Goal: Ask a question: Seek information or help from site administrators or community

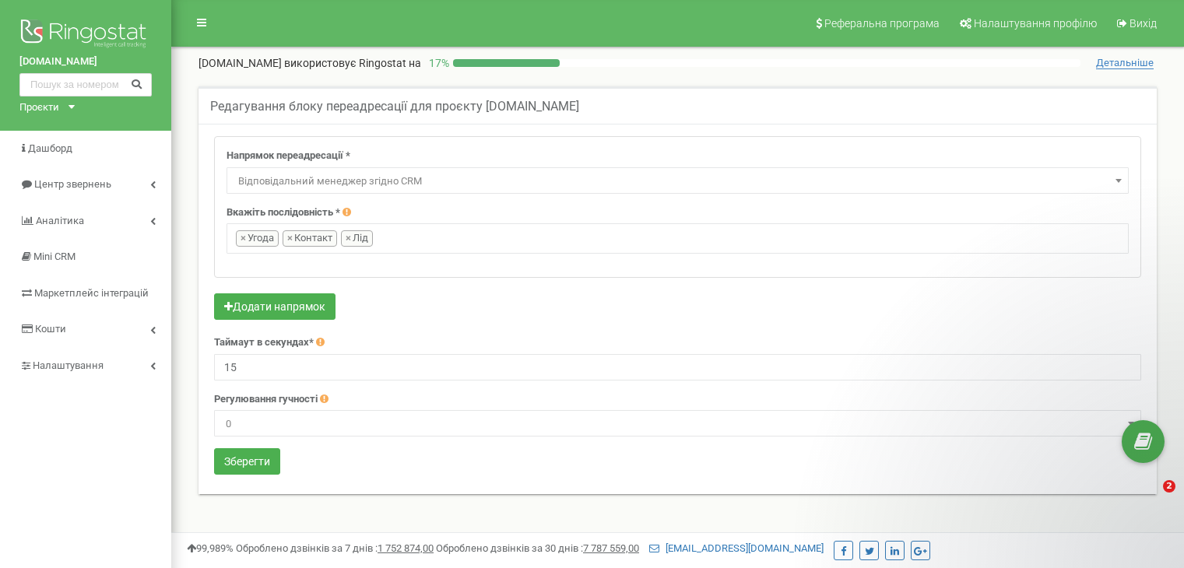
select select "directionsOfResponsibleSalesRep"
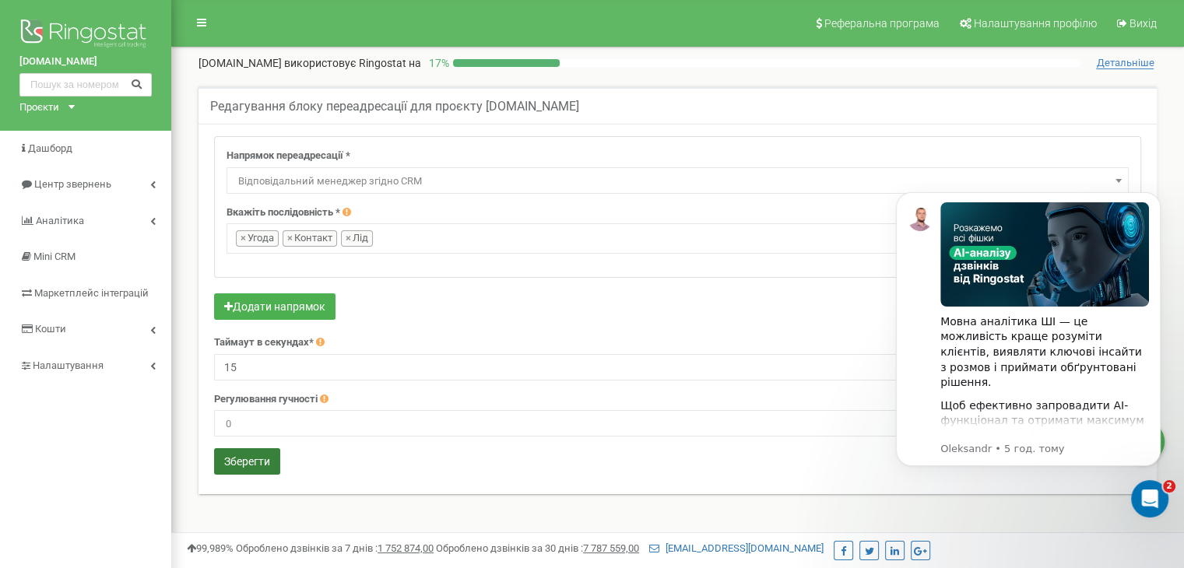
click at [262, 462] on button "Зберегти" at bounding box center [247, 461] width 66 height 26
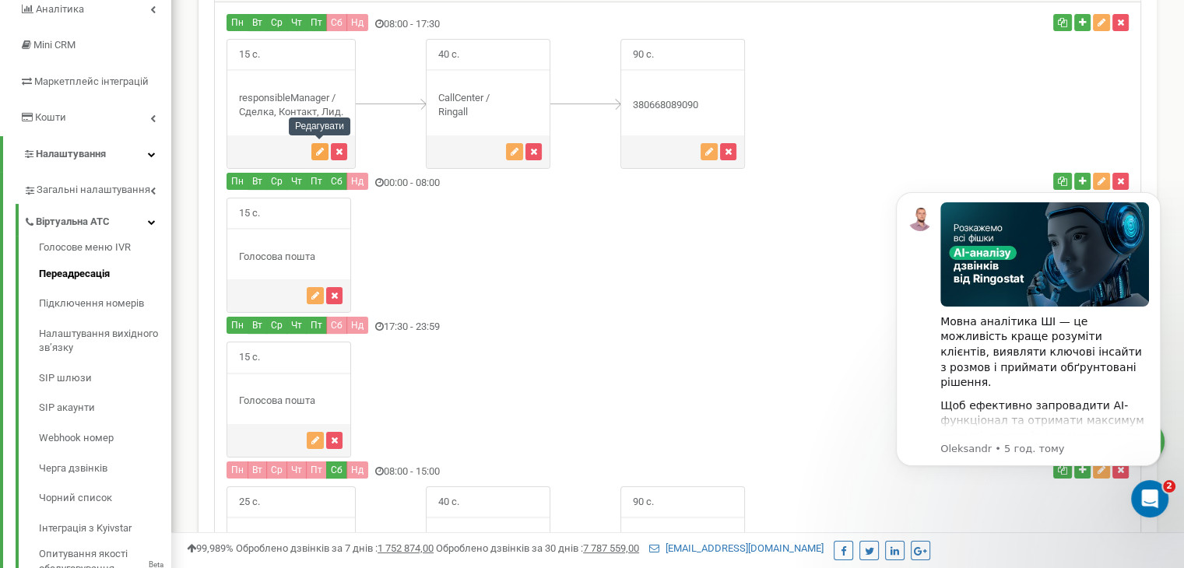
click at [324, 153] on button "button" at bounding box center [319, 151] width 17 height 17
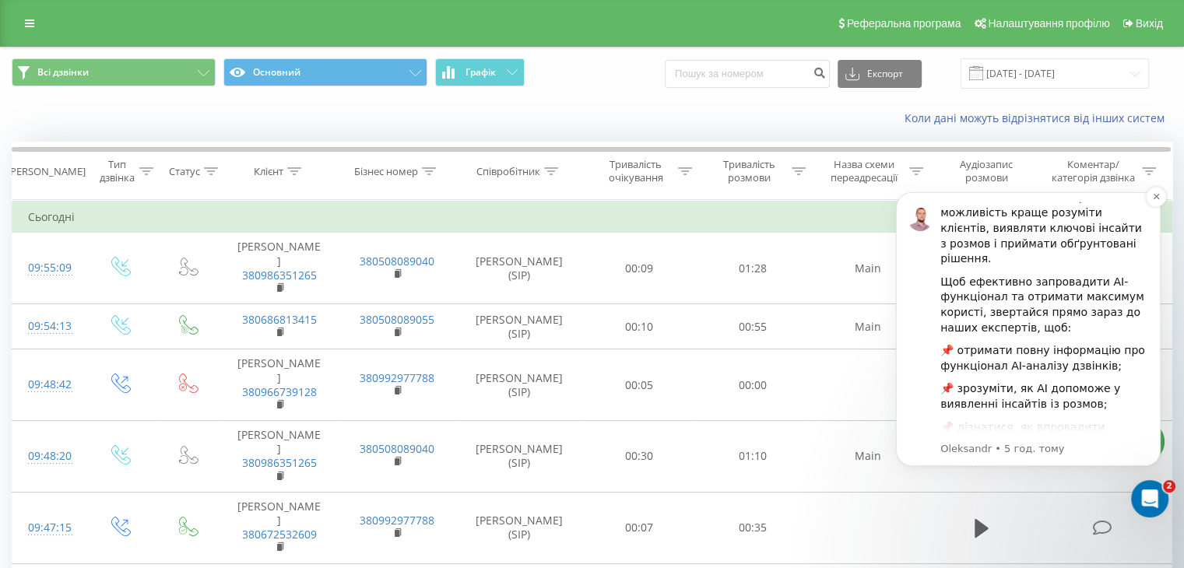
scroll to position [156, 0]
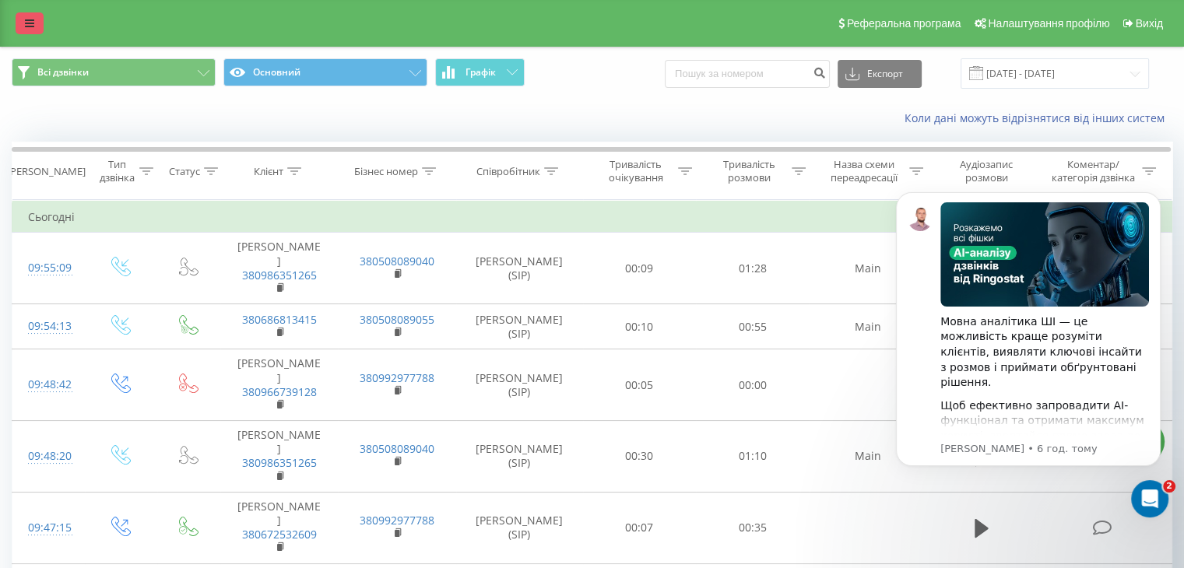
click at [37, 19] on link at bounding box center [30, 23] width 28 height 22
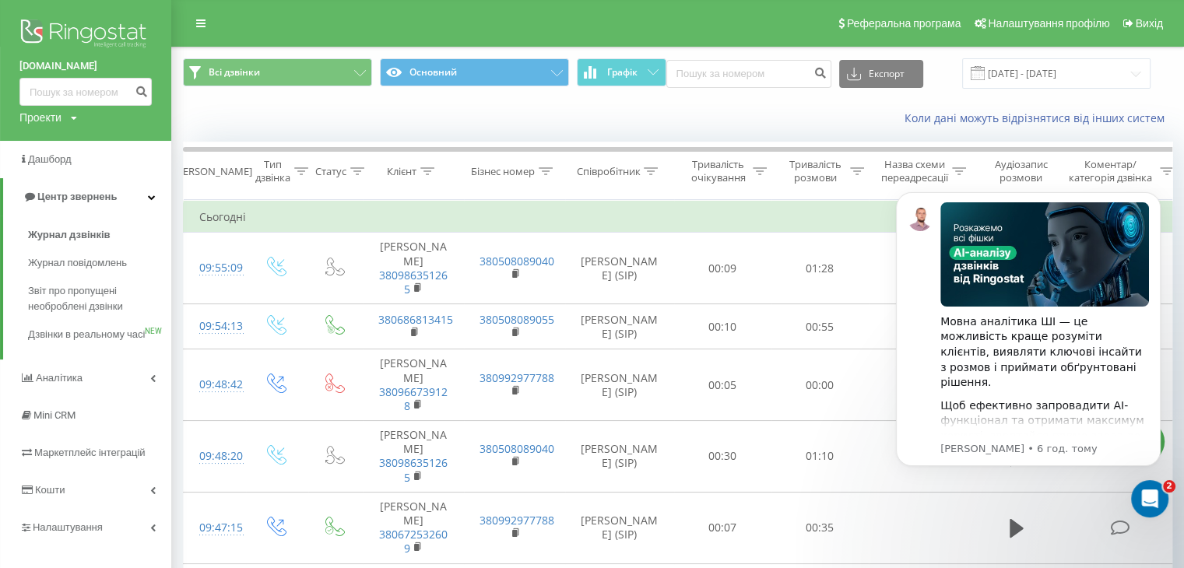
click at [80, 16] on img at bounding box center [85, 35] width 132 height 39
click at [101, 34] on img at bounding box center [85, 35] width 132 height 39
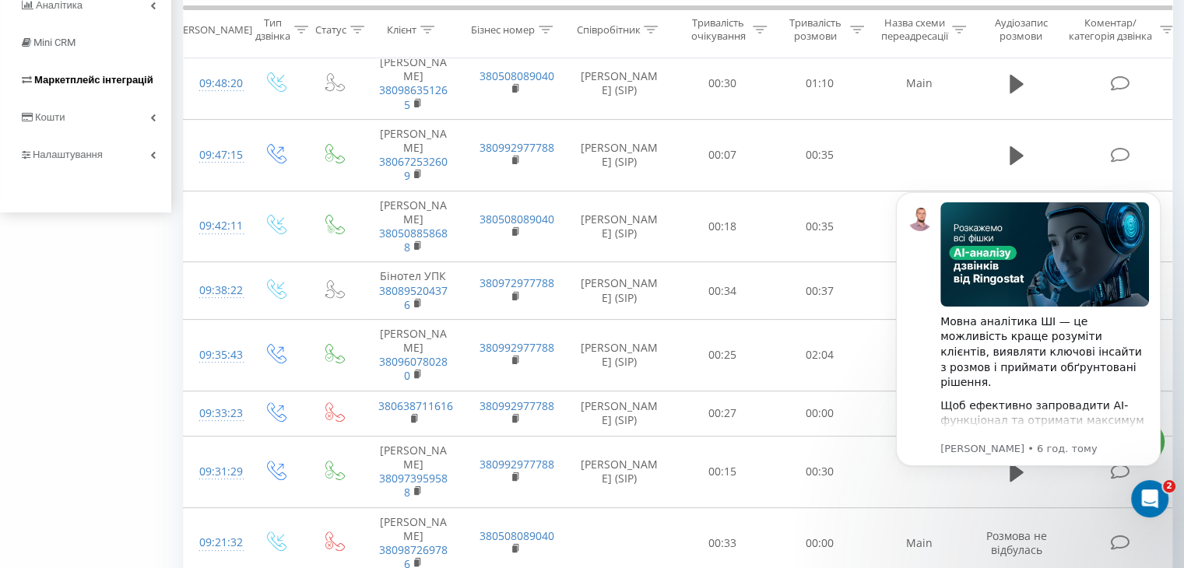
scroll to position [0, 0]
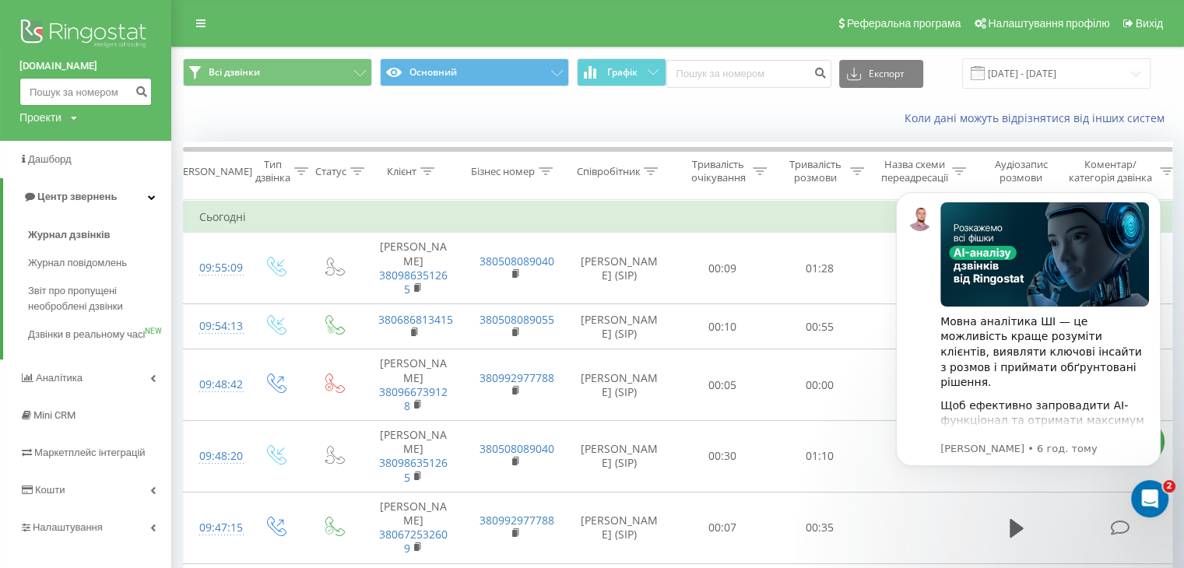
click at [59, 91] on input at bounding box center [85, 92] width 132 height 28
click at [69, 116] on div "Проекти upk.com.ua" at bounding box center [48, 118] width 58 height 16
click at [71, 141] on link "[DOMAIN_NAME]" at bounding box center [71, 141] width 76 height 12
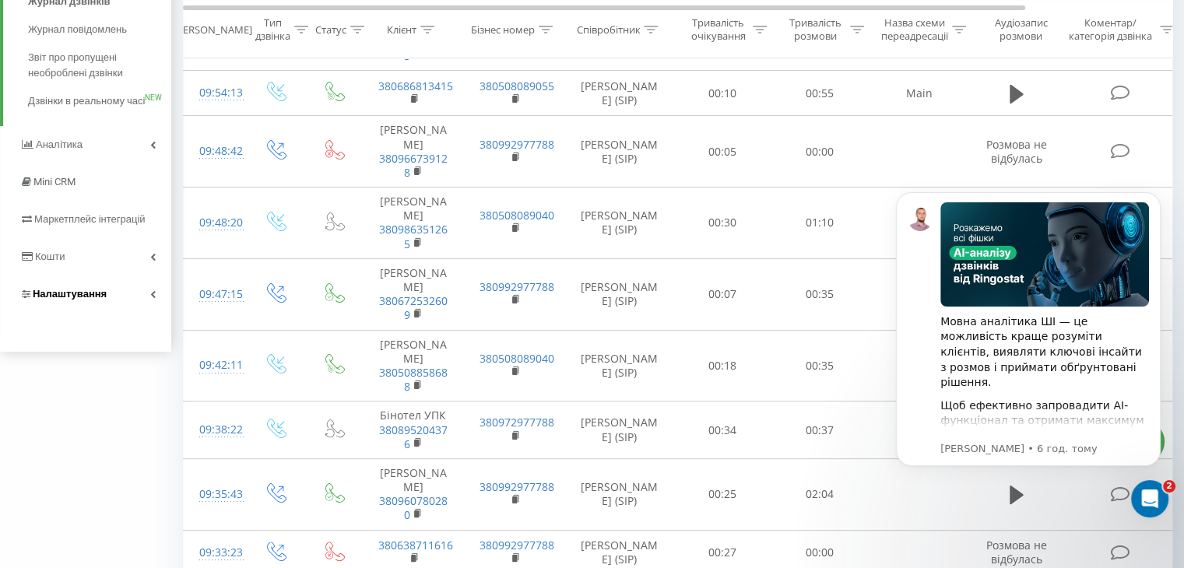
click at [110, 309] on link "Налаштування" at bounding box center [85, 294] width 171 height 37
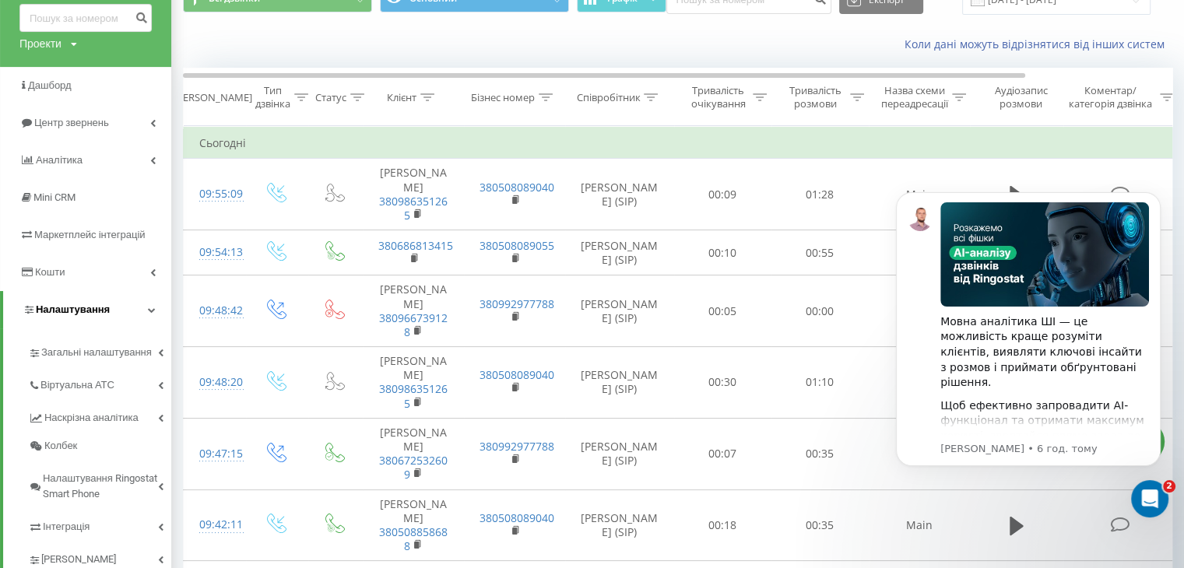
click at [110, 309] on link "Налаштування" at bounding box center [87, 309] width 168 height 37
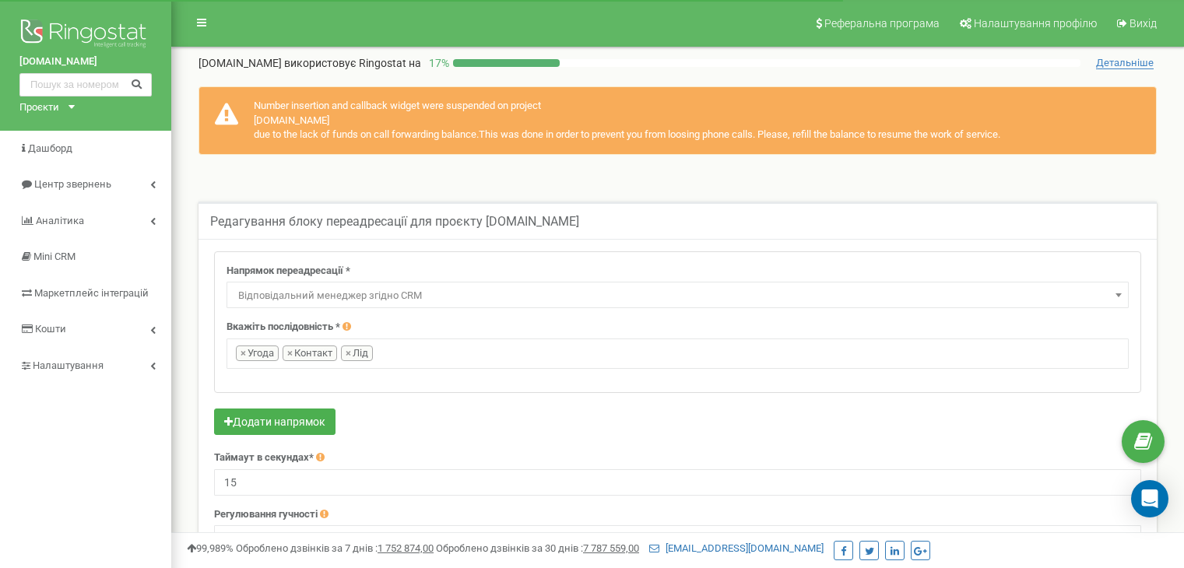
select select "directionsOfResponsibleSalesRep"
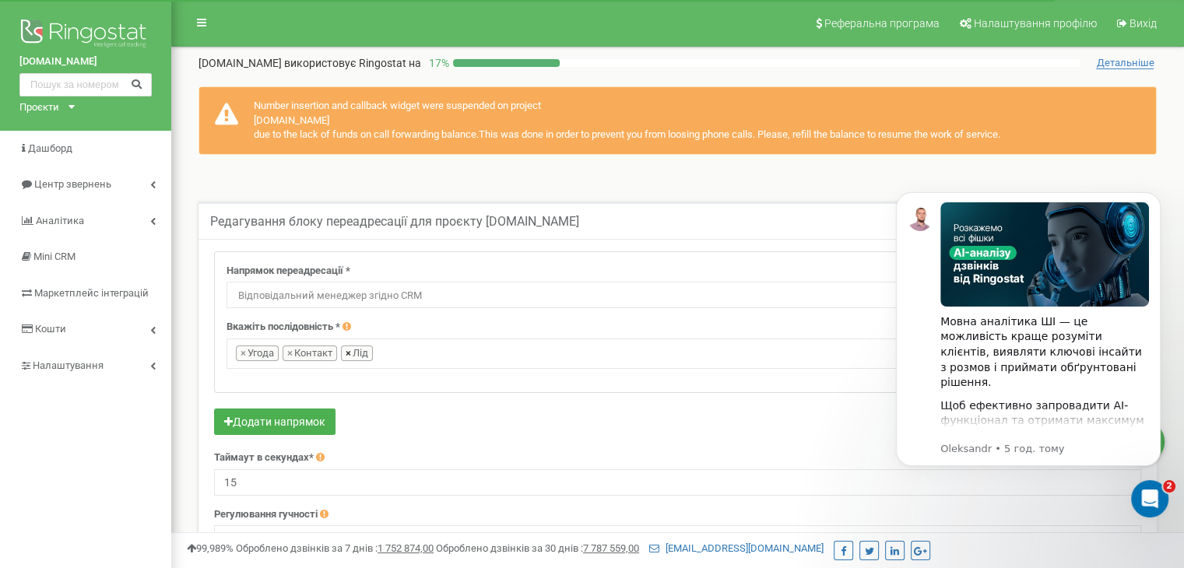
click at [346, 357] on span "×" at bounding box center [348, 353] width 5 height 15
click at [183, 281] on div "Редагування блоку переадресації для проєкту upk.com.ua Напрямок переадресації *…" at bounding box center [677, 423] width 989 height 474
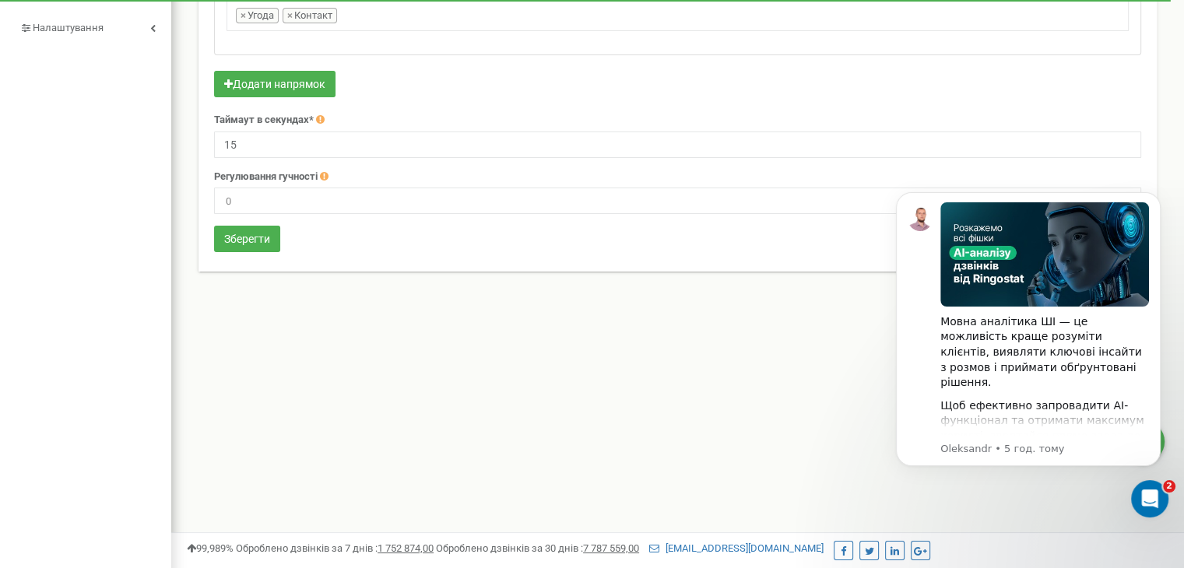
scroll to position [366, 0]
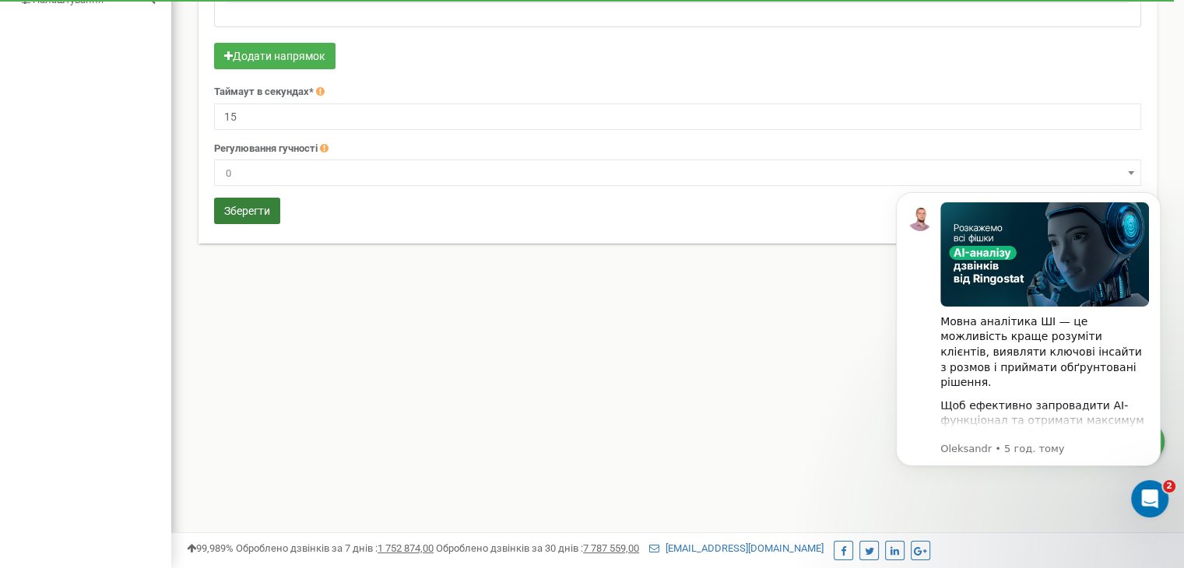
click at [258, 219] on button "Зберегти" at bounding box center [247, 211] width 66 height 26
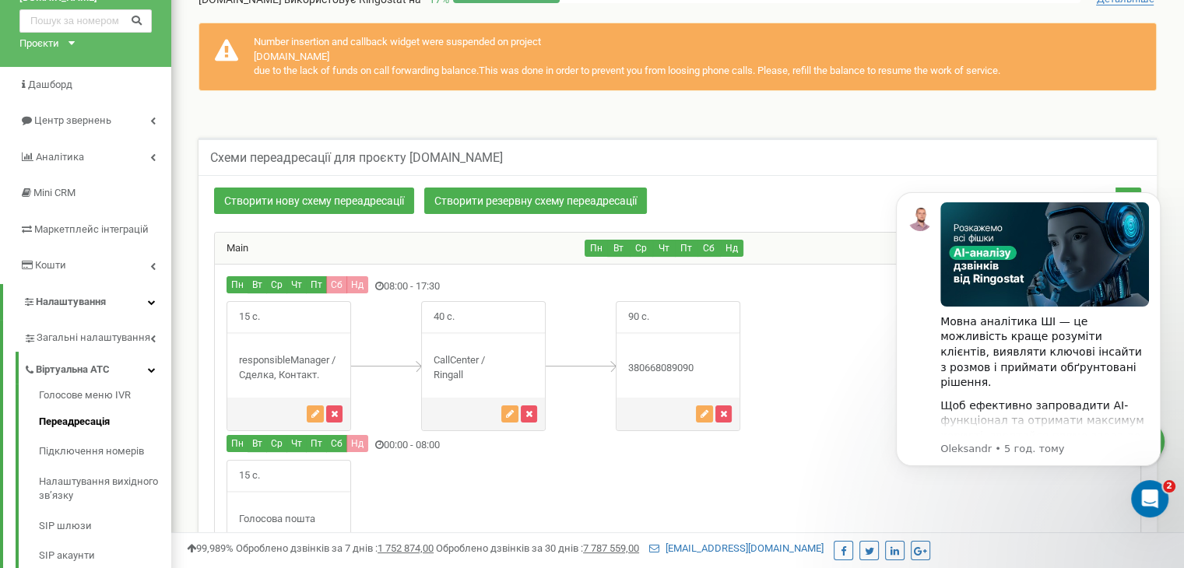
scroll to position [16, 0]
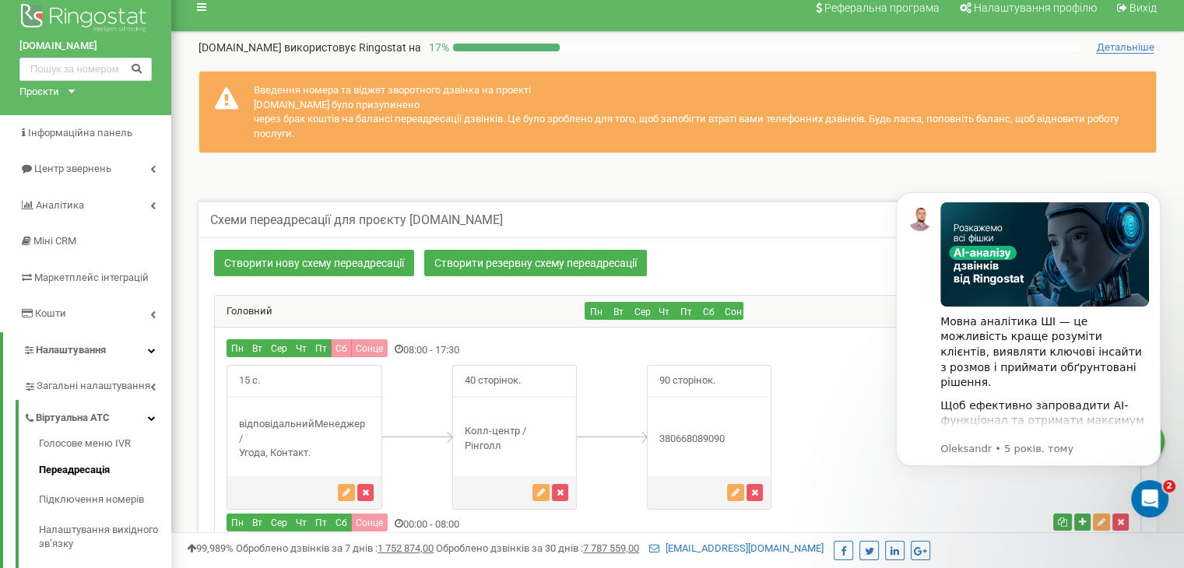
click at [336, 153] on div "Введення номера та віджет зворотного дзвінка на проекті upk.com.ua було призупи…" at bounding box center [678, 112] width 958 height 83
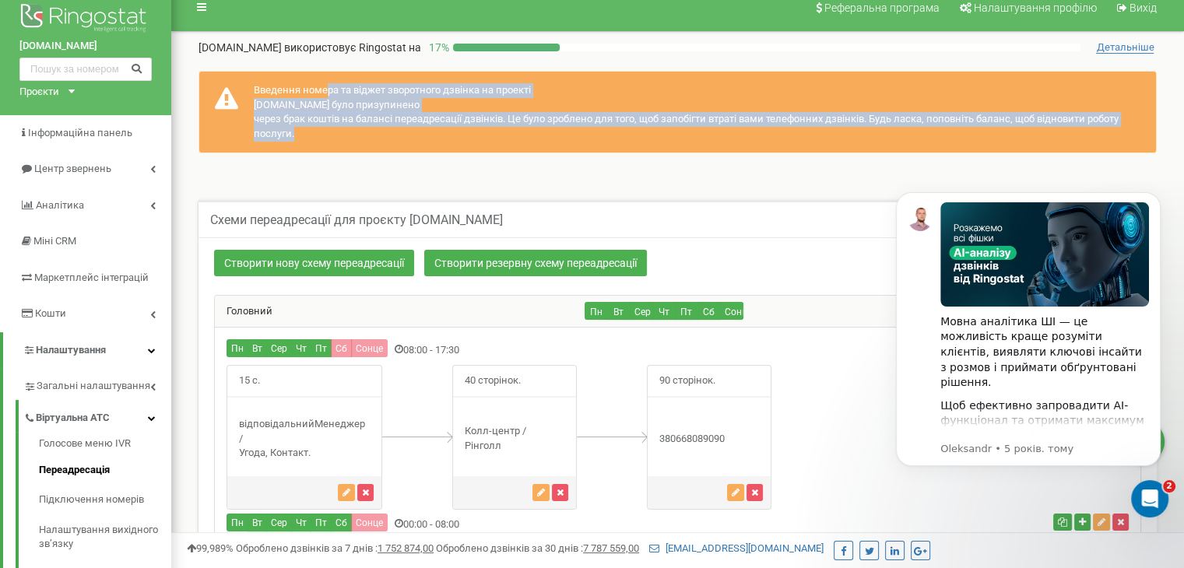
drag, startPoint x: 314, startPoint y: 153, endPoint x: 250, endPoint y: 112, distance: 76.2
click at [250, 112] on div "Введення номера та віджет зворотного дзвінка на проекті upk.com.ua було призупи…" at bounding box center [678, 112] width 958 height 83
click at [311, 181] on div "Введення номера та віджет зворотного дзвінка на проекті upk.com.ua було призупи…" at bounding box center [677, 119] width 989 height 129
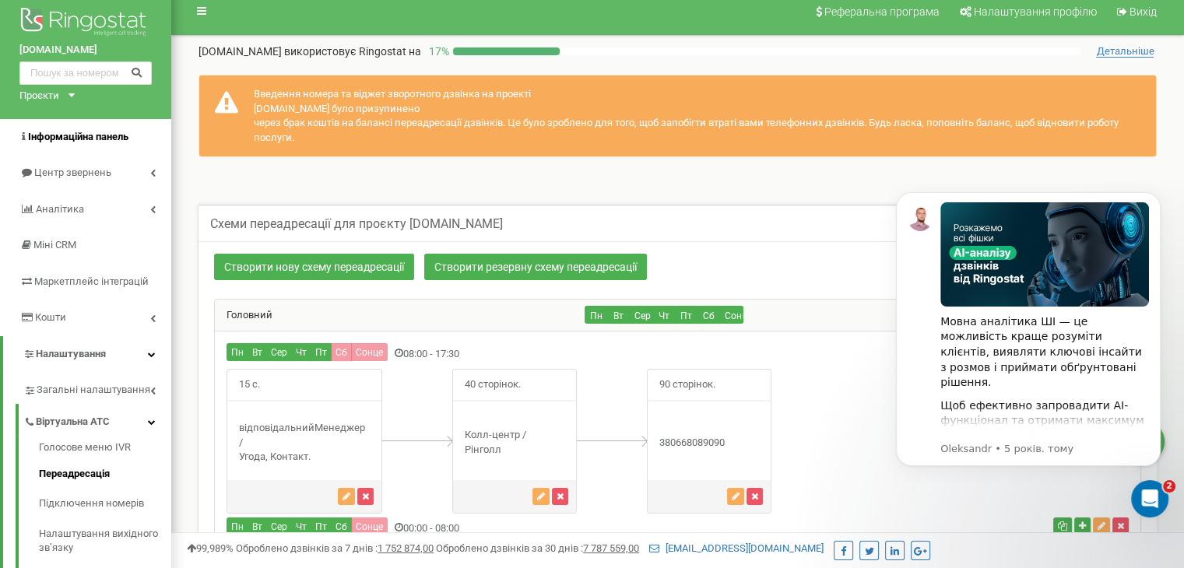
scroll to position [0, 0]
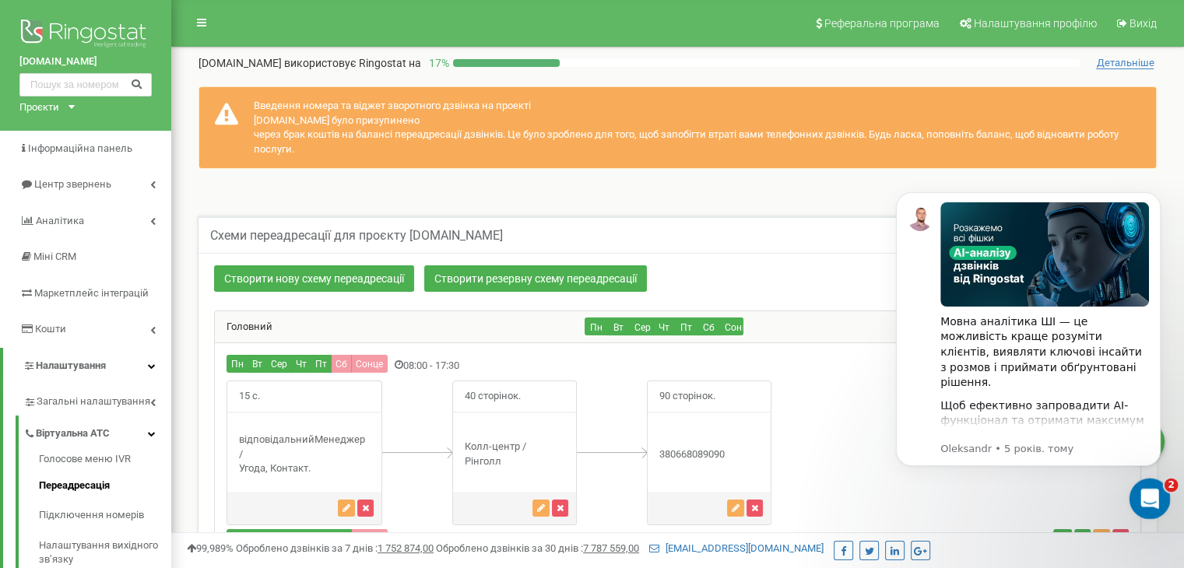
click at [1161, 497] on div "Відкрити програму для спілкування Intercom" at bounding box center [1147, 496] width 51 height 51
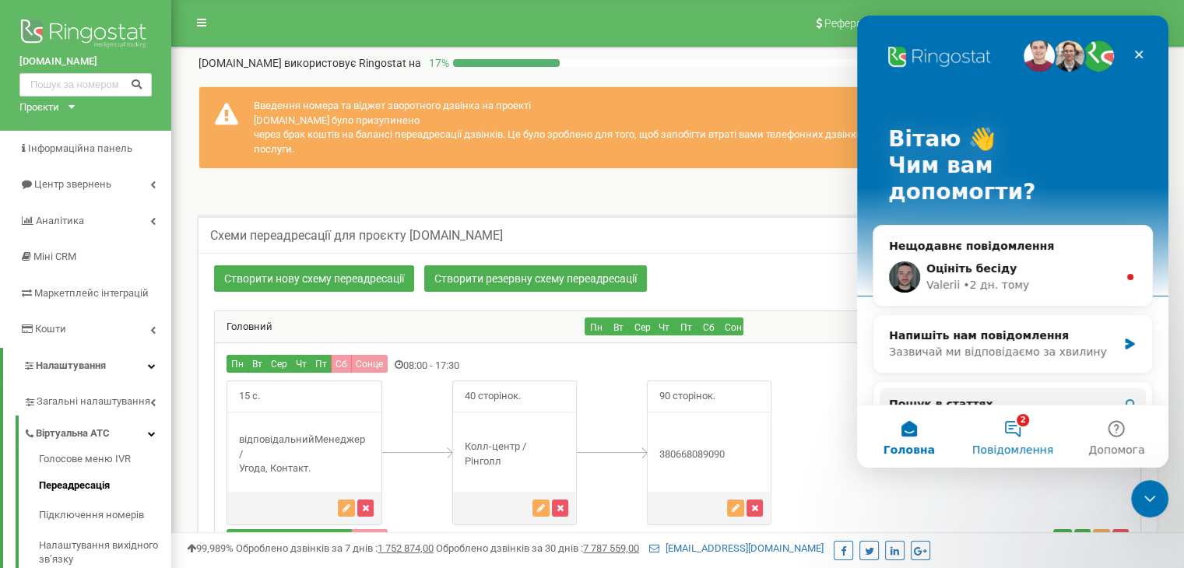
click at [1010, 424] on button "2 Повідомлення" at bounding box center [1013, 437] width 104 height 62
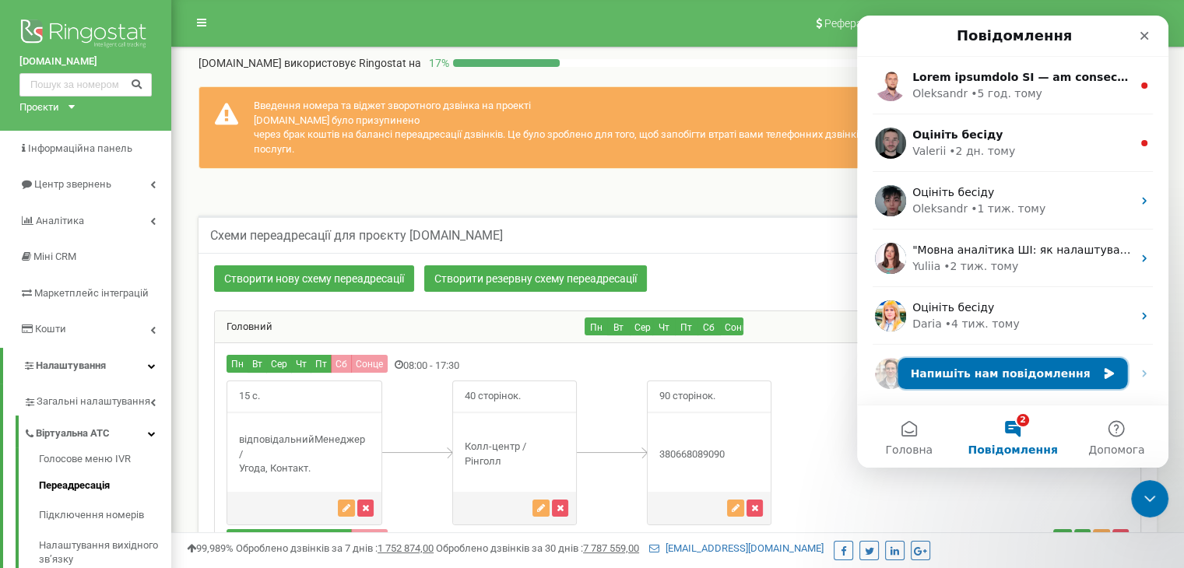
click at [995, 371] on button "Напишіть нам повідомлення" at bounding box center [1013, 373] width 230 height 31
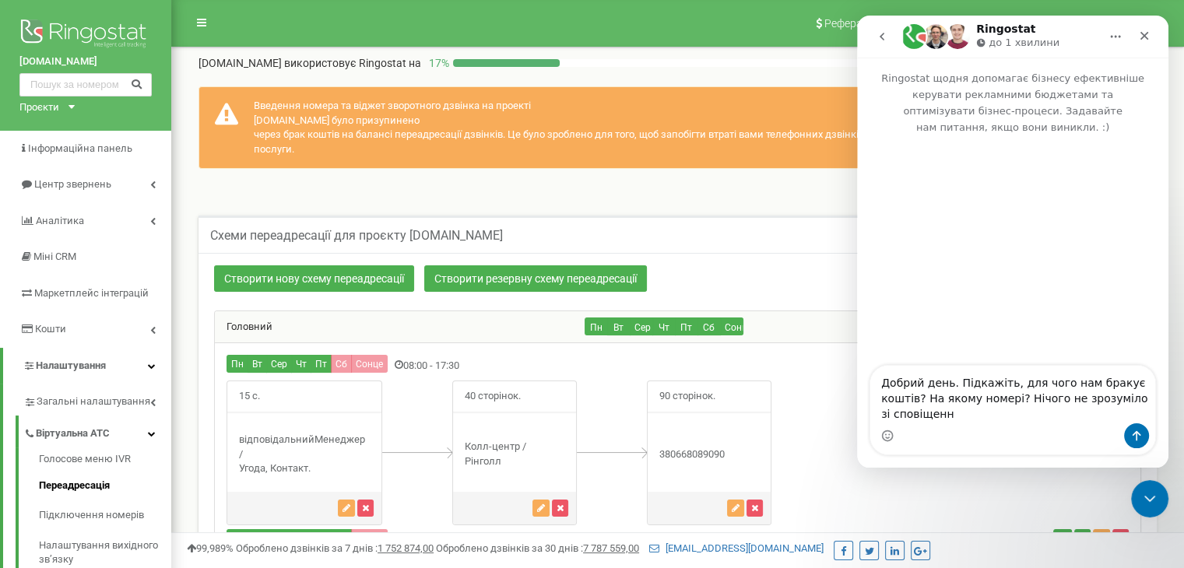
type textarea "Добрий день. Підкажіть, для чого нам бракує коштів? На якому номері? Нічого не …"
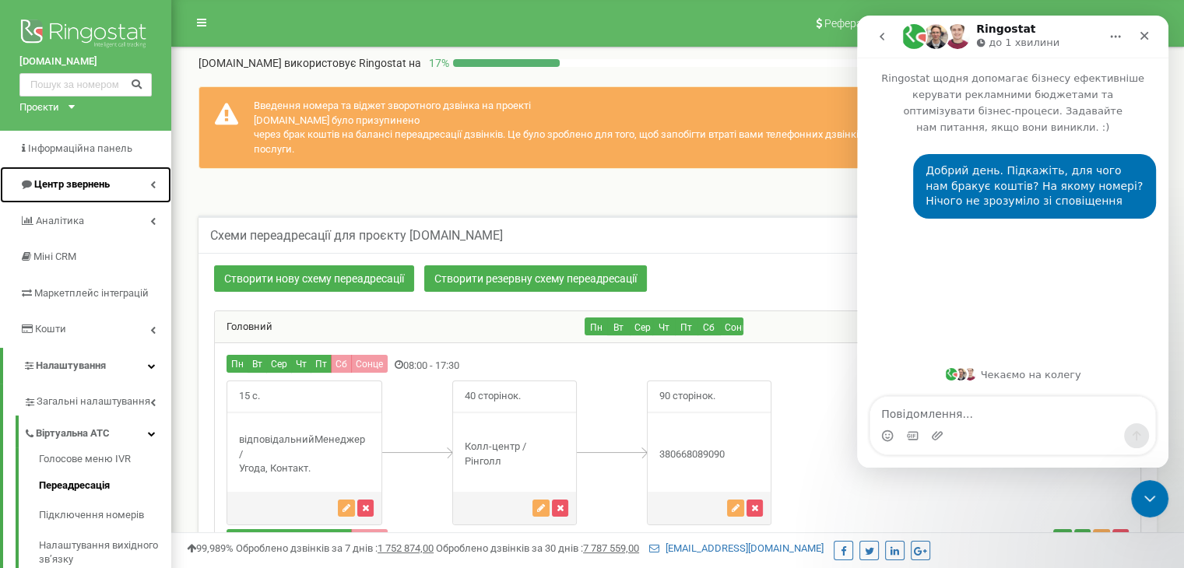
click at [131, 191] on link "Центр звернень" at bounding box center [85, 185] width 171 height 37
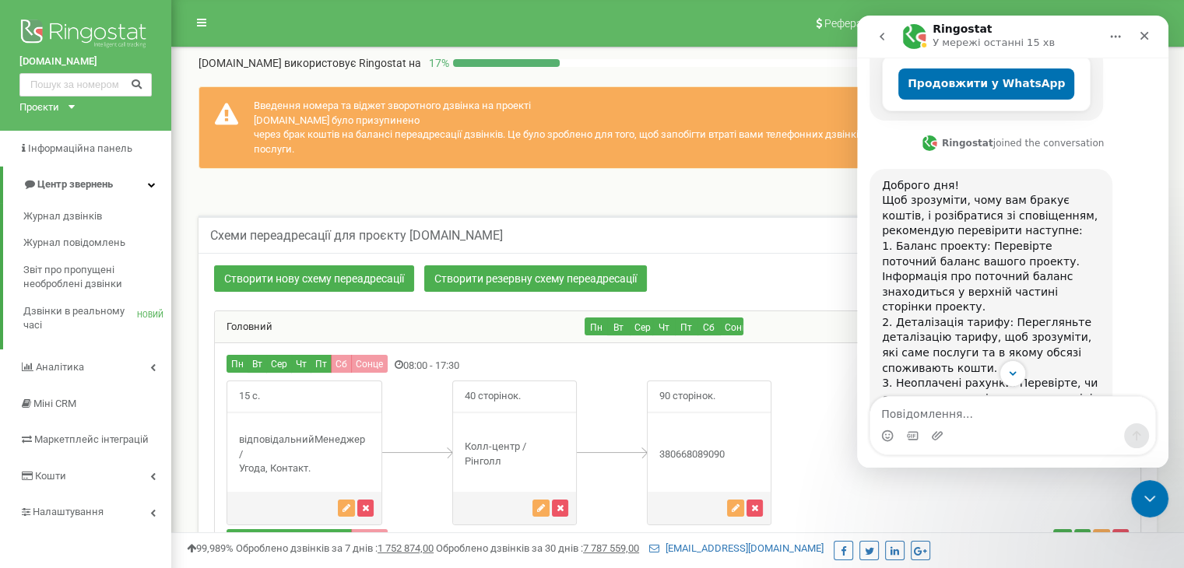
click at [780, 67] on div at bounding box center [766, 63] width 627 height 8
click at [1142, 501] on icon "Закрити програму для спілкування Intercom" at bounding box center [1147, 496] width 19 height 19
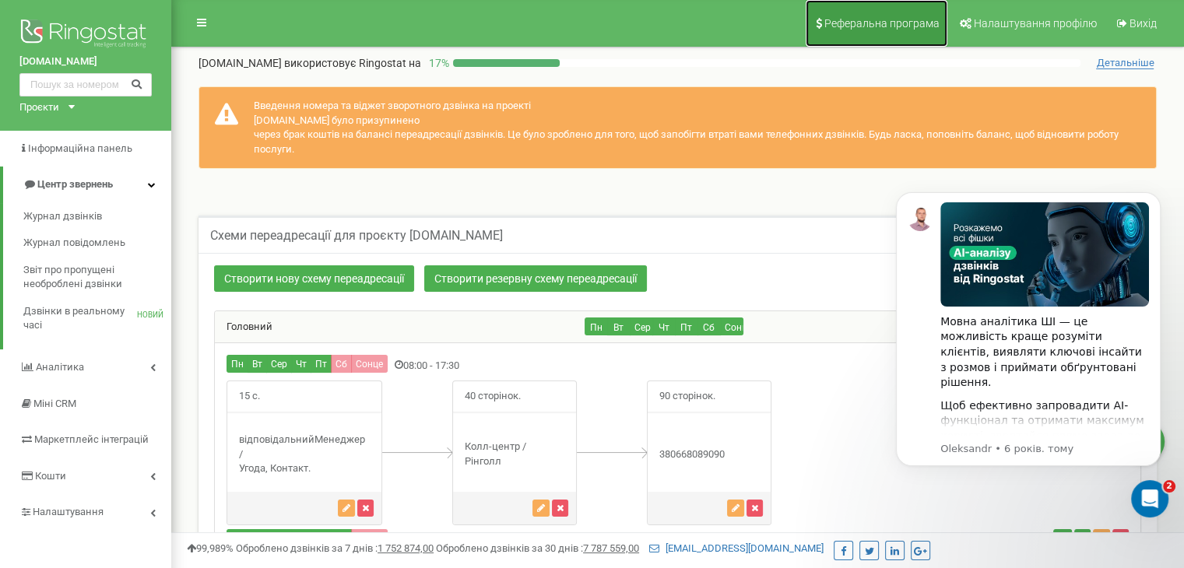
click at [894, 25] on span "Реферальна програма" at bounding box center [881, 23] width 115 height 12
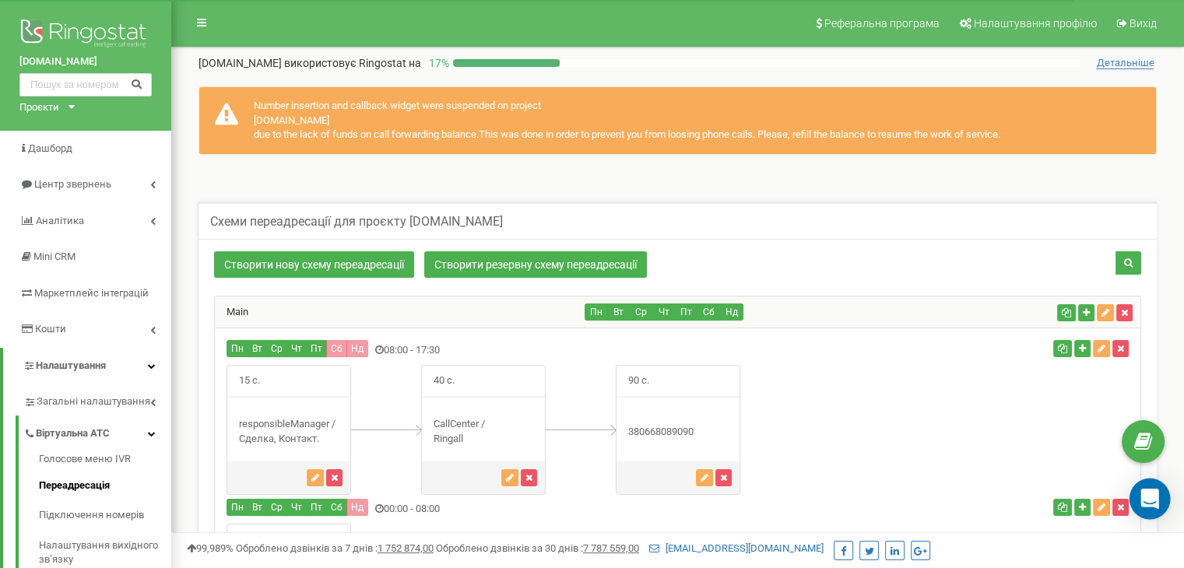
click at [1151, 504] on icon "Open Intercom Messenger" at bounding box center [1150, 499] width 20 height 20
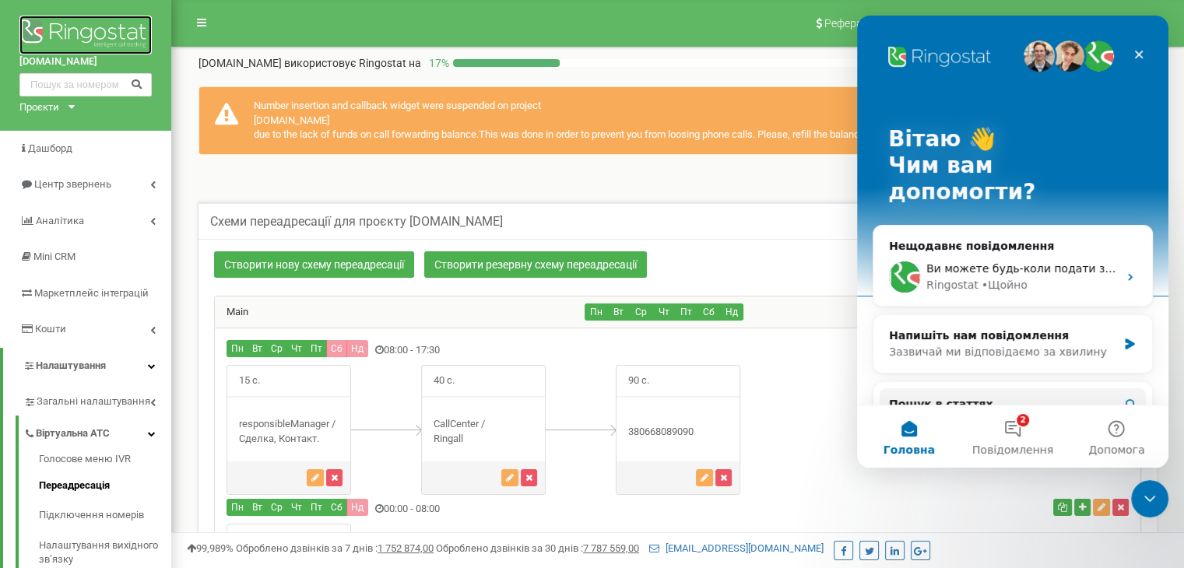
click at [58, 23] on img at bounding box center [85, 35] width 132 height 39
click at [39, 54] on link "[DOMAIN_NAME]" at bounding box center [85, 61] width 132 height 15
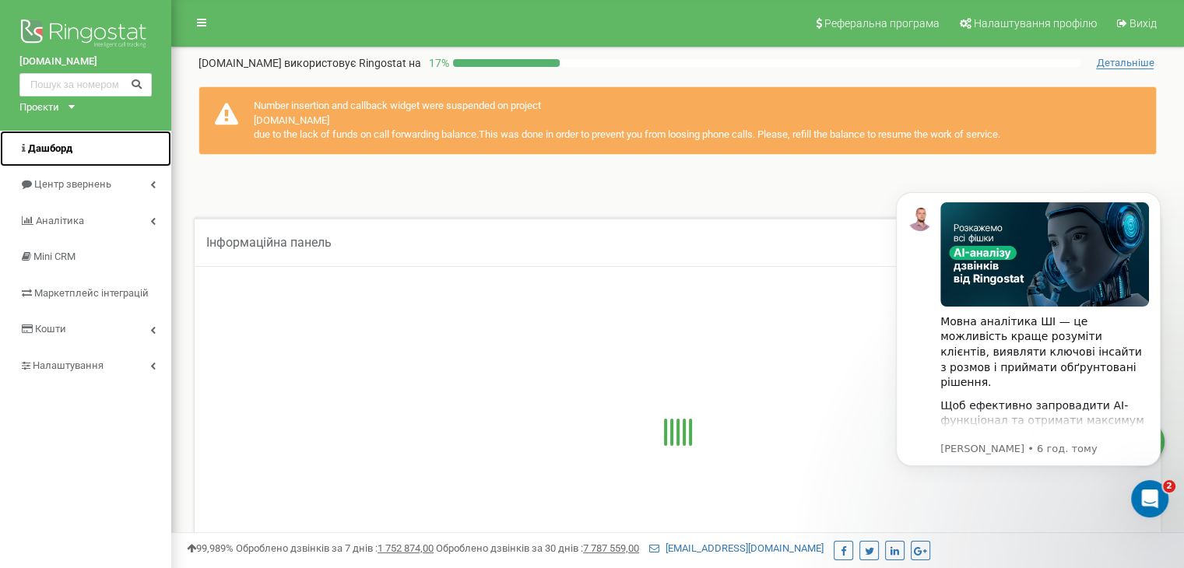
click at [86, 142] on link "Дашборд" at bounding box center [85, 149] width 171 height 37
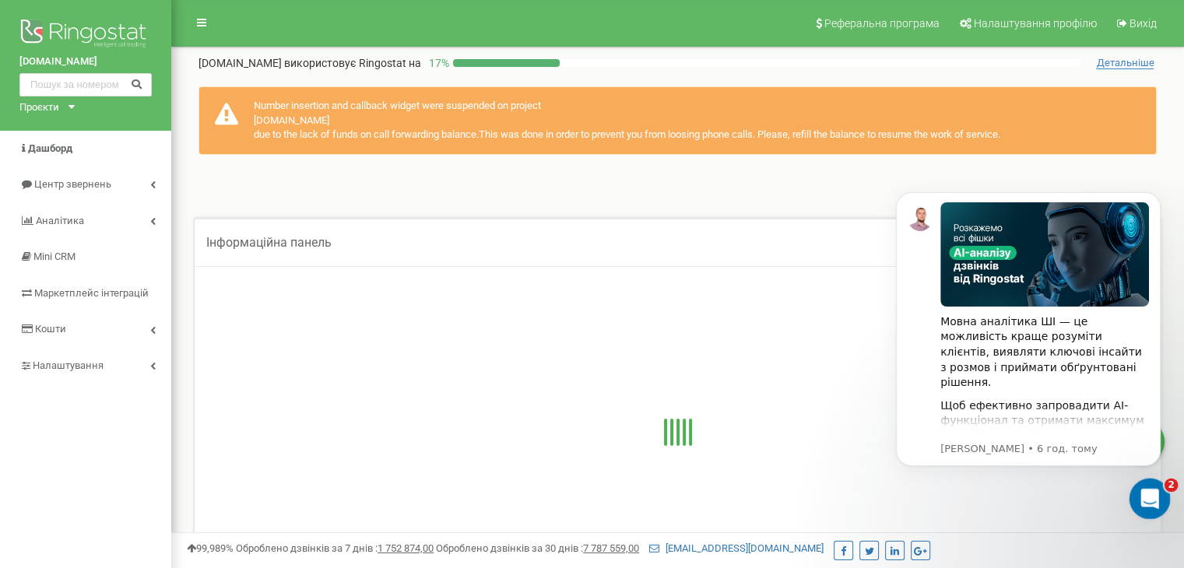
click at [1152, 503] on icon "Відкрити програму для спілкування Intercom" at bounding box center [1148, 497] width 26 height 26
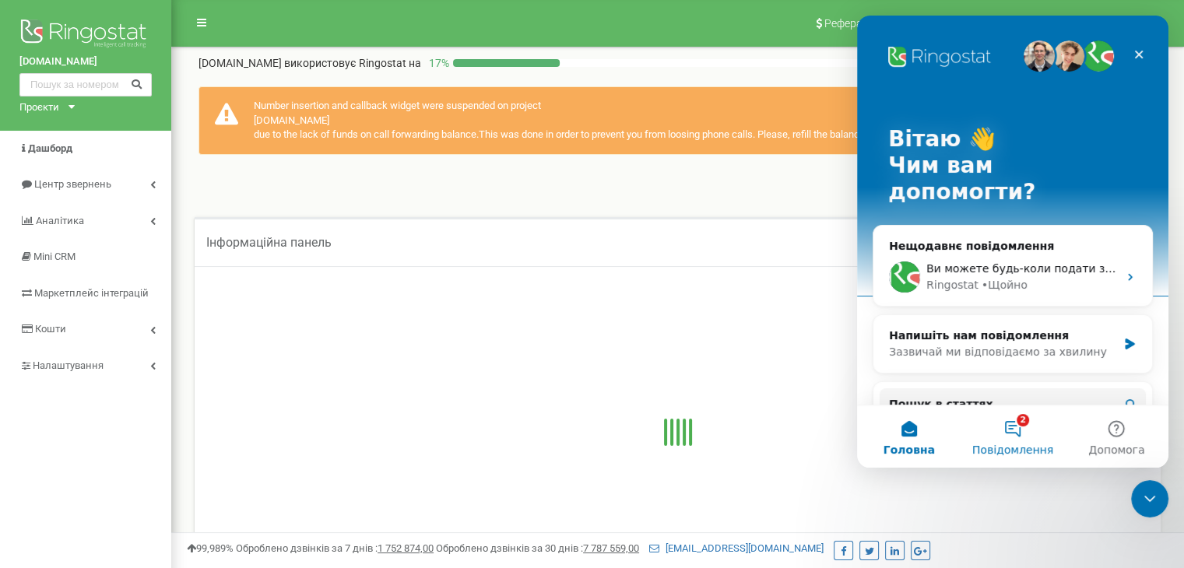
click at [1027, 430] on button "2 Повідомлення" at bounding box center [1013, 437] width 104 height 62
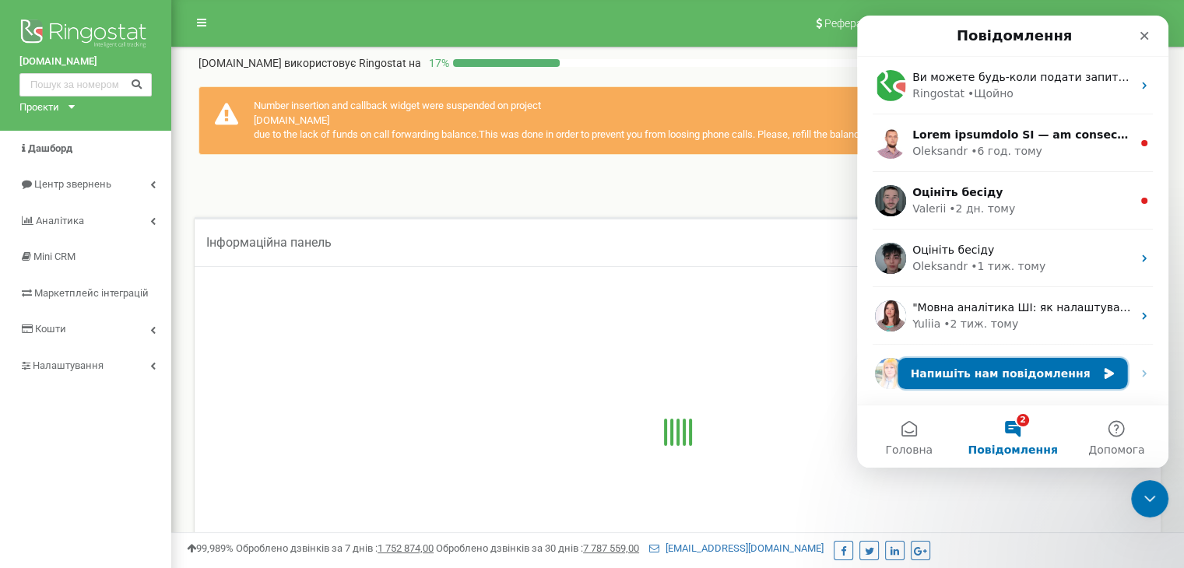
click at [1038, 378] on button "Напишіть нам повідомлення" at bounding box center [1013, 373] width 230 height 31
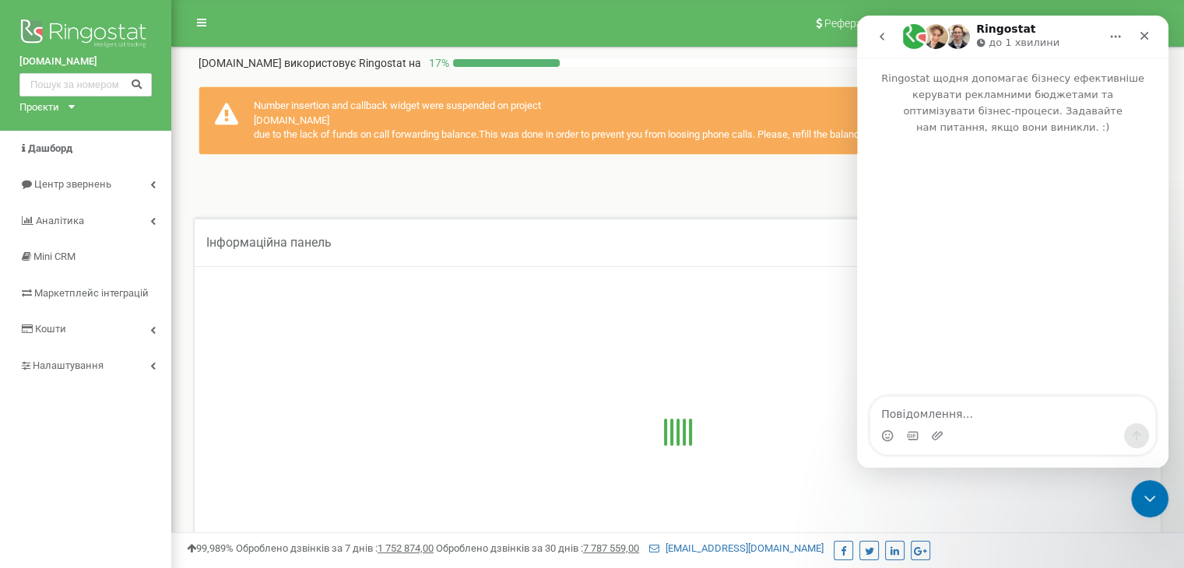
click at [878, 37] on icon "go back" at bounding box center [882, 36] width 12 height 12
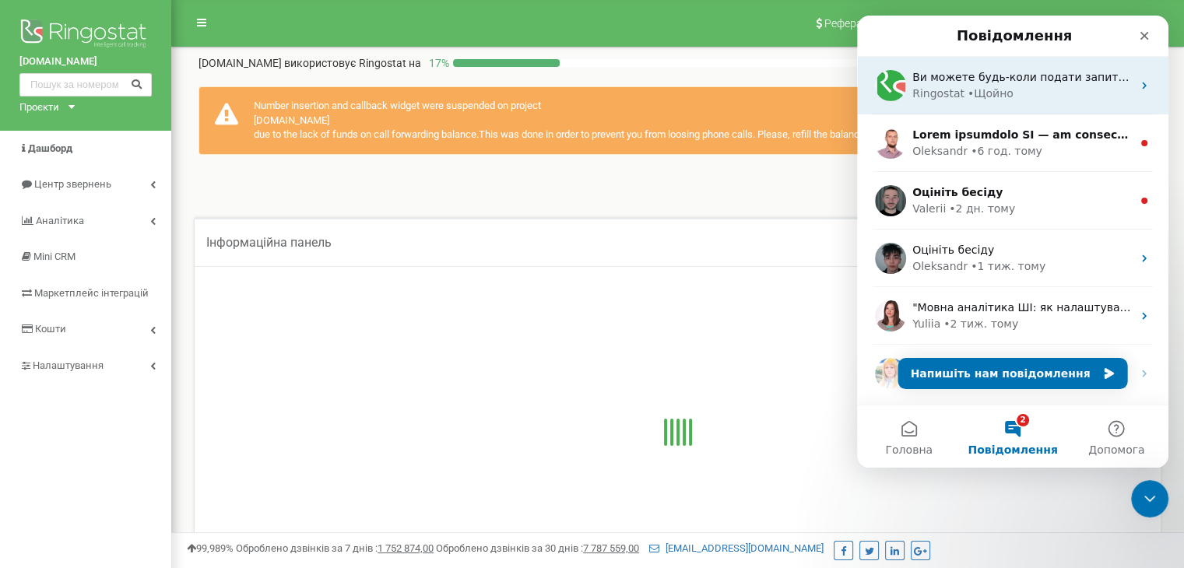
click at [979, 98] on div "• Щойно" at bounding box center [991, 94] width 46 height 16
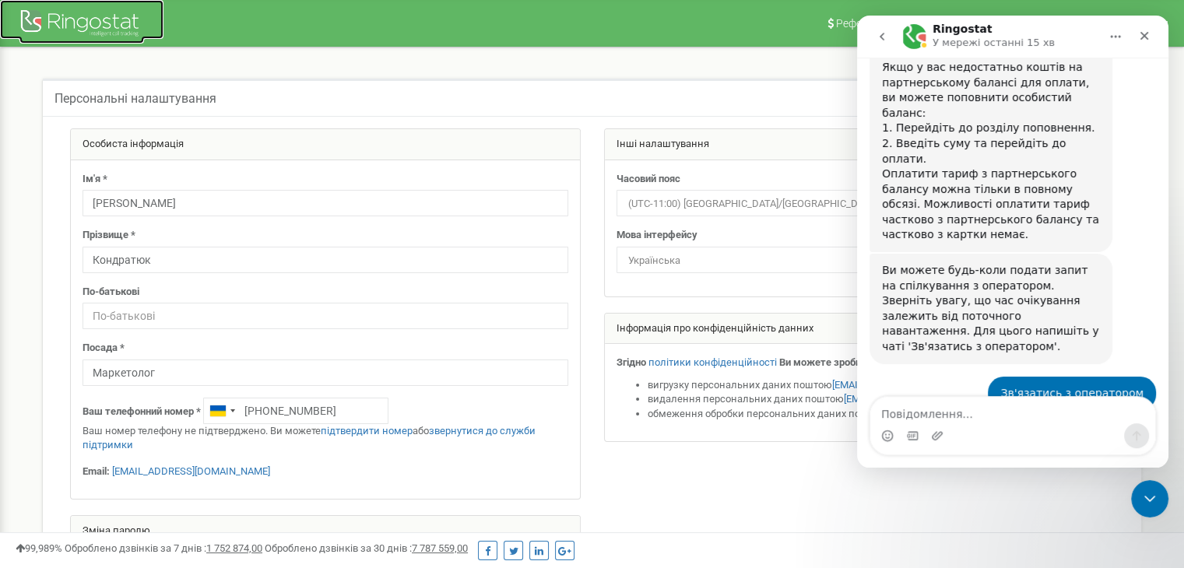
click at [106, 23] on div at bounding box center [81, 24] width 125 height 37
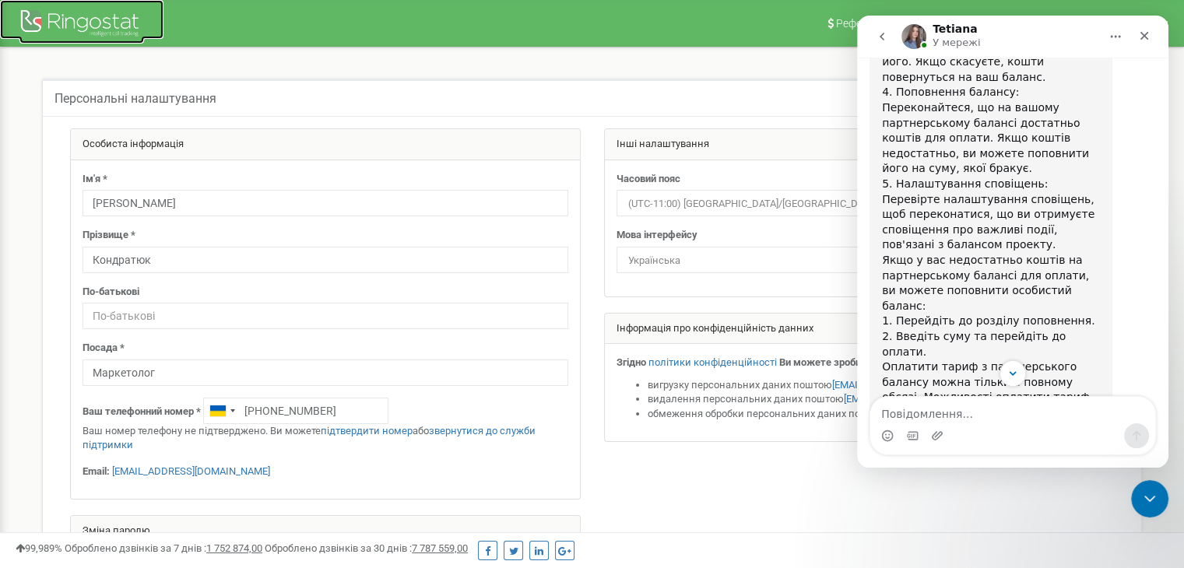
scroll to position [1043, 0]
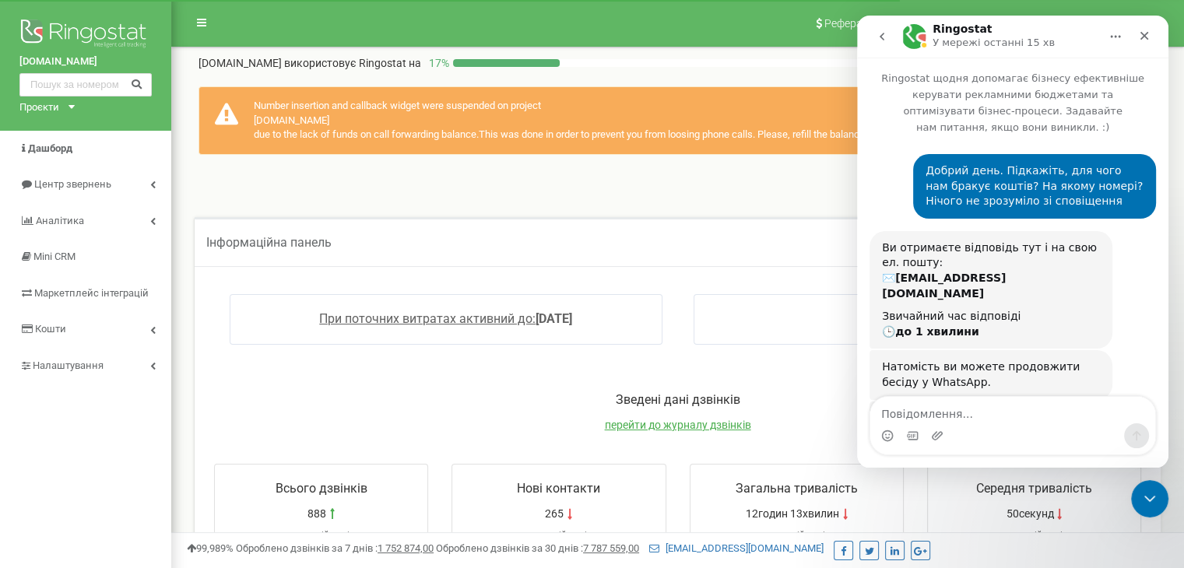
scroll to position [823, 0]
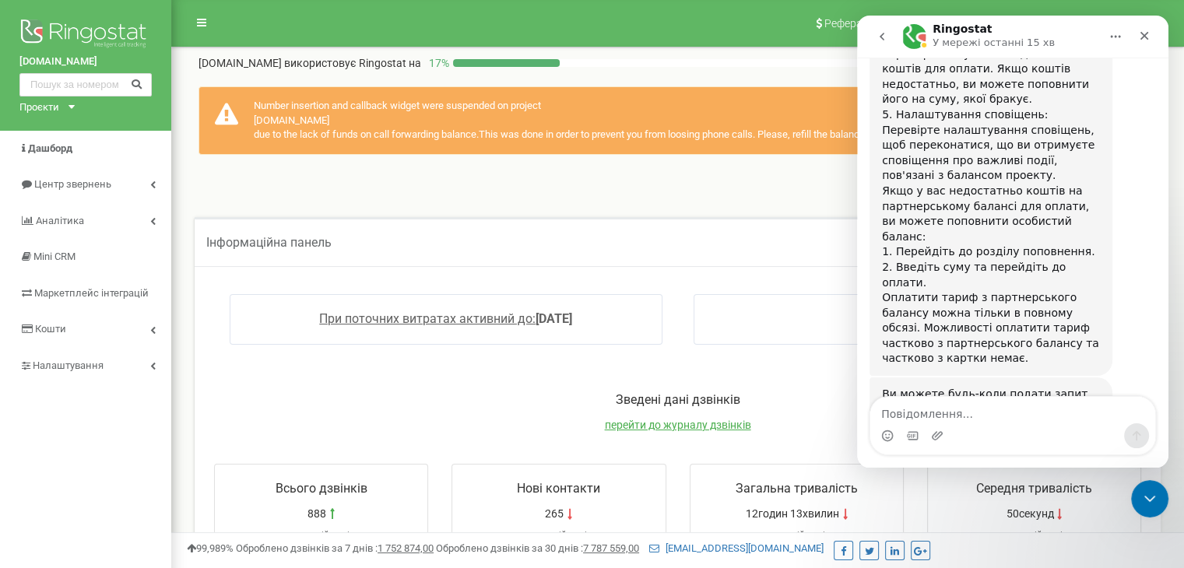
drag, startPoint x: 1008, startPoint y: 346, endPoint x: 885, endPoint y: 350, distance: 123.1
click at [885, 387] on div "Ви можете будь-коли подати запит на спілкування з оператором. Зверніть увагу, щ…" at bounding box center [991, 433] width 218 height 92
copy div "Зв'язатись з оператором"
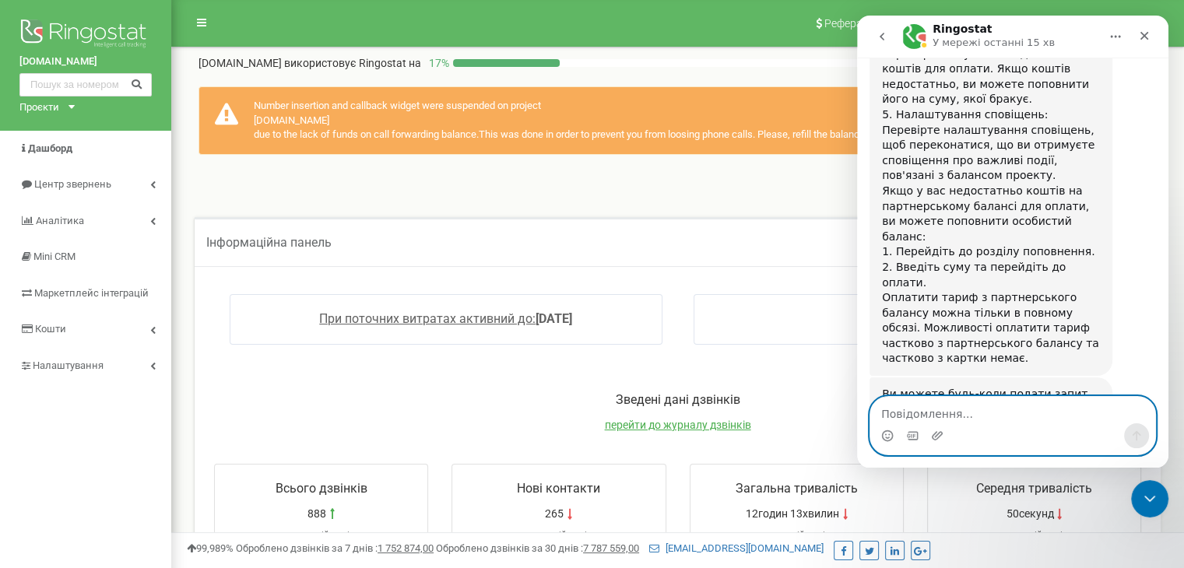
click at [931, 414] on textarea "Повідомлення..." at bounding box center [1012, 410] width 285 height 26
paste textarea "Зв'язатись з оператором"
type textarea "Зв'язатись з оператором"
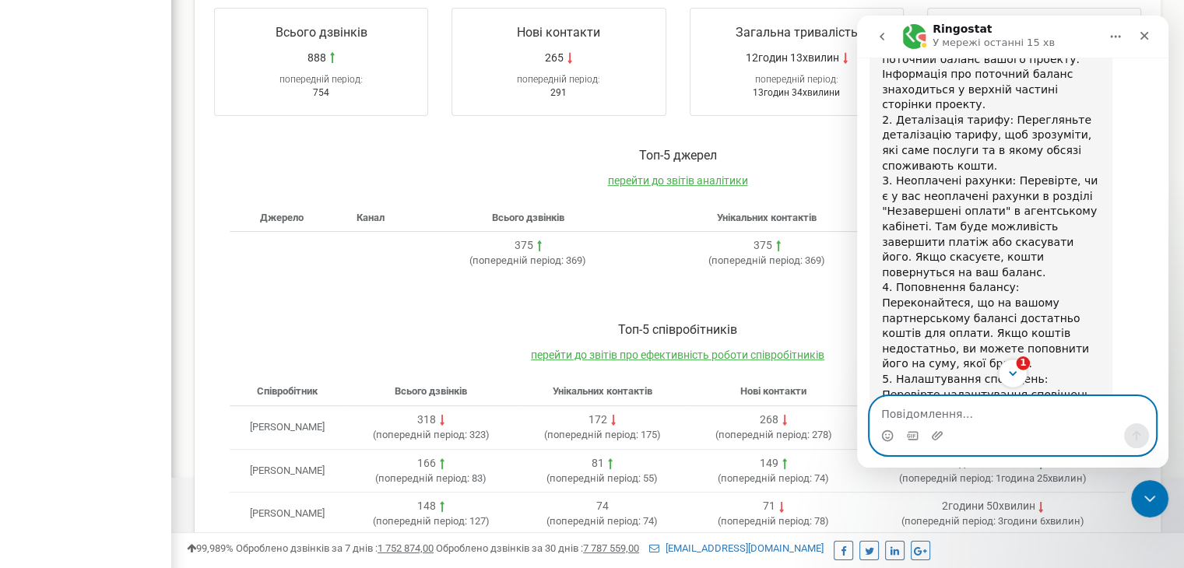
scroll to position [467, 0]
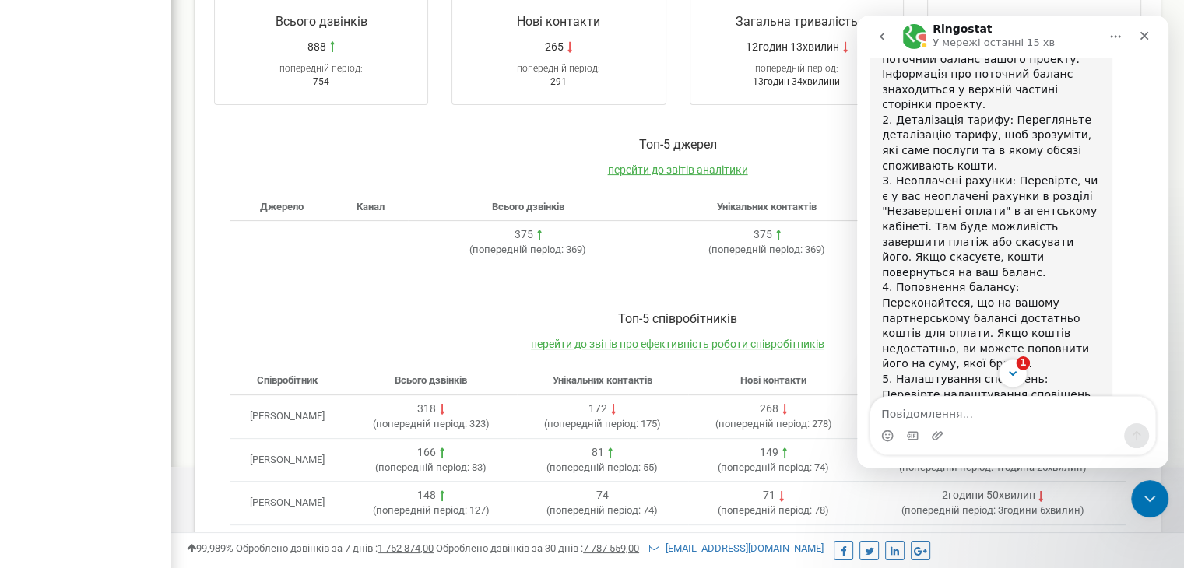
click at [1015, 368] on icon "Scroll to bottom" at bounding box center [1013, 374] width 14 height 14
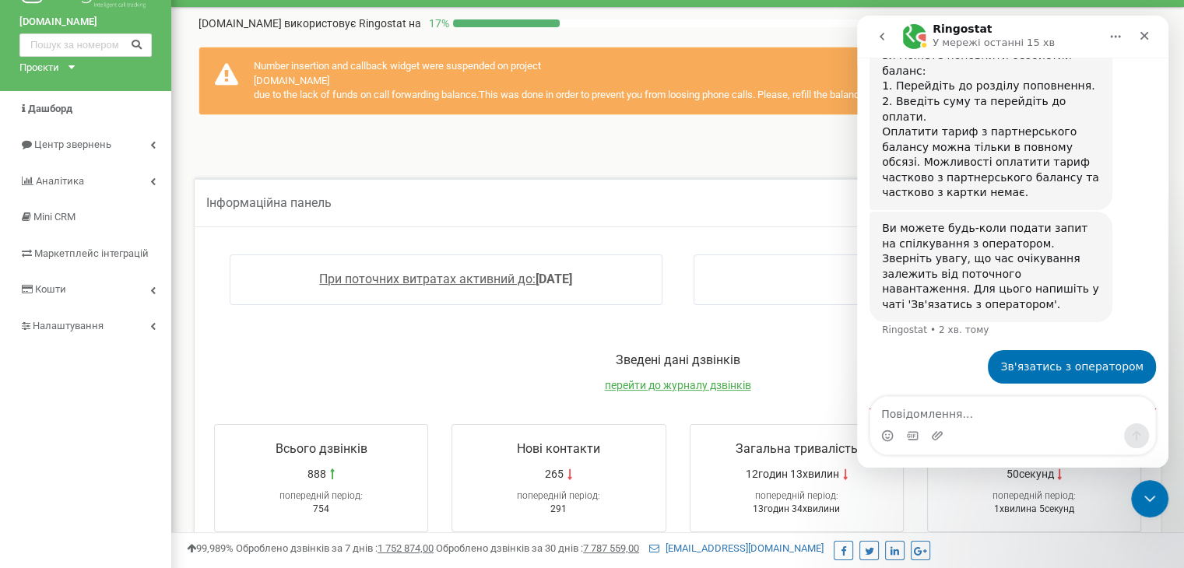
scroll to position [0, 0]
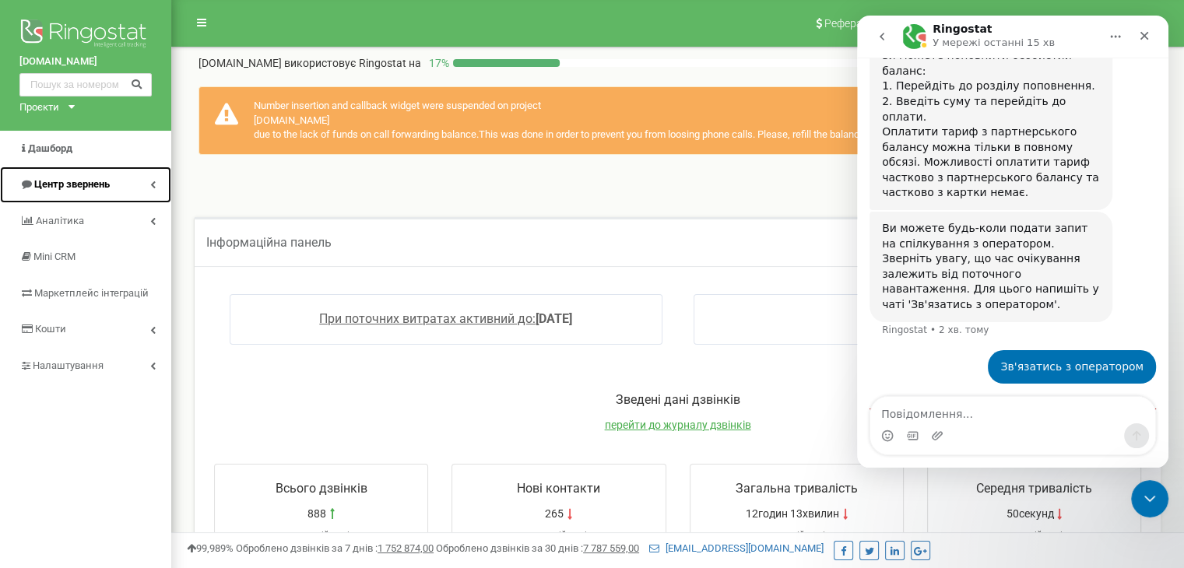
click at [77, 188] on span "Центр звернень" at bounding box center [72, 184] width 76 height 12
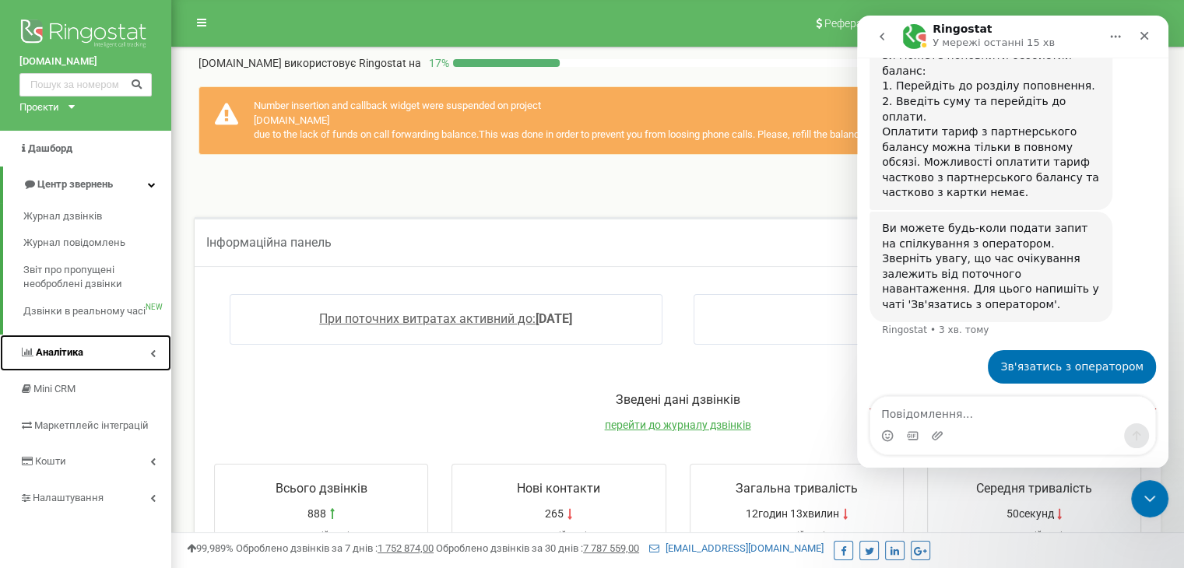
click at [79, 351] on span "Аналiтика" at bounding box center [59, 352] width 47 height 12
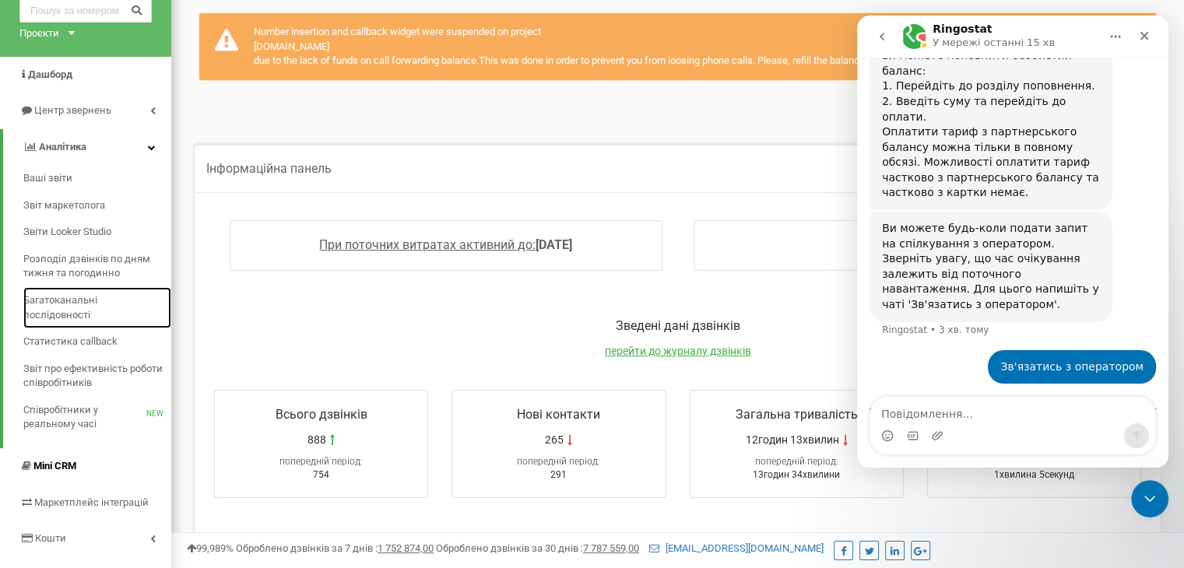
scroll to position [78, 0]
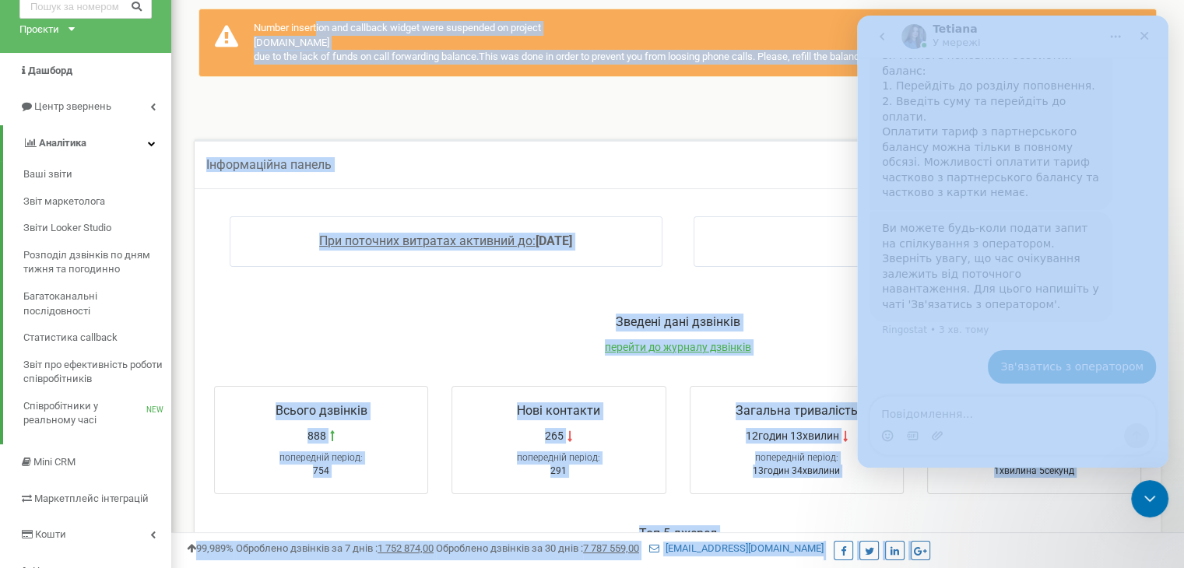
drag, startPoint x: 1109, startPoint y: 35, endPoint x: 997, endPoint y: 54, distance: 113.6
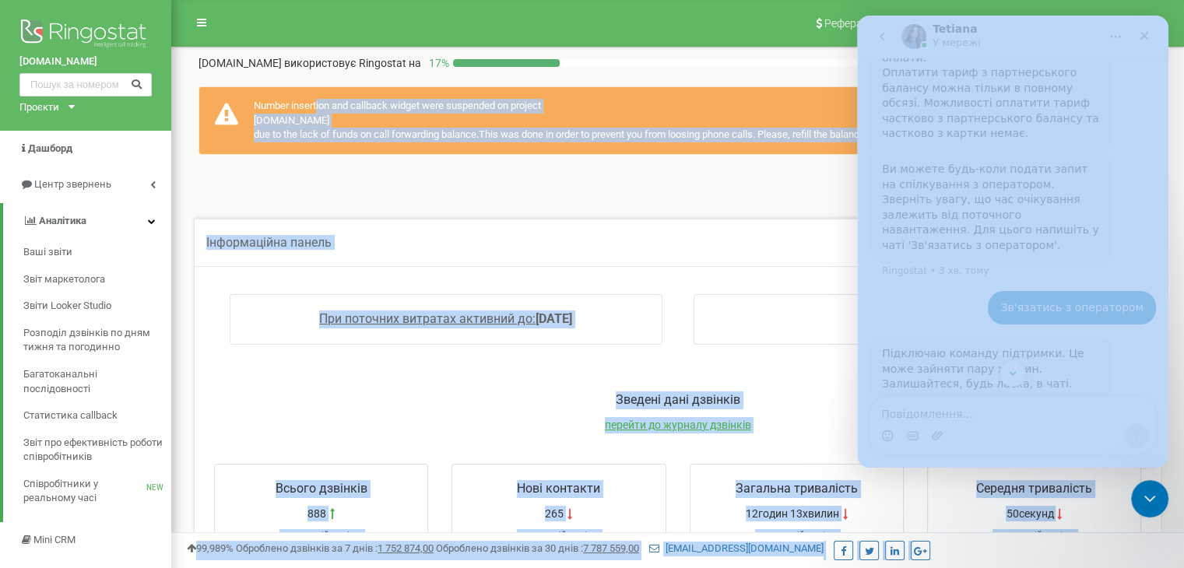
scroll to position [1059, 0]
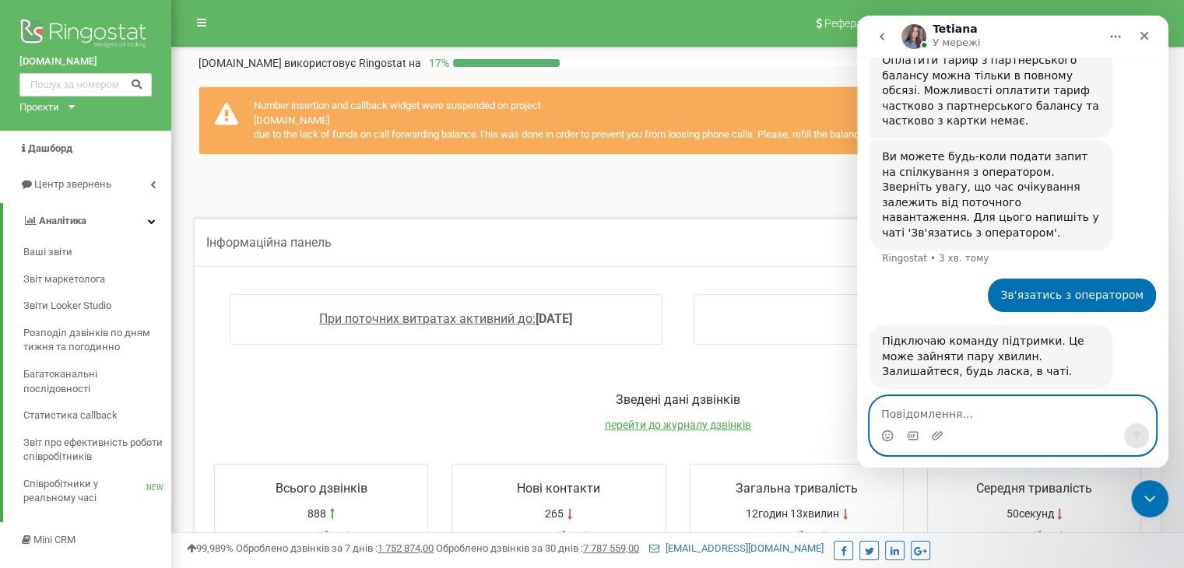
click at [972, 404] on textarea "Повідомлення..." at bounding box center [1012, 410] width 285 height 26
type textarea "в"
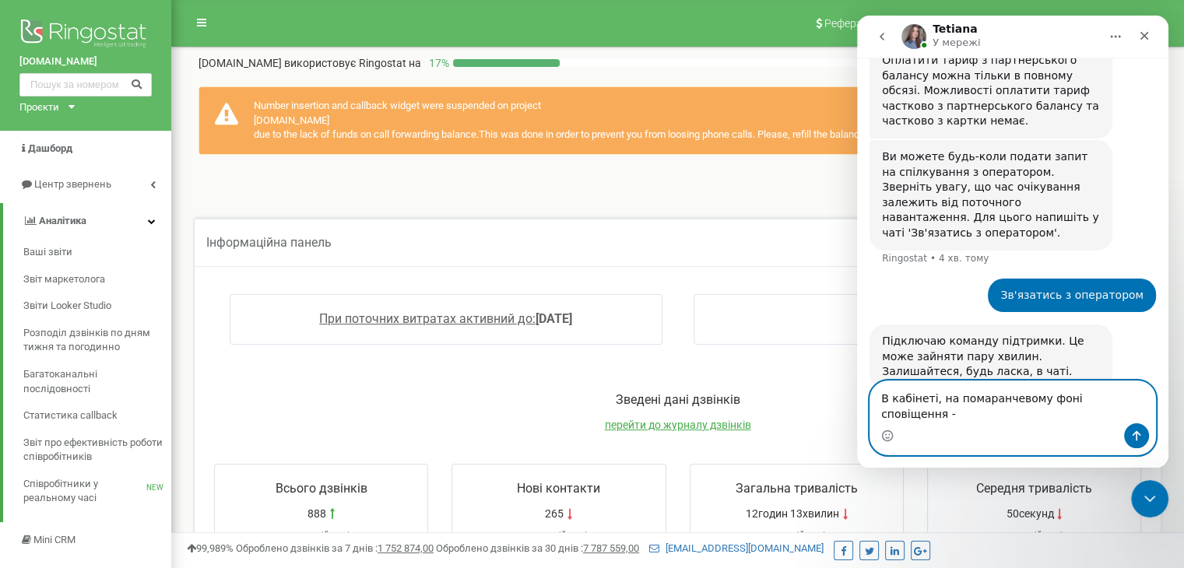
paste textarea "Зв'язатись з оператором"
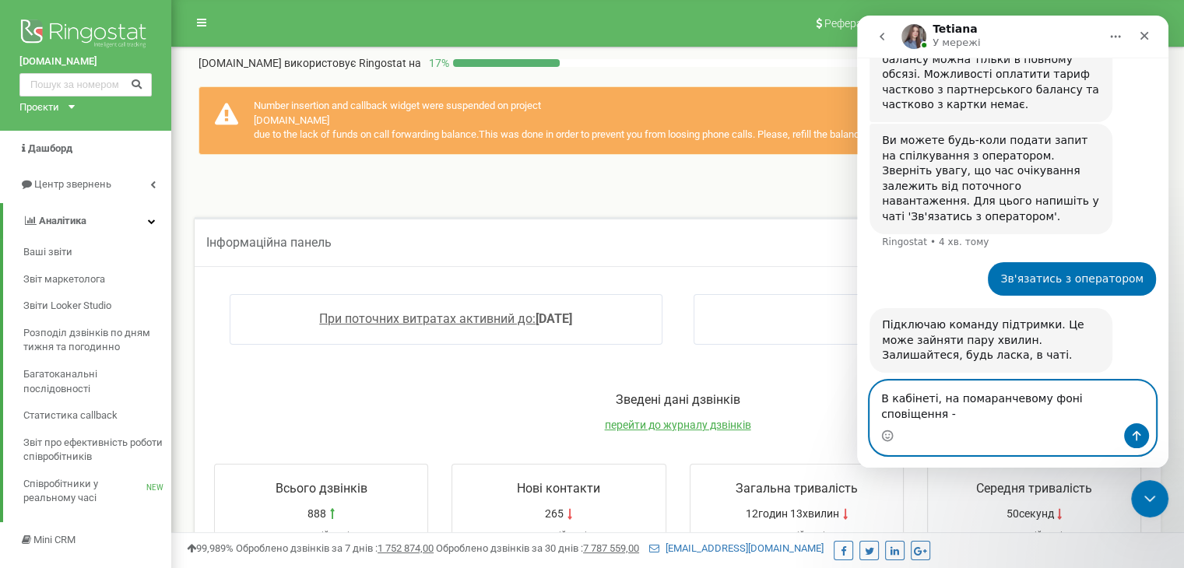
scroll to position [1059, 0]
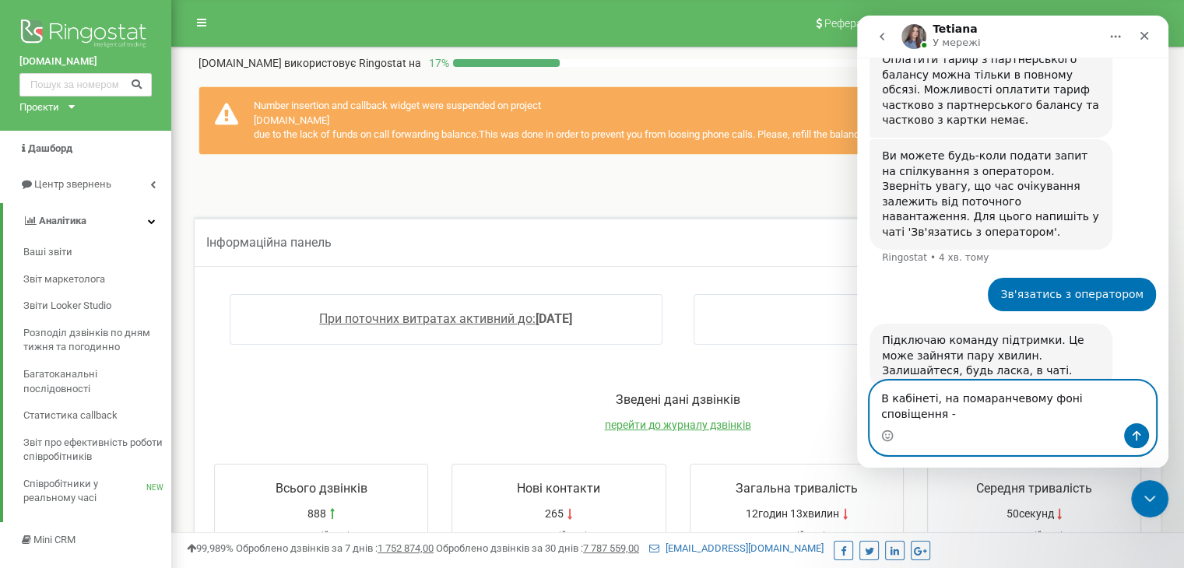
type textarea "В кабінеті, на помаранчевому фоні сповіщення -"
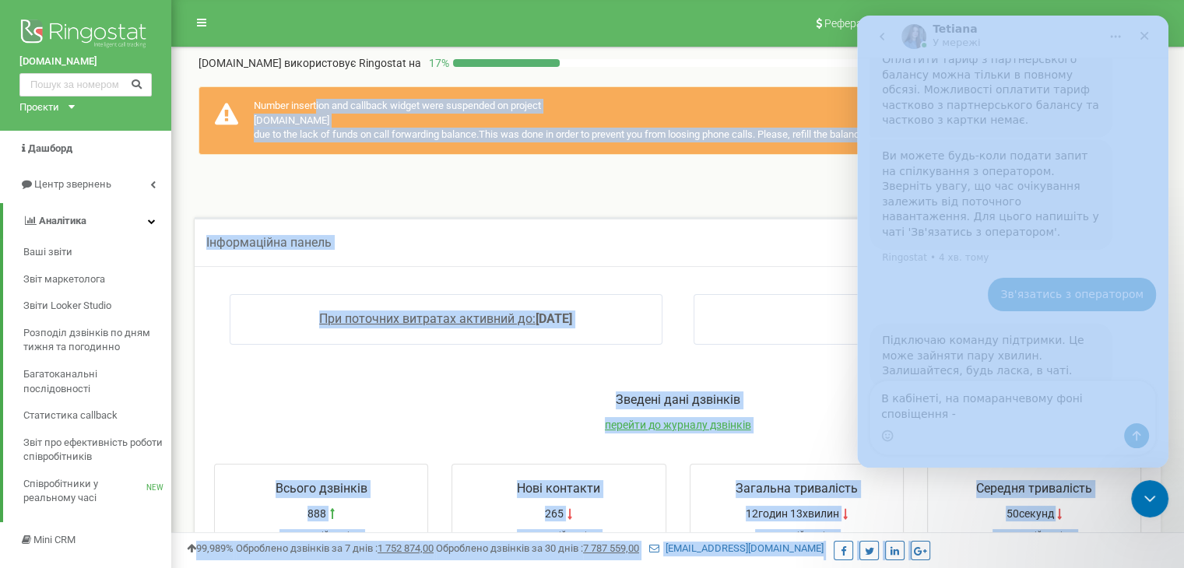
drag, startPoint x: 1109, startPoint y: 119, endPoint x: 897, endPoint y: 132, distance: 212.1
click at [754, 153] on div "Number insertion and callback widget were suspended on project upk.com.ua due t…" at bounding box center [678, 120] width 958 height 69
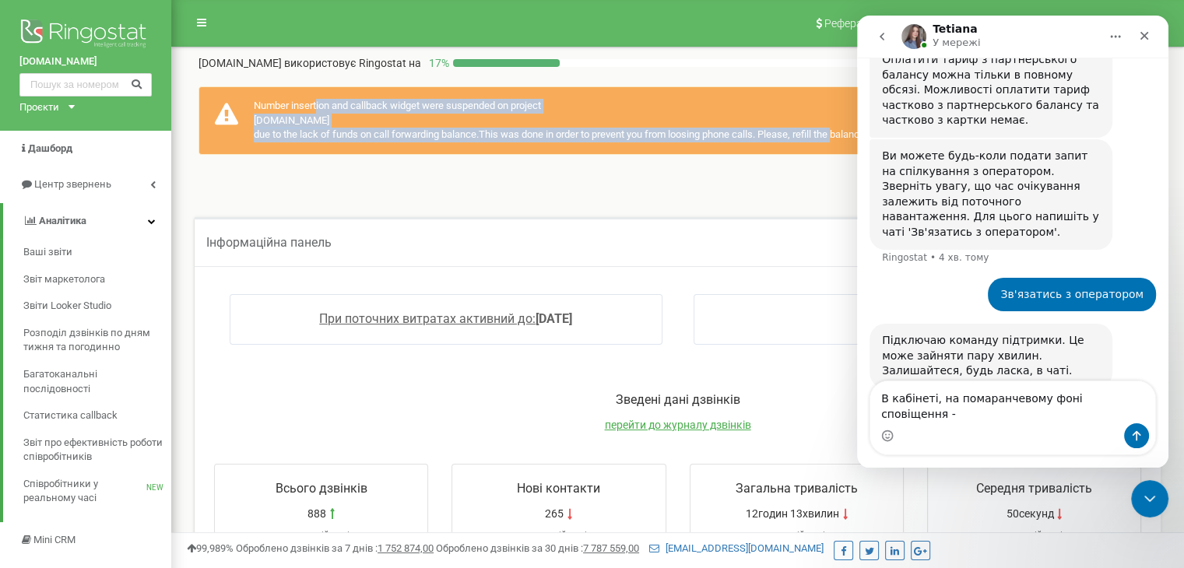
drag, startPoint x: 248, startPoint y: 102, endPoint x: 841, endPoint y: 132, distance: 593.1
click at [841, 132] on div "Number insertion and callback widget were suspended on project upk.com.ua due t…" at bounding box center [678, 120] width 958 height 69
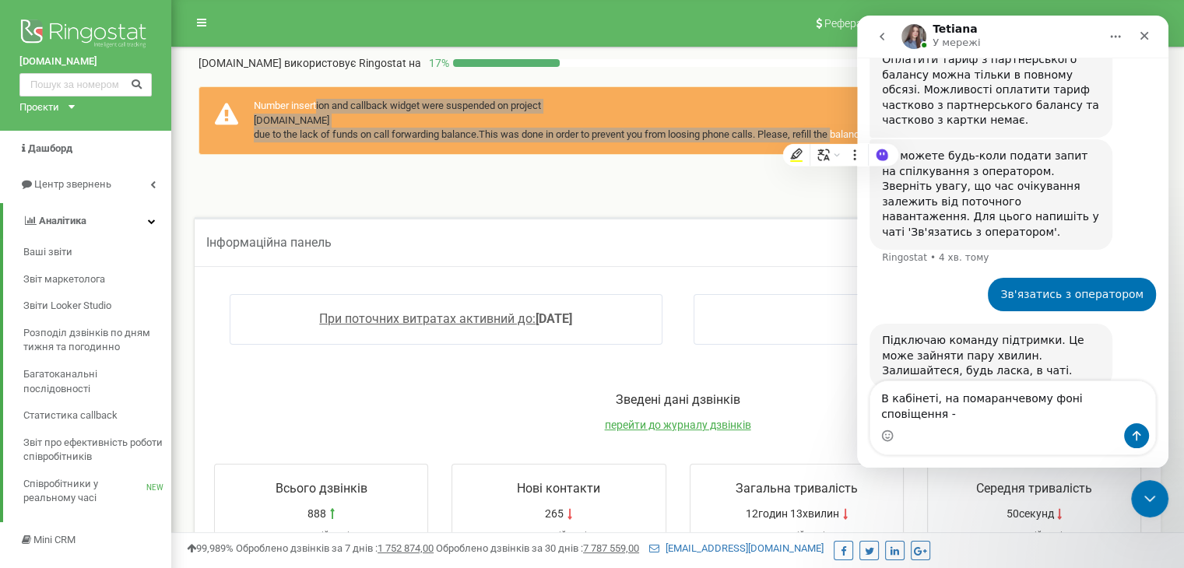
click at [1010, 35] on div "Tetiana У мережі" at bounding box center [1000, 36] width 198 height 27
click at [1158, 501] on div "Закрити програму для спілкування Intercom" at bounding box center [1147, 496] width 37 height 37
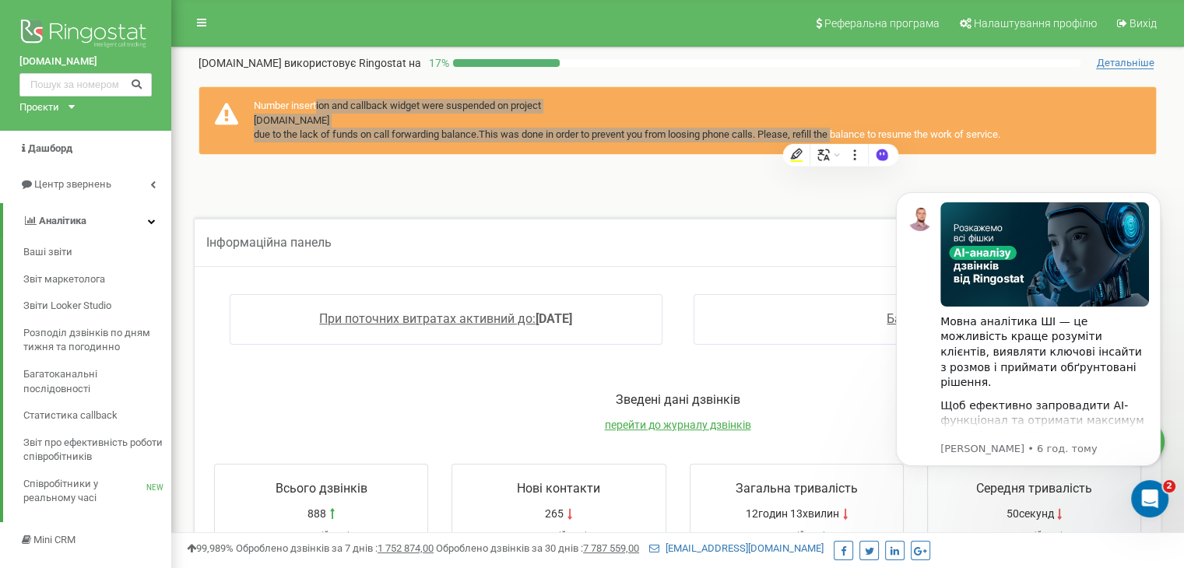
scroll to position [1043, 0]
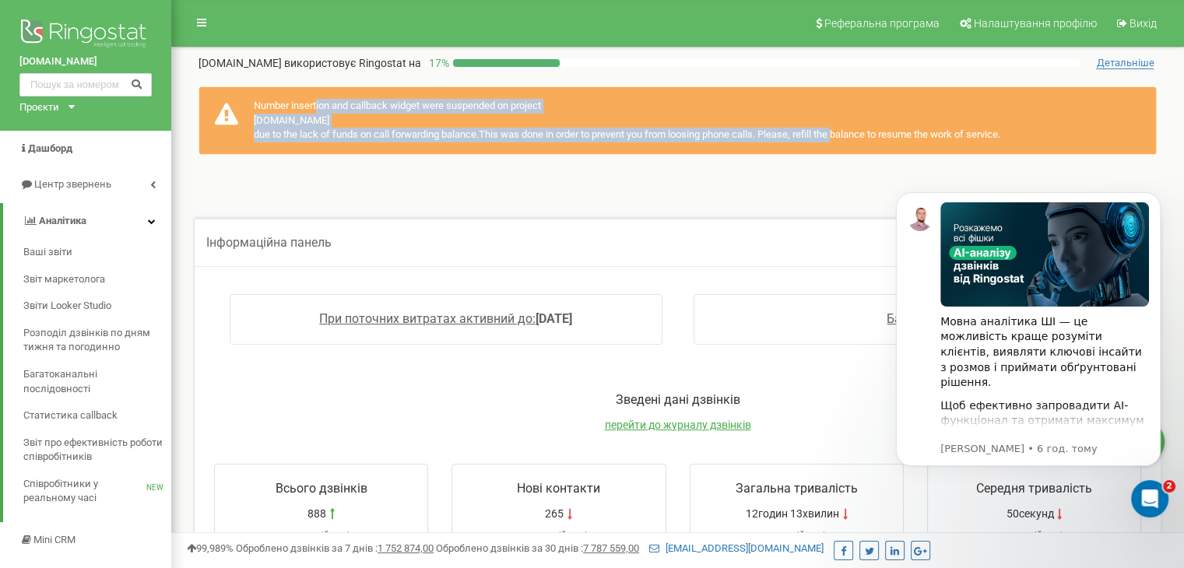
drag, startPoint x: 1022, startPoint y: 128, endPoint x: 255, endPoint y: 104, distance: 767.2
click at [255, 104] on div "Number insertion and callback widget were suspended on project upk.com.ua due t…" at bounding box center [678, 120] width 958 height 69
copy div "Number insertion and callback widget were suspended on project upk.com.ua due t…"
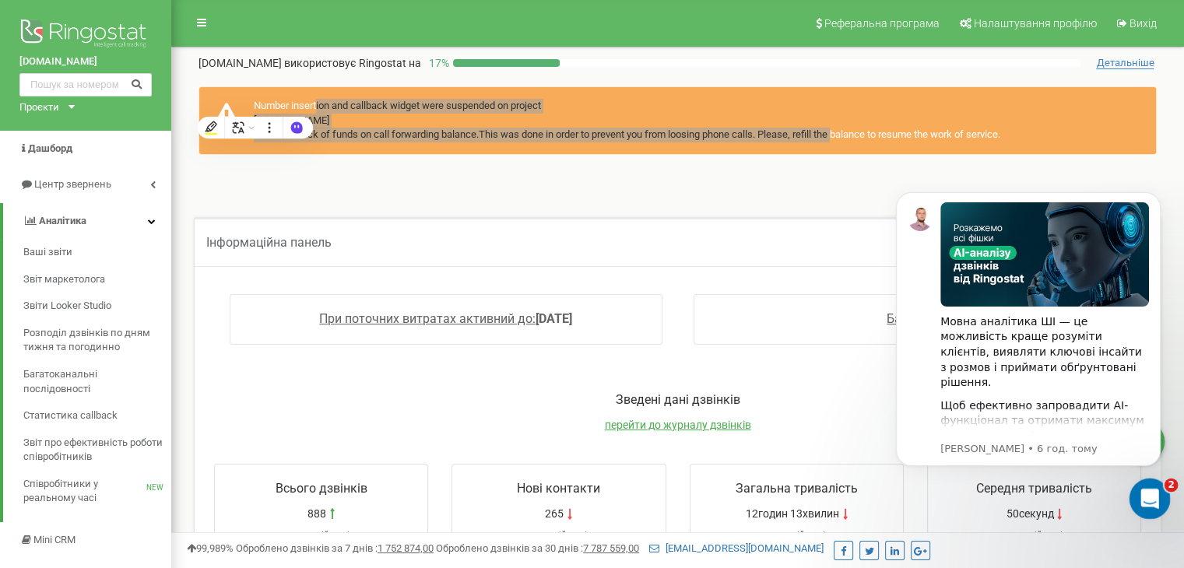
click at [1154, 503] on div "Відкрити програму для спілкування Intercom" at bounding box center [1147, 496] width 51 height 51
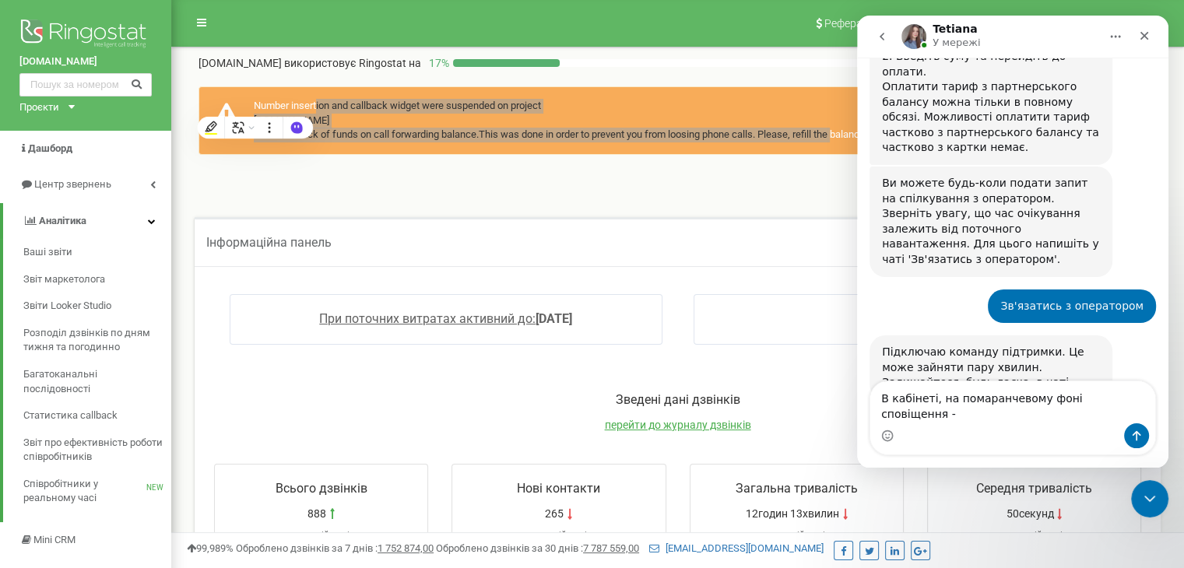
scroll to position [1044, 0]
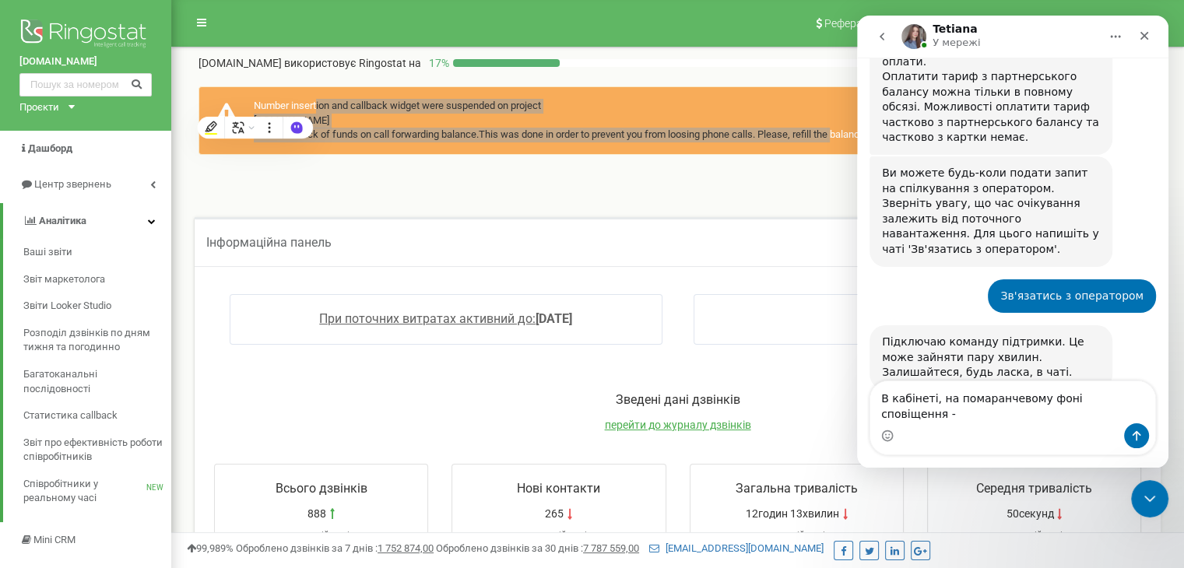
type textarea "В кабінеті, на помаранчевому фоні сповіщення - Number insertion and callback wi…"
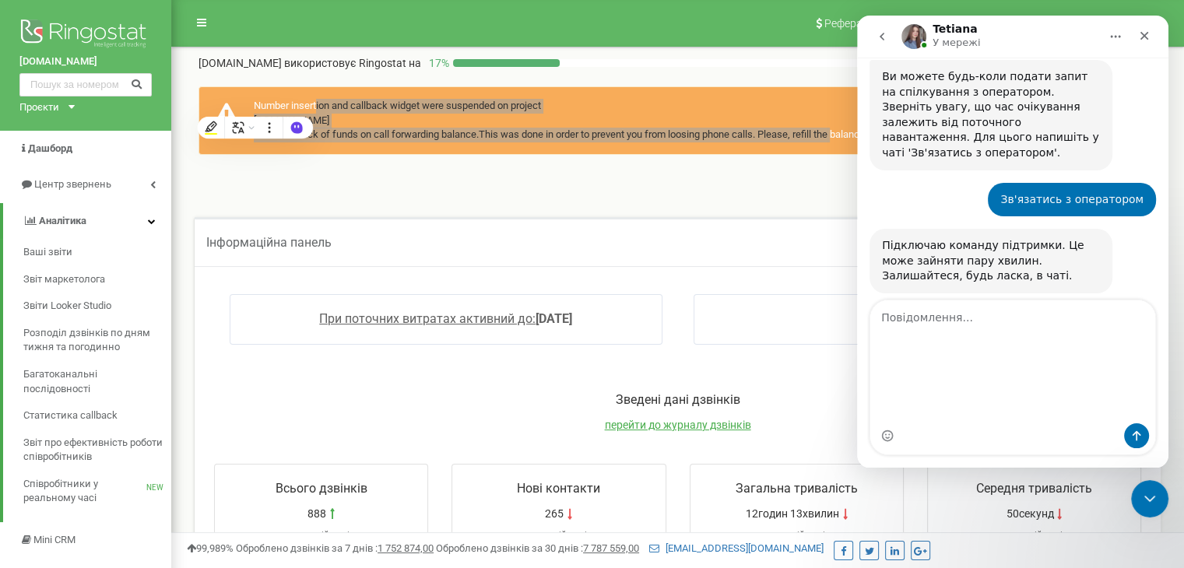
scroll to position [1197, 0]
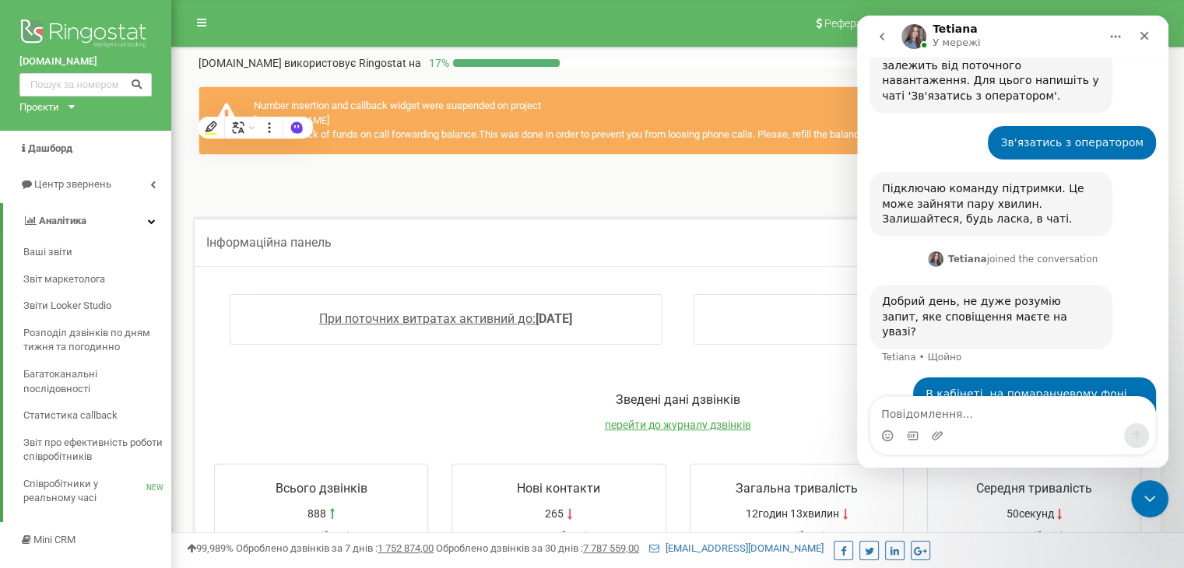
click at [630, 191] on div "Інформаційна панель 14.08.2025 - 21.08.2025 При поточних витратах активний до: …" at bounding box center [677, 201] width 989 height 31
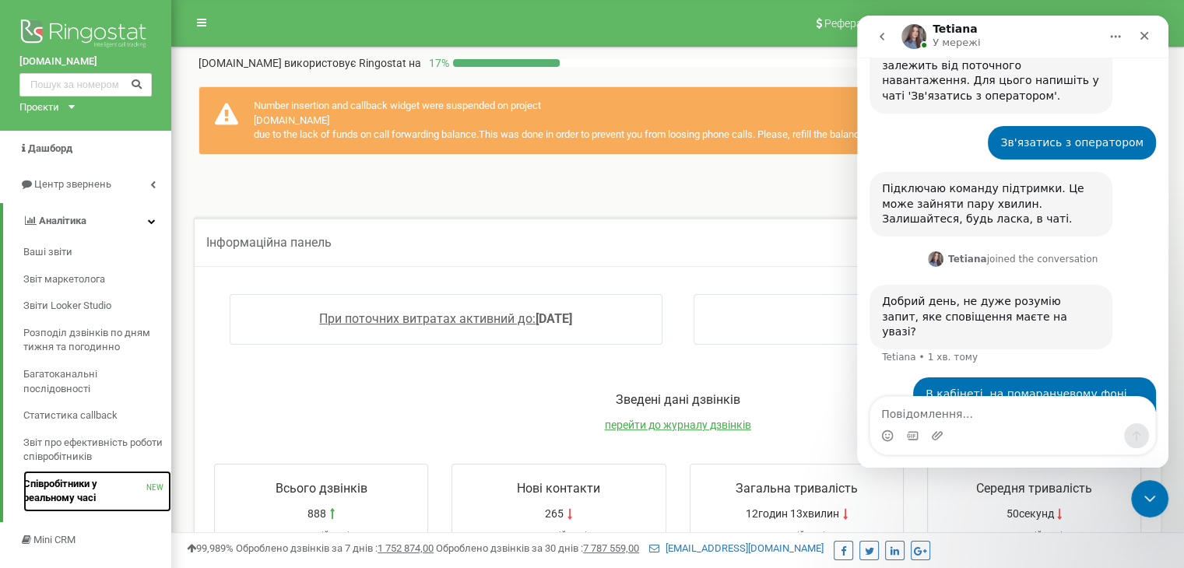
click at [65, 482] on span "Співробітники у реальному часі" at bounding box center [84, 491] width 123 height 29
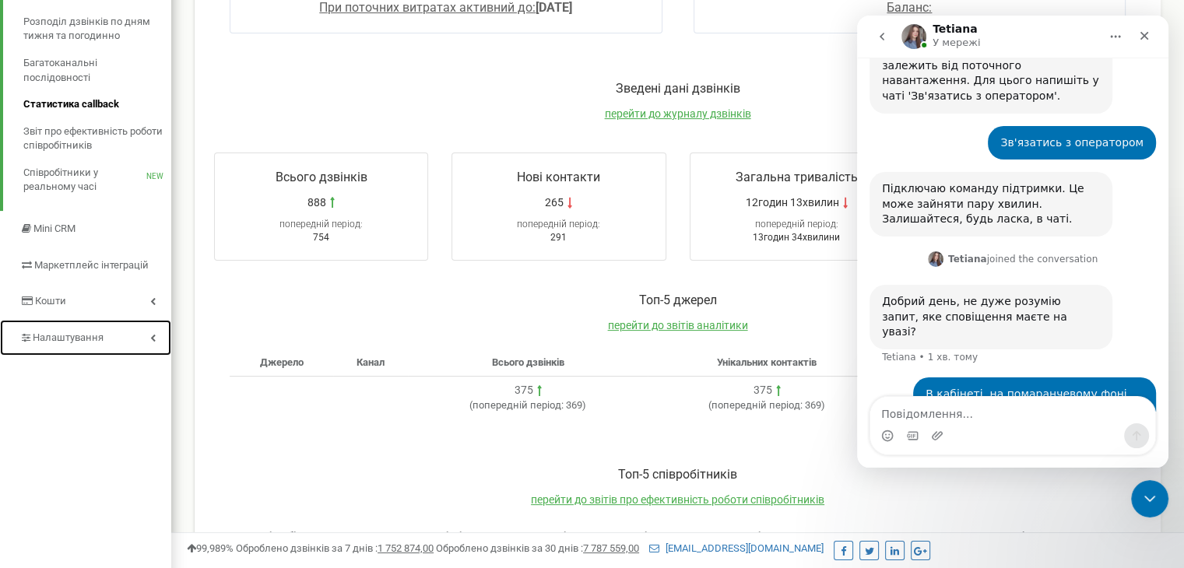
click at [97, 338] on span "Налаштування" at bounding box center [68, 338] width 71 height 12
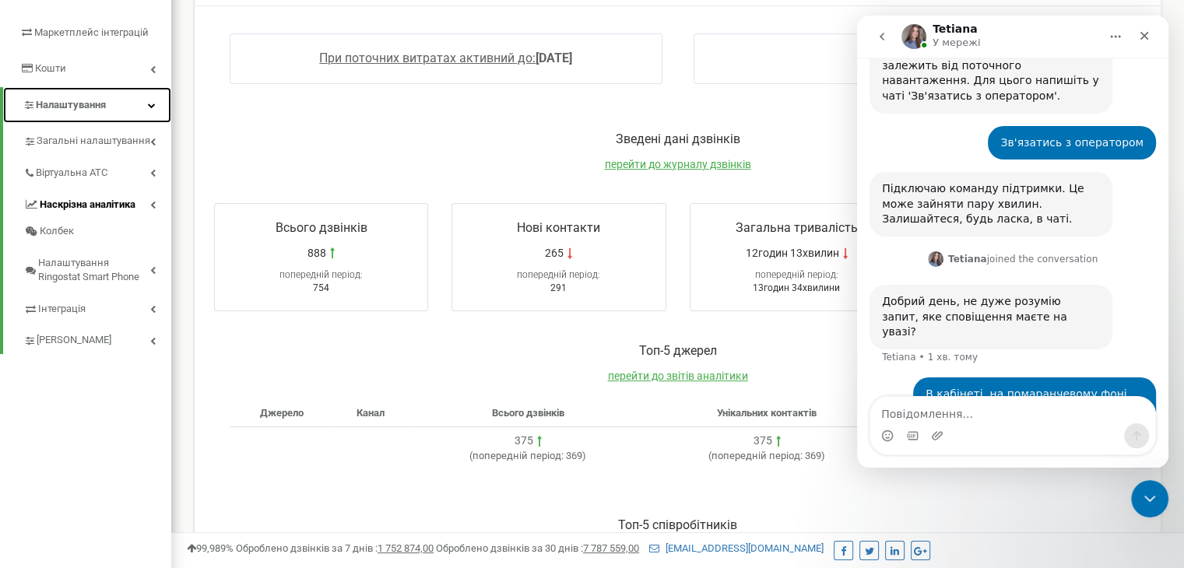
scroll to position [262, 0]
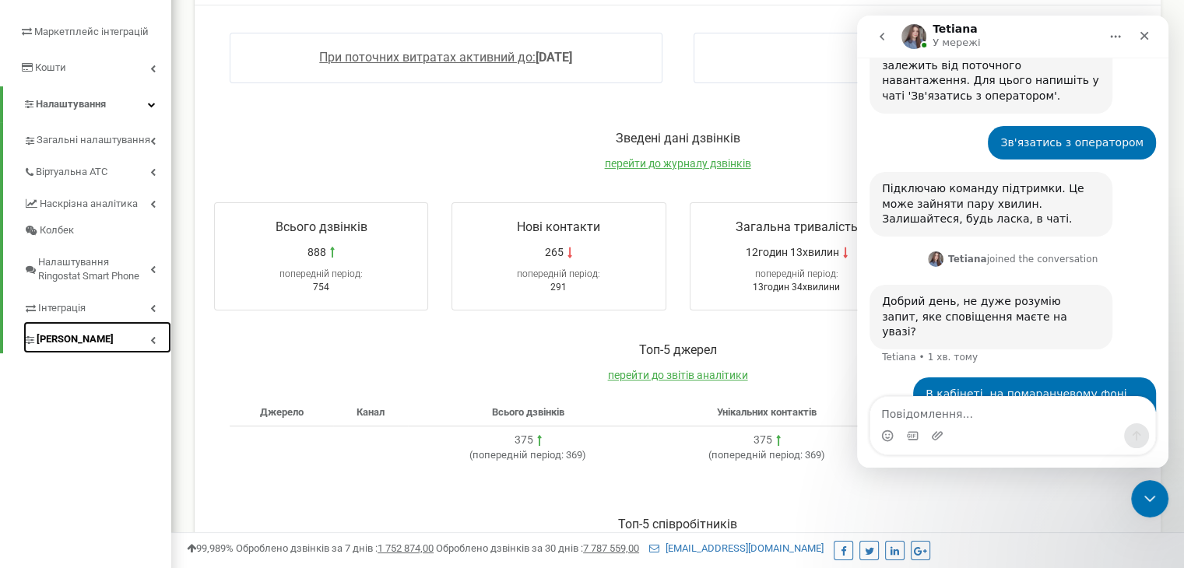
click at [83, 343] on span "[PERSON_NAME]" at bounding box center [75, 339] width 77 height 15
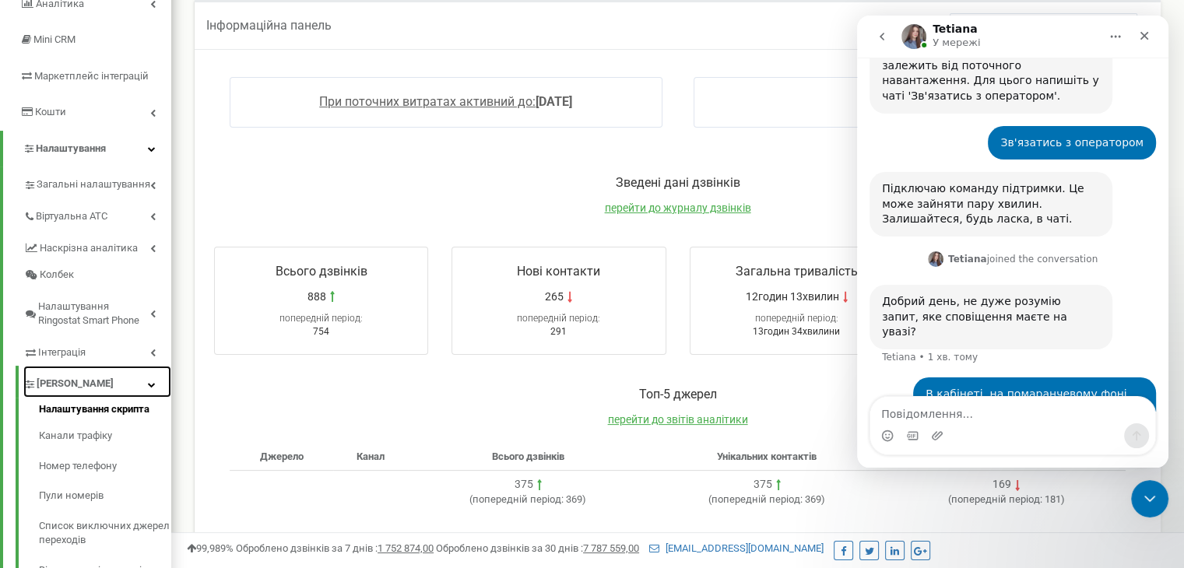
scroll to position [184, 0]
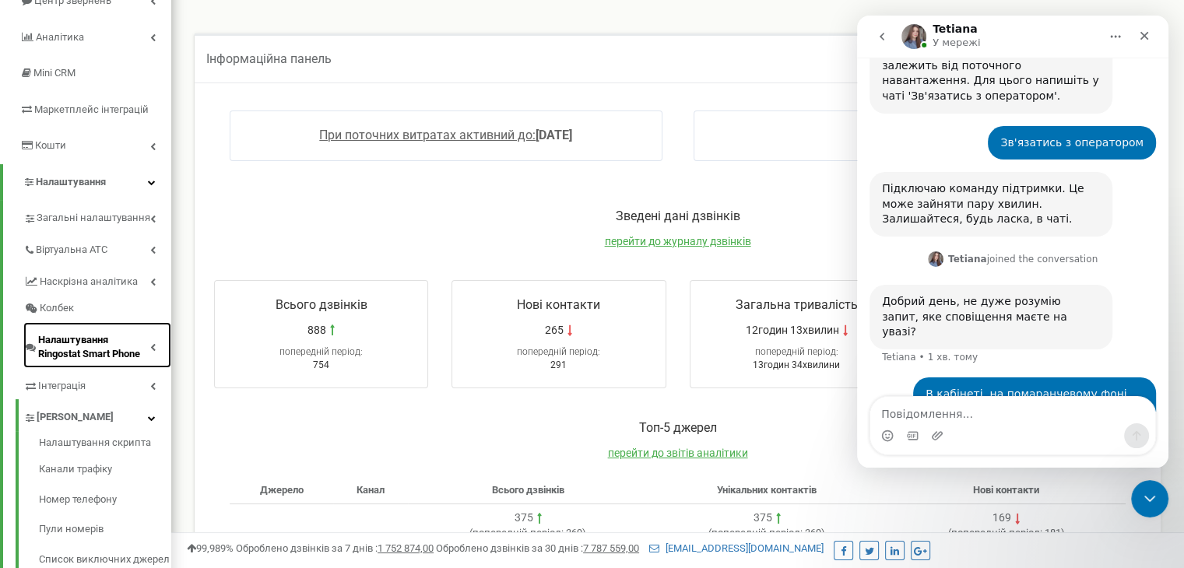
click at [58, 350] on span "Налаштування Ringostat Smart Phone" at bounding box center [94, 347] width 112 height 29
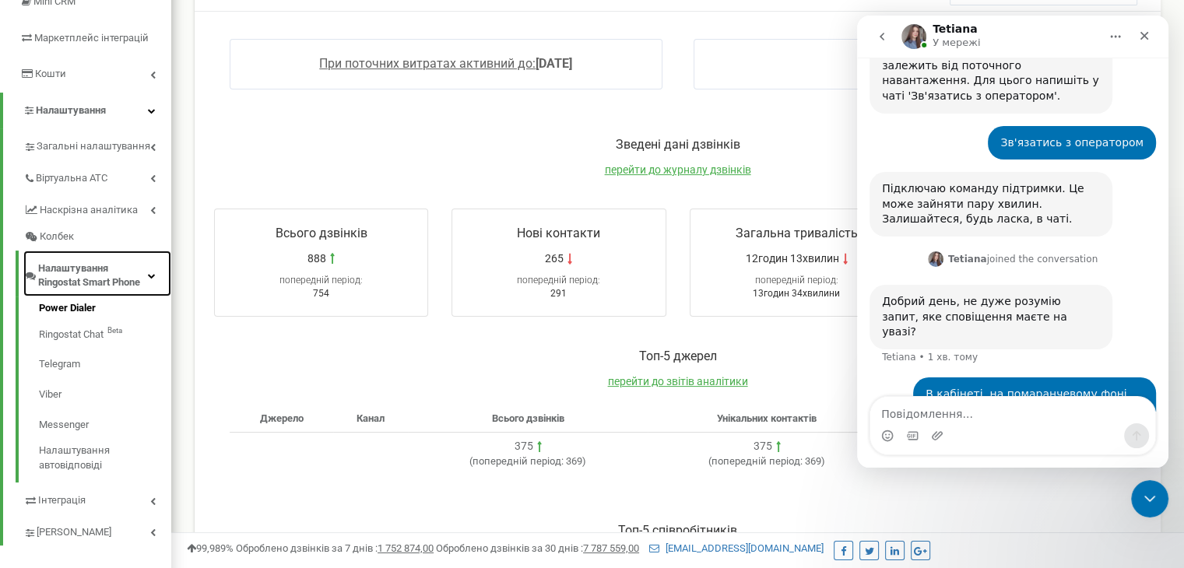
scroll to position [262, 0]
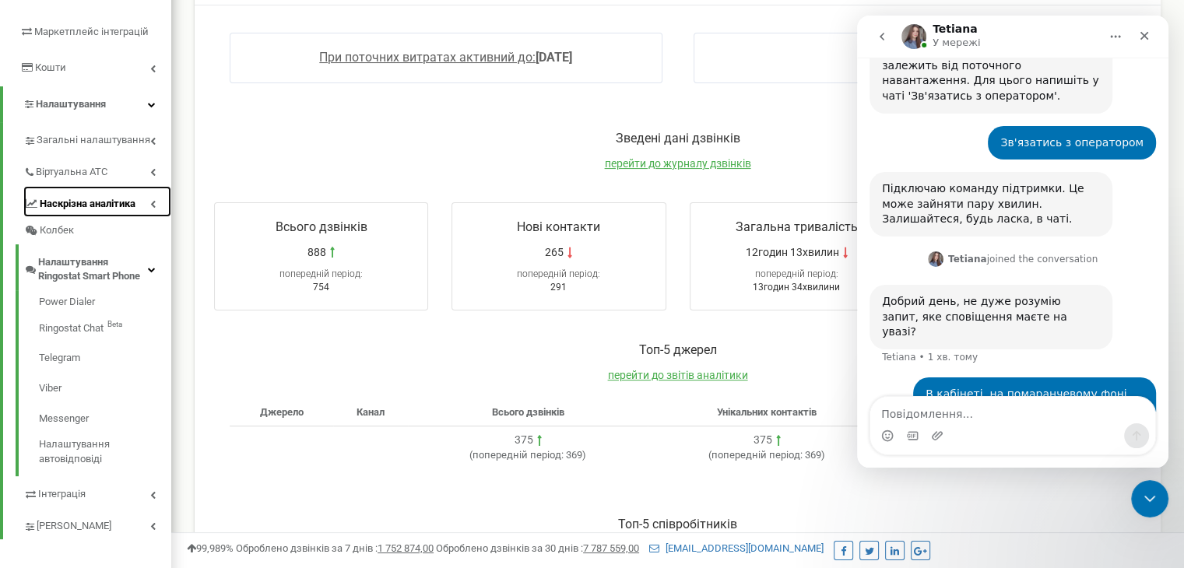
click at [129, 207] on span "Наскрізна аналітика" at bounding box center [88, 204] width 96 height 15
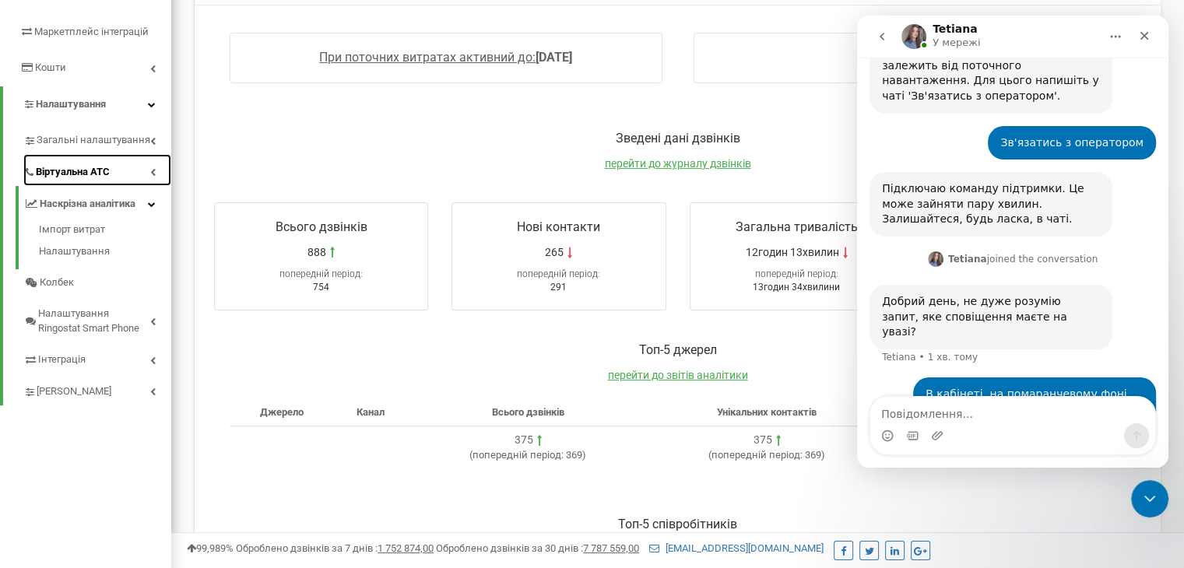
click at [100, 177] on span "Віртуальна АТС" at bounding box center [73, 172] width 74 height 15
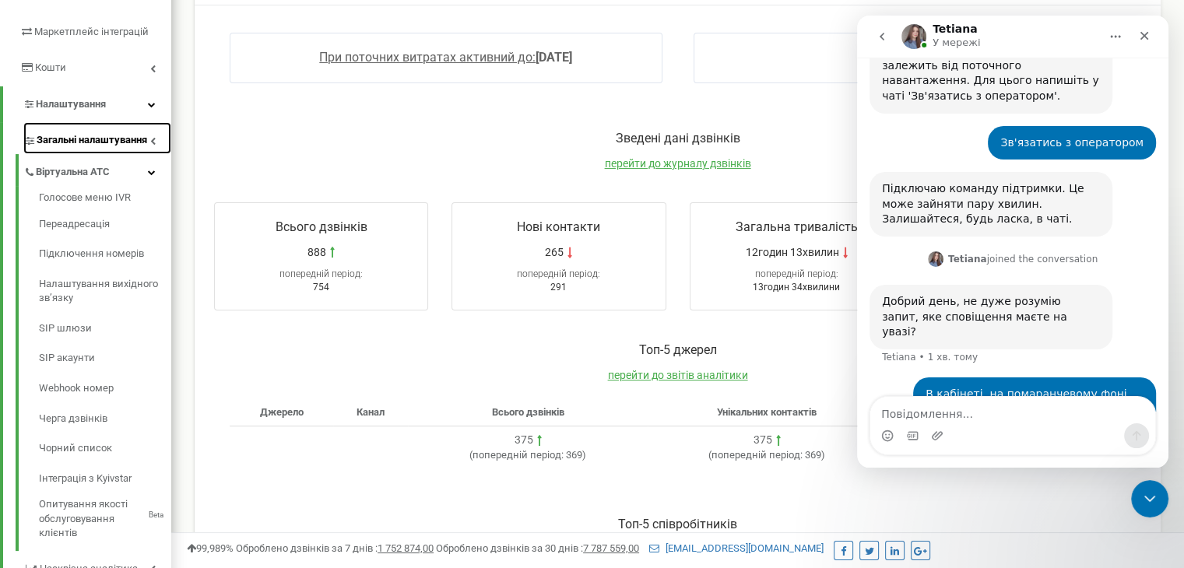
click at [130, 142] on span "Загальні налаштування" at bounding box center [92, 140] width 111 height 15
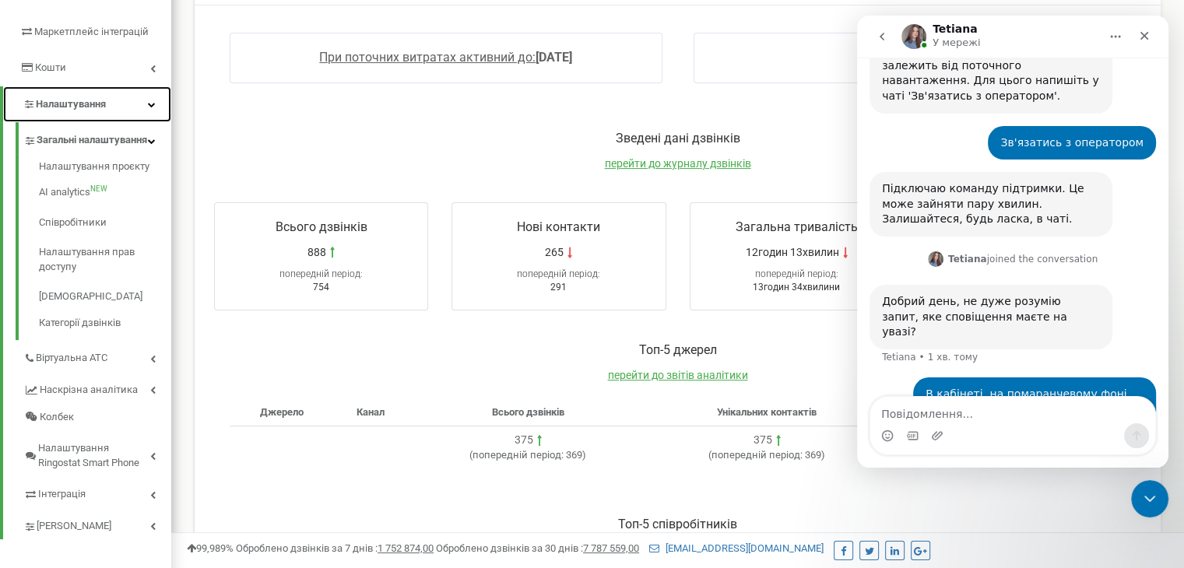
click at [99, 100] on span "Налаштування" at bounding box center [71, 104] width 70 height 12
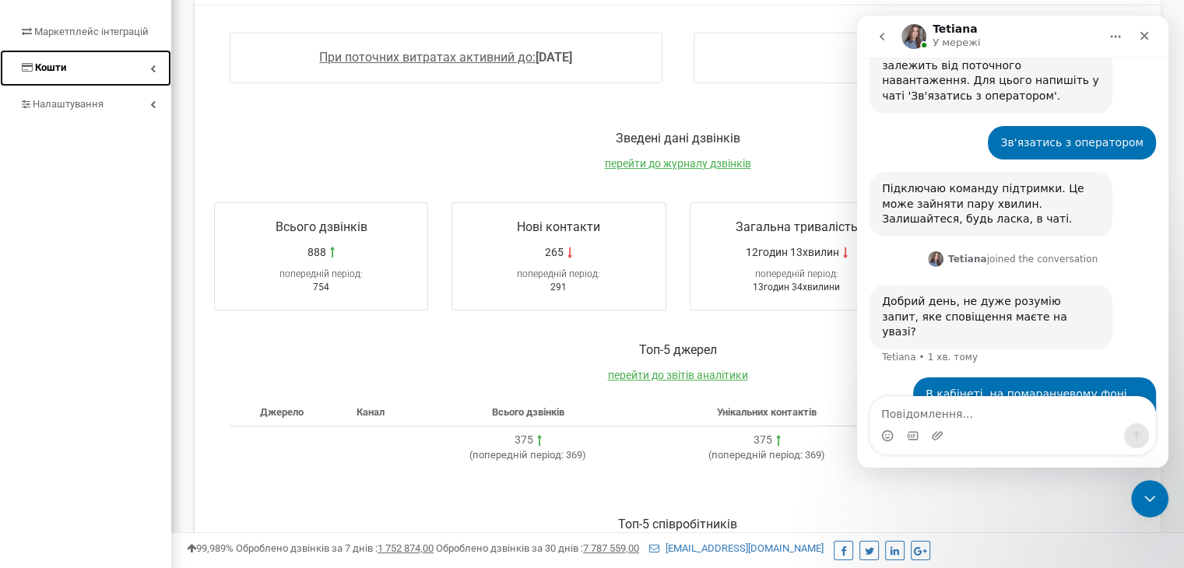
click at [100, 66] on link "Кошти" at bounding box center [85, 68] width 171 height 37
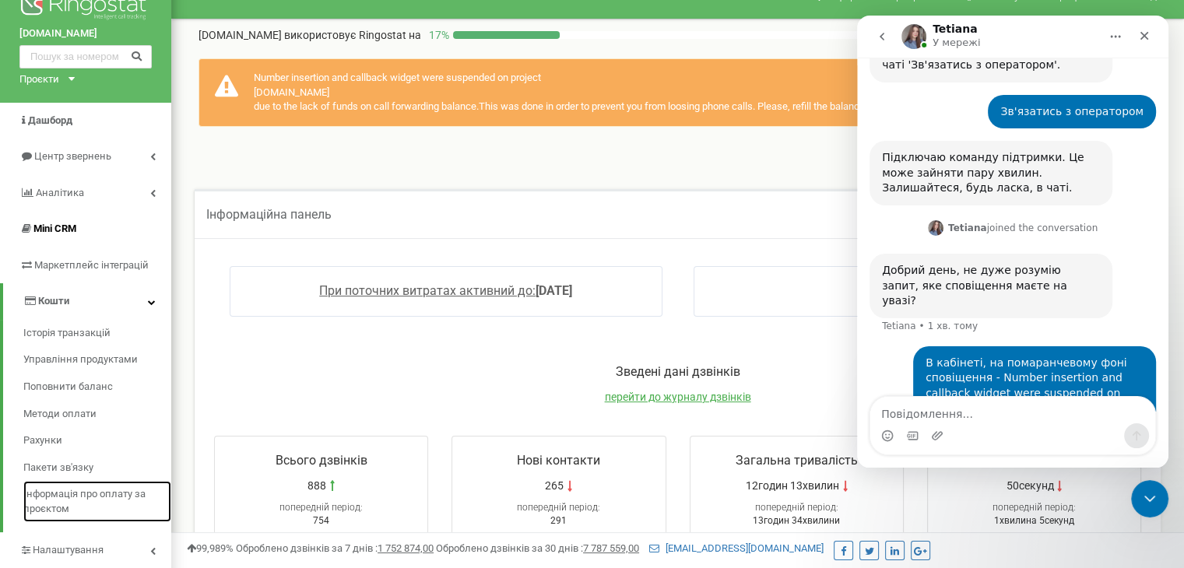
scroll to position [1257, 0]
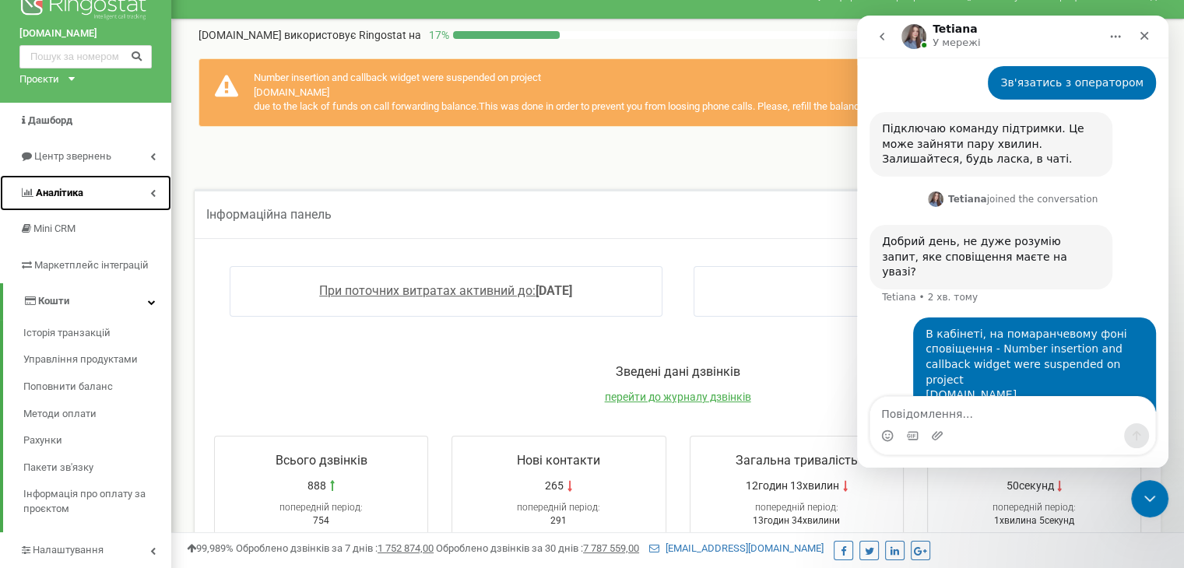
click at [142, 187] on link "Аналiтика" at bounding box center [85, 193] width 171 height 37
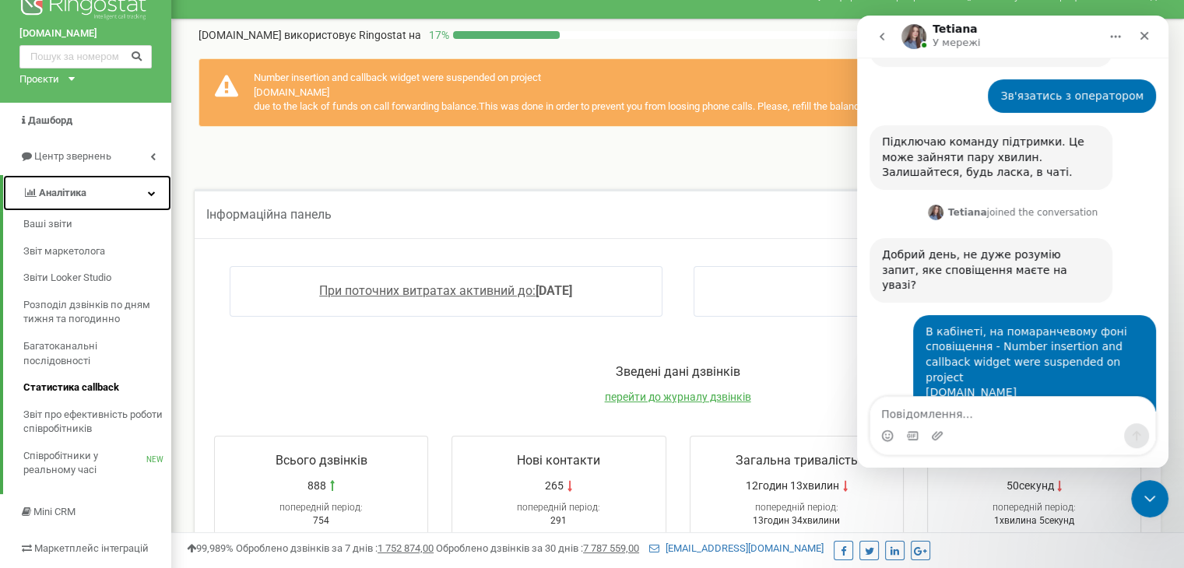
scroll to position [1243, 0]
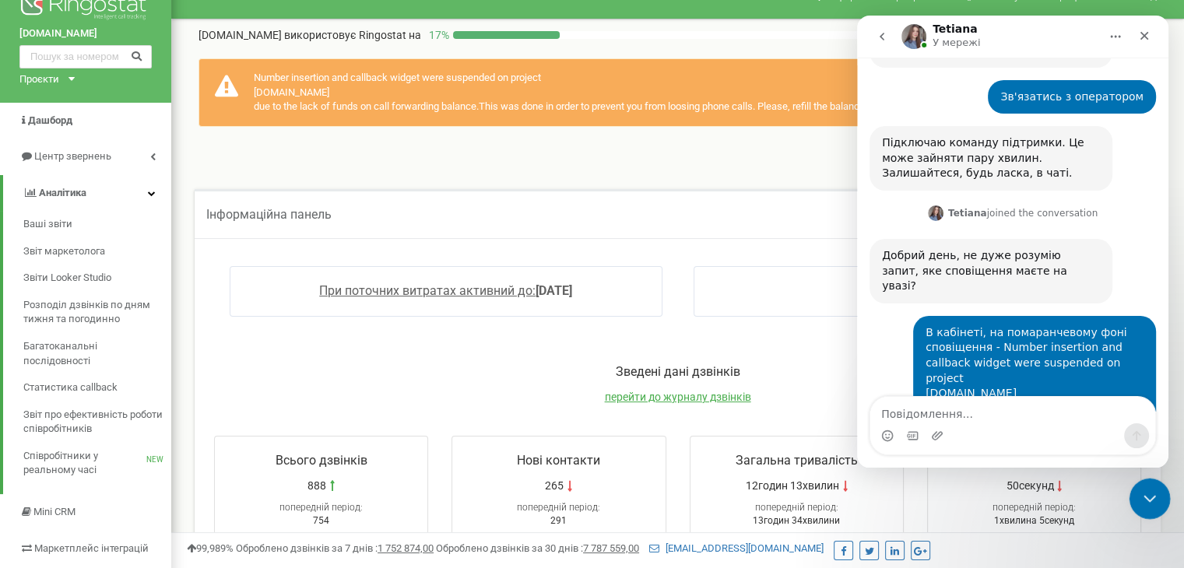
click at [1157, 500] on div "Закрити програму для спілкування Intercom" at bounding box center [1147, 496] width 37 height 37
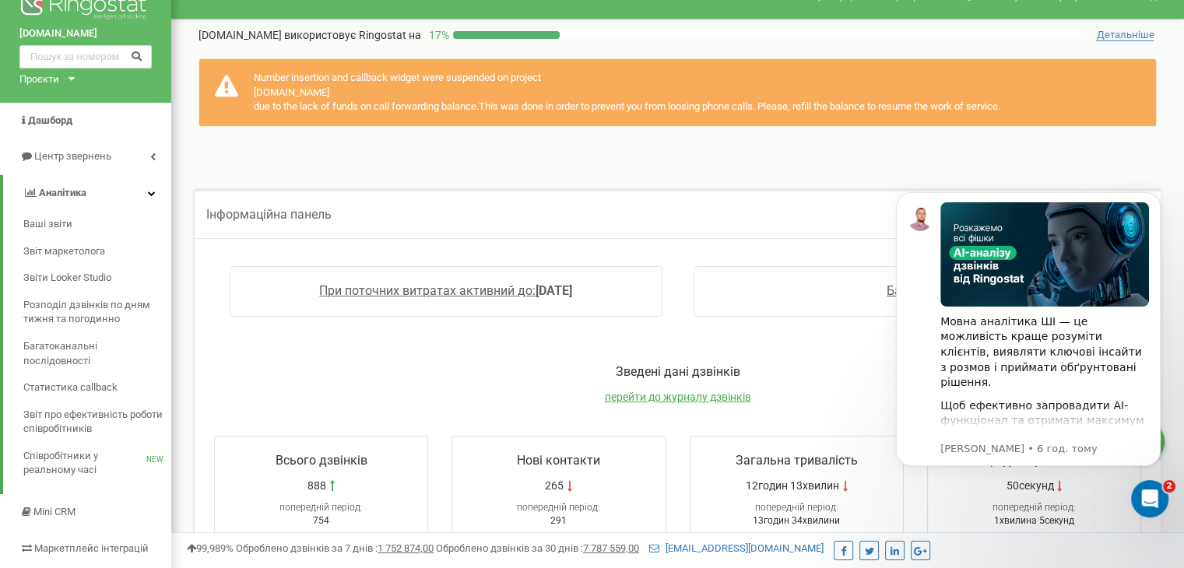
scroll to position [0, 0]
click at [1101, 139] on div "Number insertion and callback widget were suspended on project upk.com.ua due t…" at bounding box center [677, 100] width 989 height 115
click at [1144, 493] on icon "Відкрити програму для спілкування Intercom" at bounding box center [1148, 497] width 26 height 26
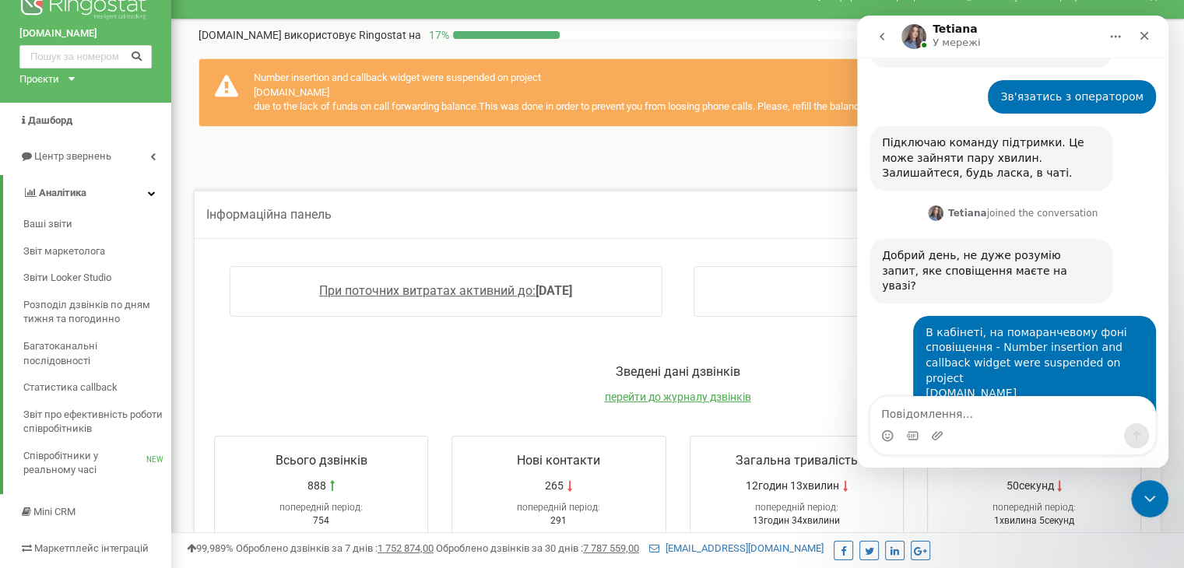
scroll to position [1298, 0]
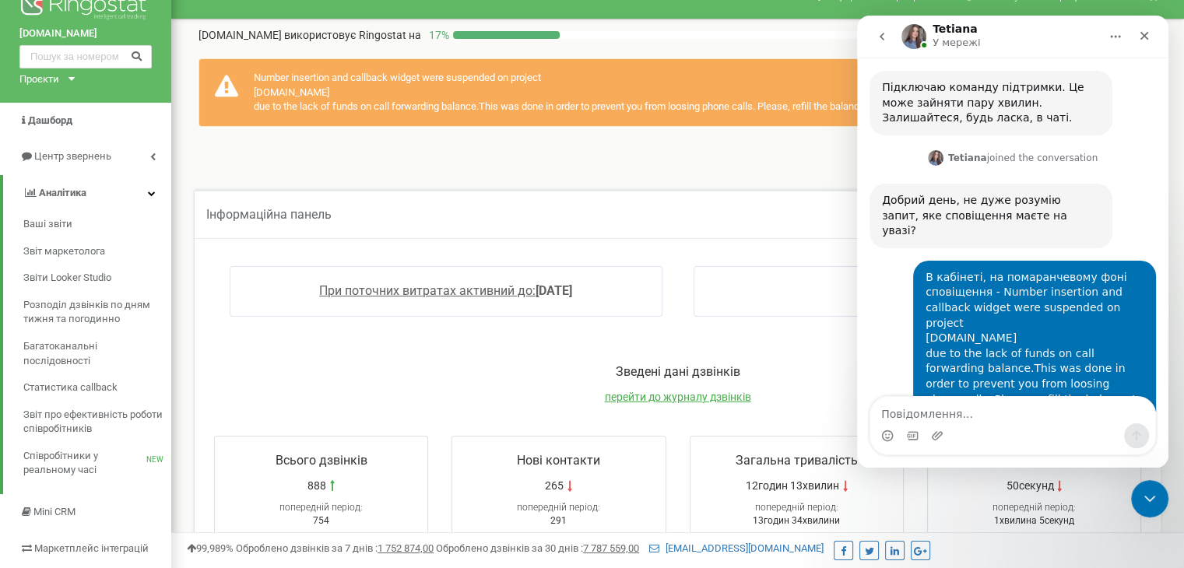
click at [1087, 515] on img "Юлія каже…" at bounding box center [1039, 526] width 209 height 23
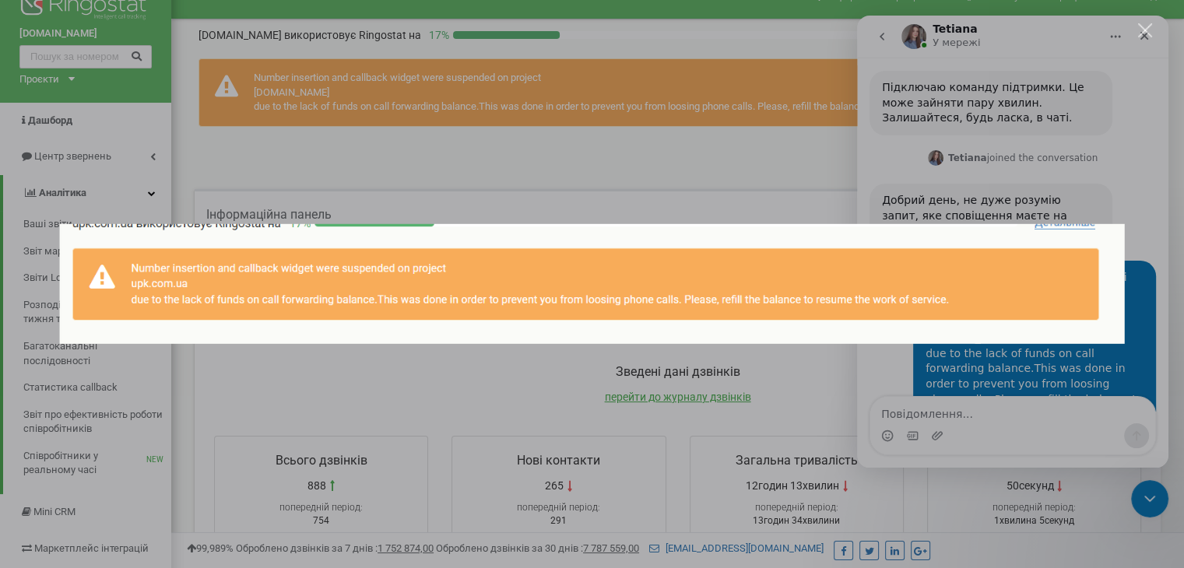
click at [993, 365] on div "Месенджер Intercom" at bounding box center [592, 284] width 1184 height 568
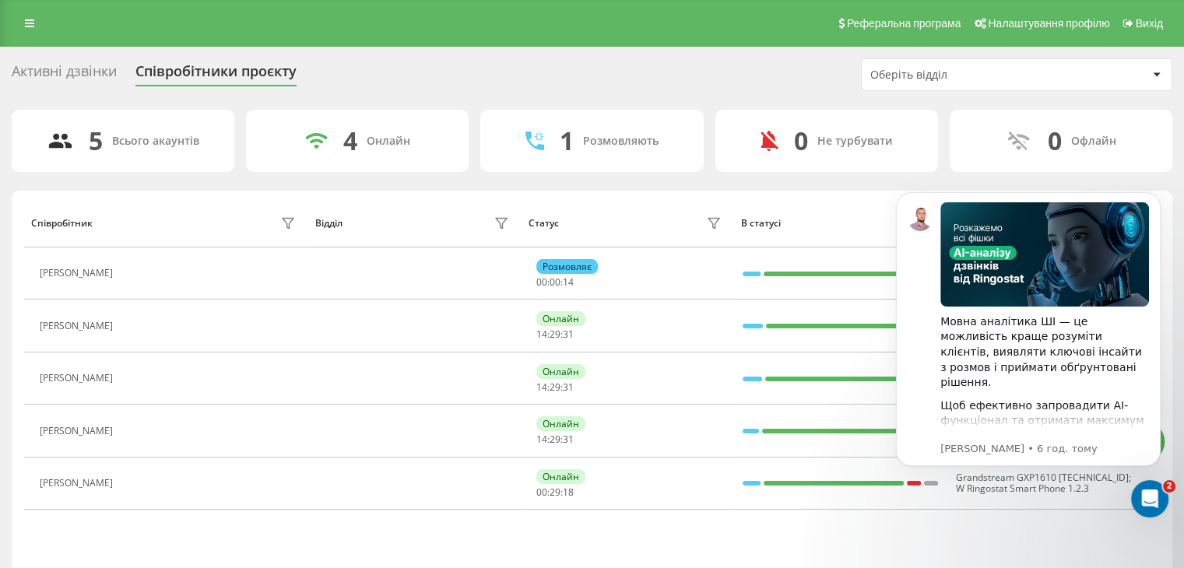
click at [162, 85] on div "Співробітники проєкту" at bounding box center [215, 75] width 161 height 24
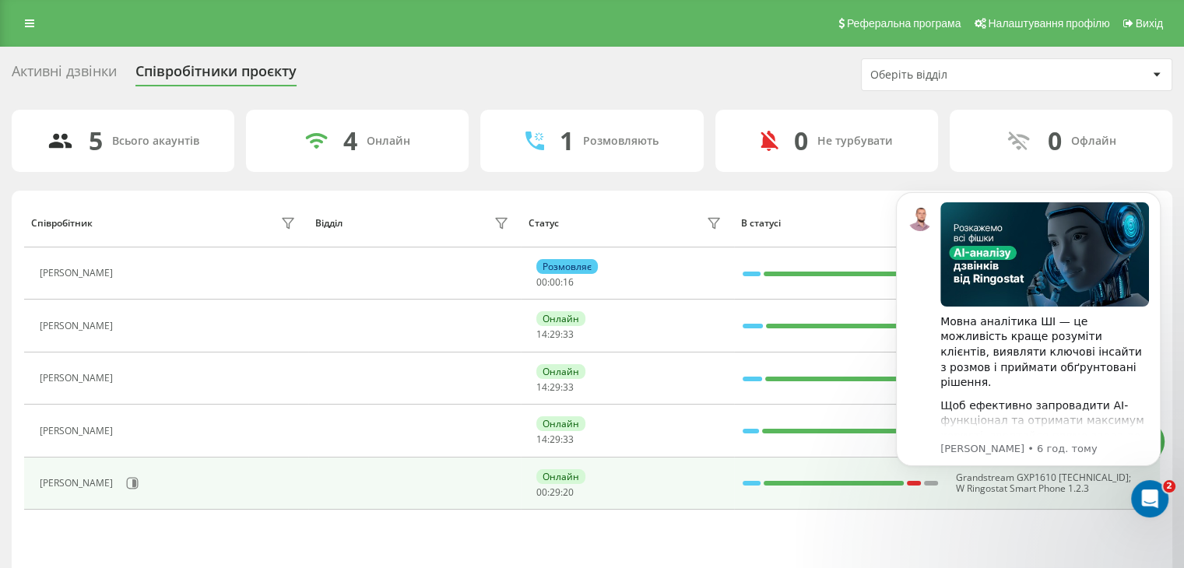
click at [87, 482] on div "Ольга Царук" at bounding box center [78, 483] width 77 height 11
click at [126, 483] on icon at bounding box center [132, 483] width 12 height 12
click at [121, 483] on button at bounding box center [132, 483] width 23 height 23
click at [126, 483] on icon at bounding box center [132, 483] width 12 height 12
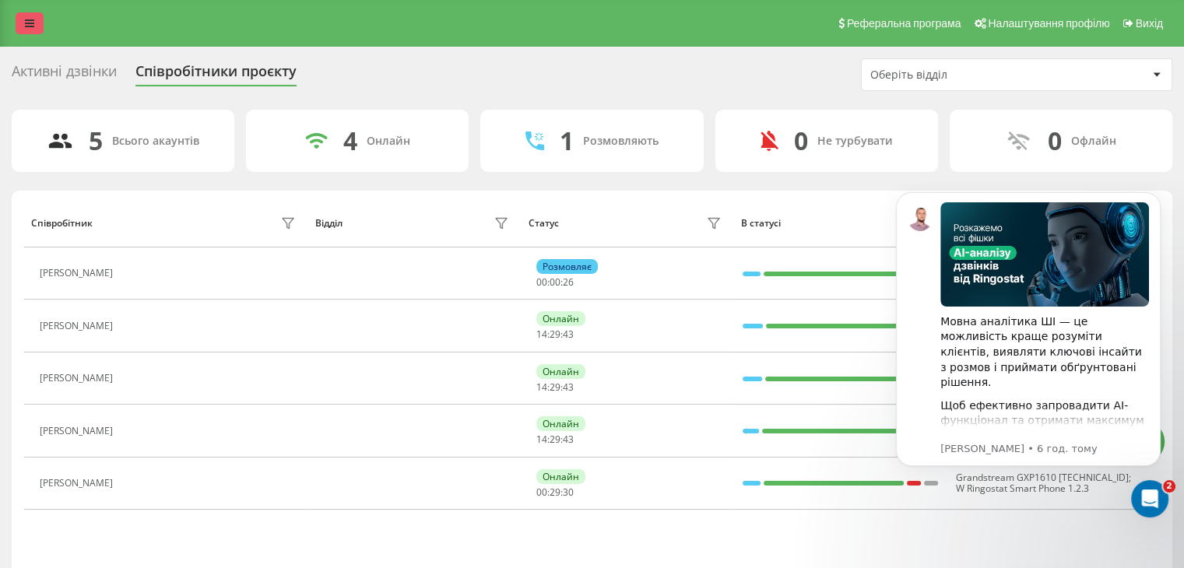
click at [29, 33] on link at bounding box center [30, 23] width 28 height 22
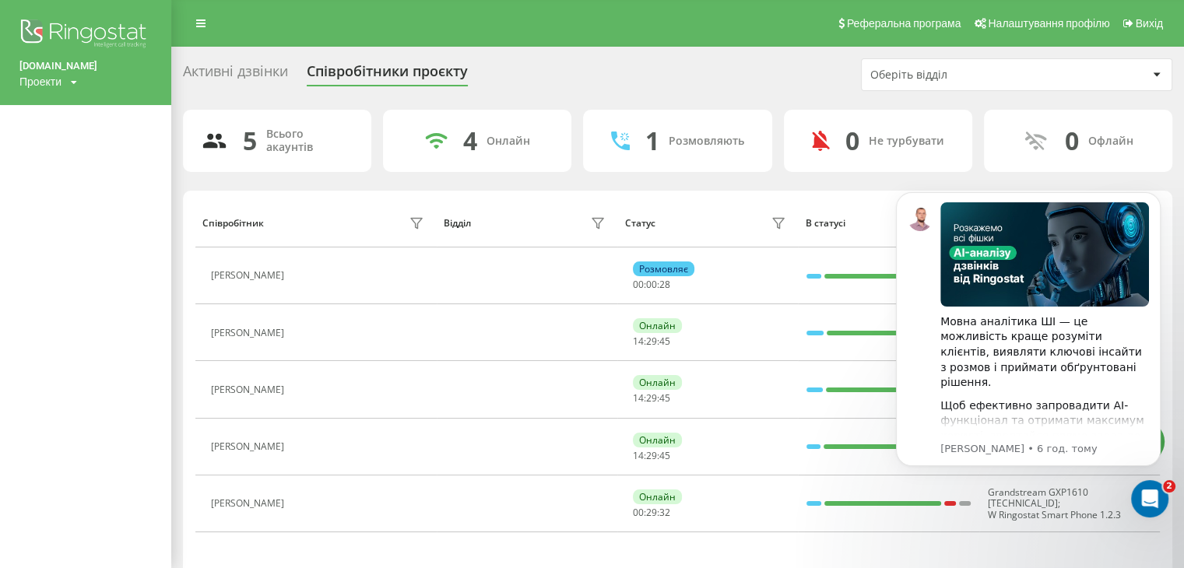
click at [57, 79] on div "Проекти" at bounding box center [40, 82] width 42 height 16
click at [65, 104] on link "[DOMAIN_NAME]" at bounding box center [71, 105] width 76 height 12
click at [1147, 507] on icon "Відкрити програму для спілкування Intercom" at bounding box center [1148, 497] width 26 height 26
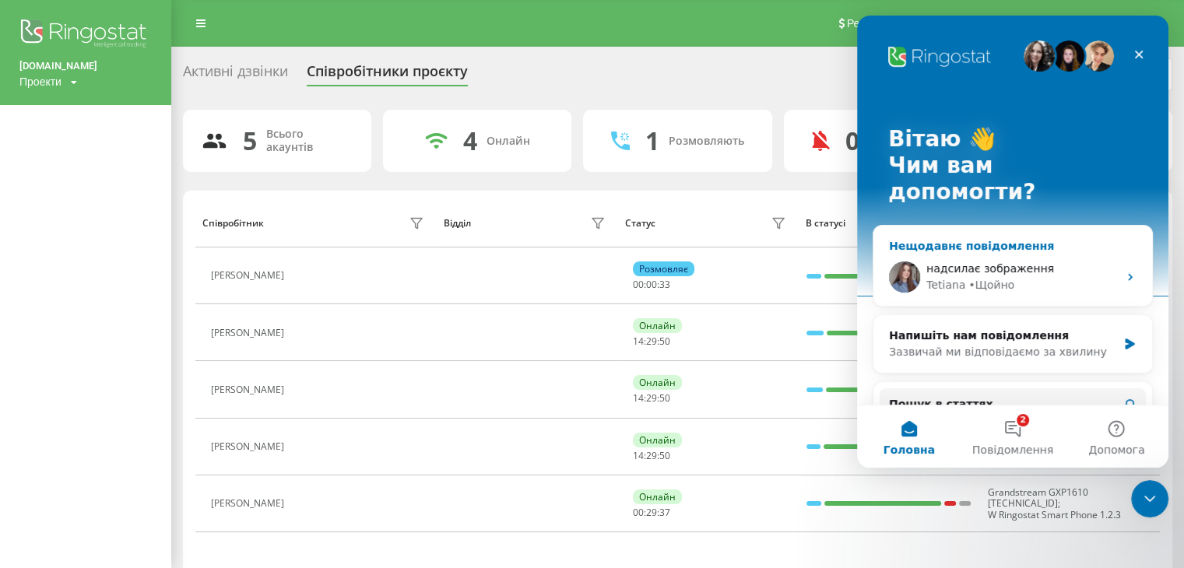
click at [1018, 277] on div "Tetiana • Щойно" at bounding box center [1021, 285] width 191 height 16
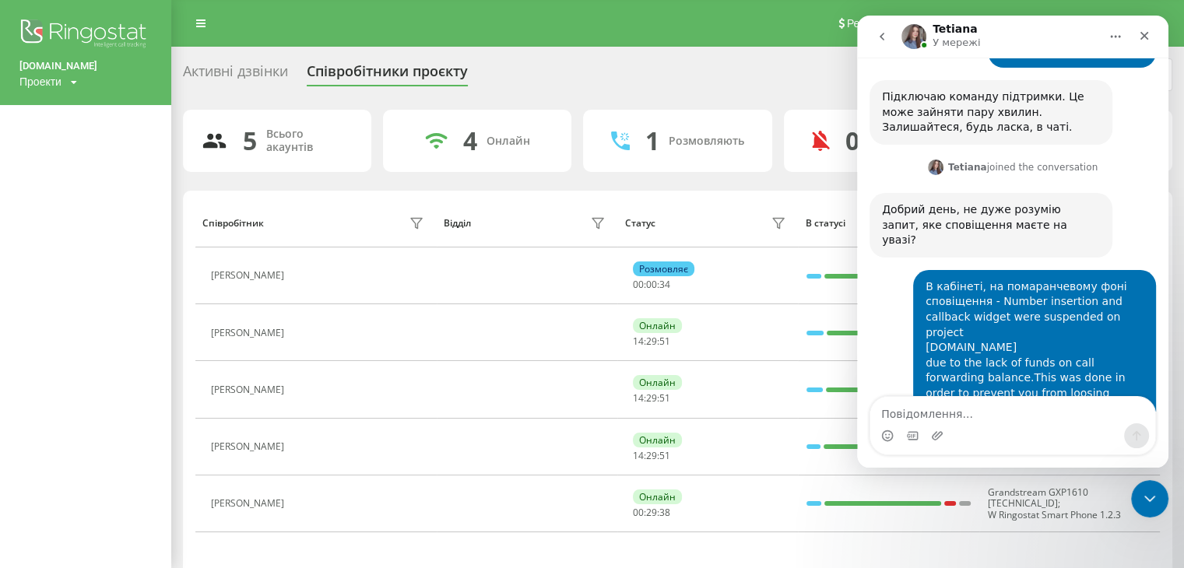
scroll to position [1298, 0]
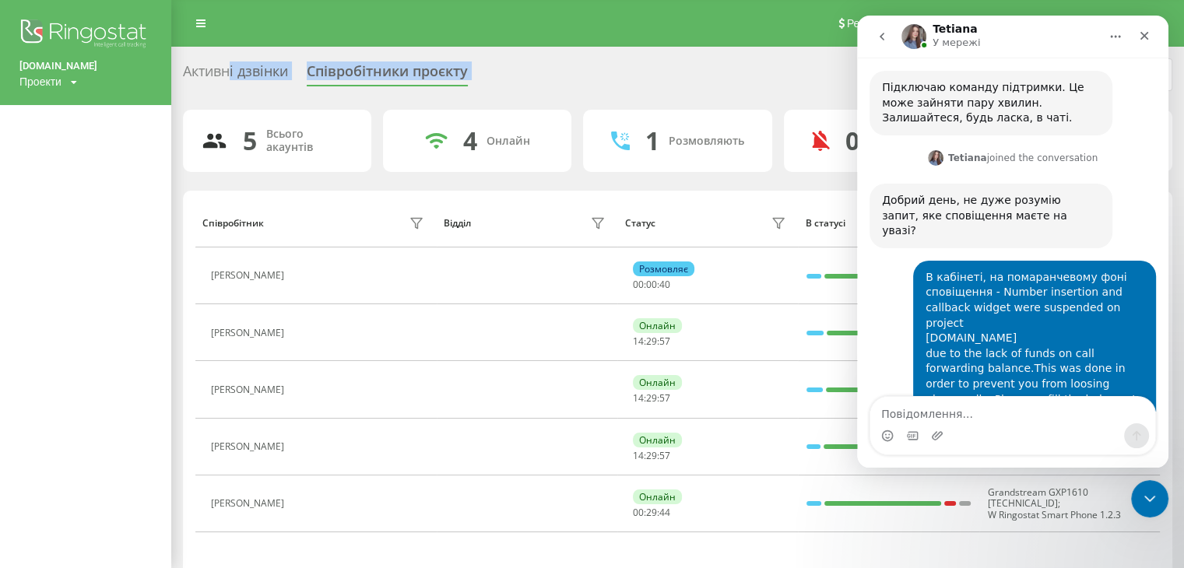
drag, startPoint x: 230, startPoint y: 80, endPoint x: 230, endPoint y: 93, distance: 12.5
click at [230, 93] on div "Активні дзвінки Співробітники проєкту Оберіть відділ 5 Всього акаунтів 4 Онлайн…" at bounding box center [677, 332] width 989 height 549
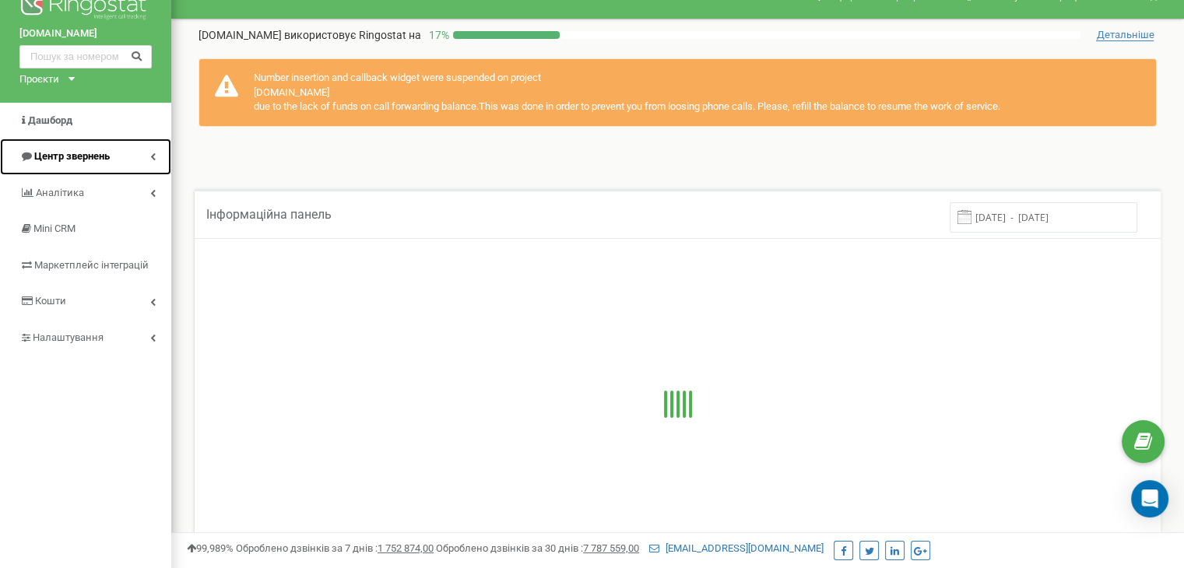
click at [75, 150] on span "Центр звернень" at bounding box center [72, 156] width 76 height 12
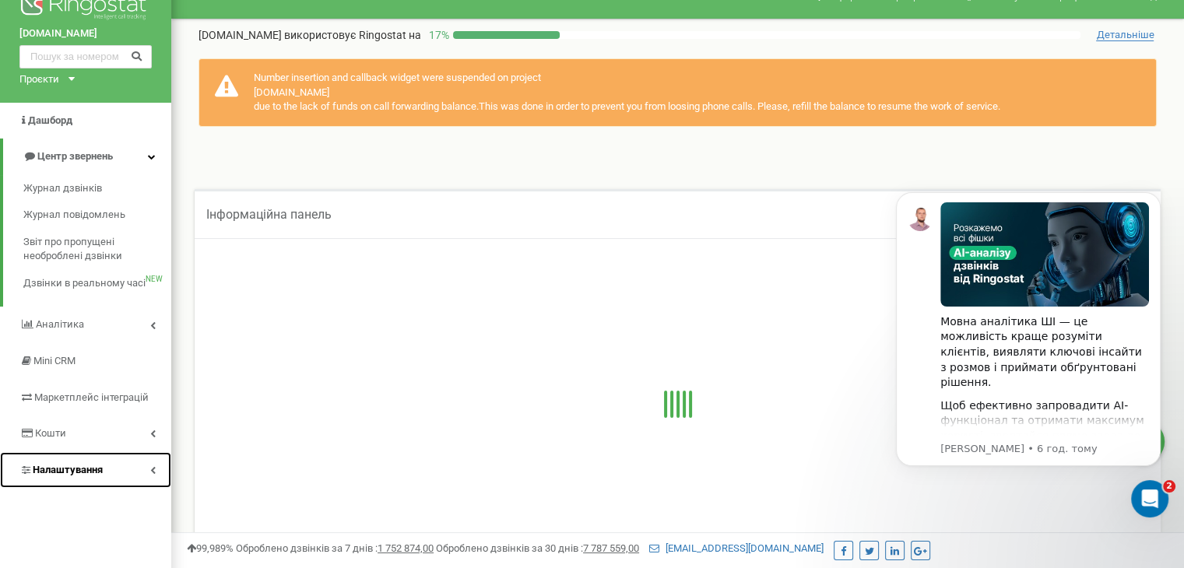
click at [97, 469] on span "Налаштування" at bounding box center [68, 470] width 70 height 12
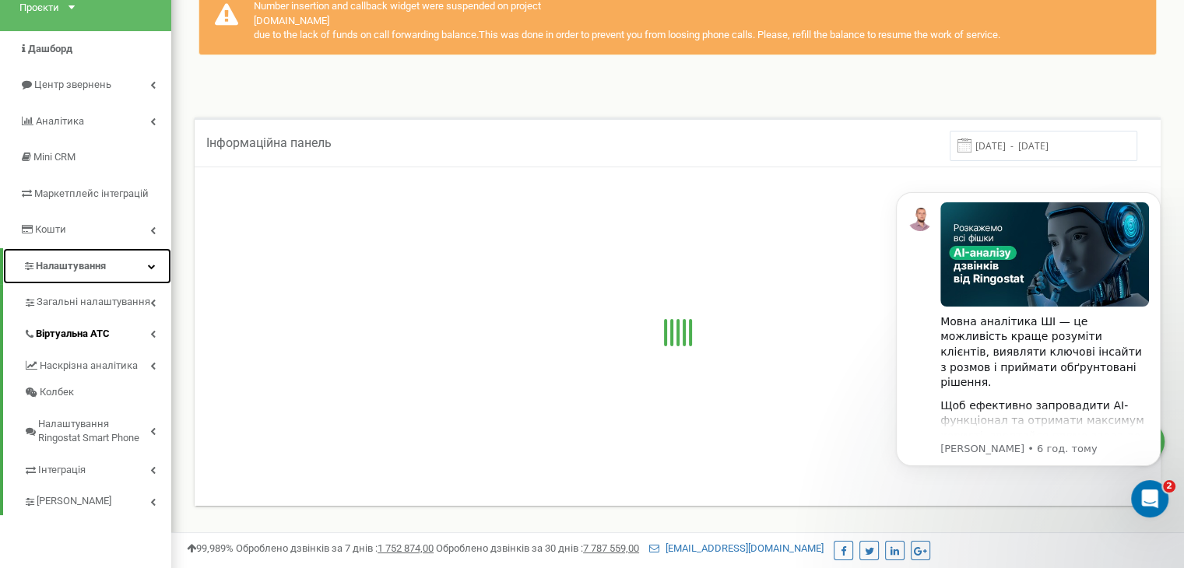
scroll to position [106, 0]
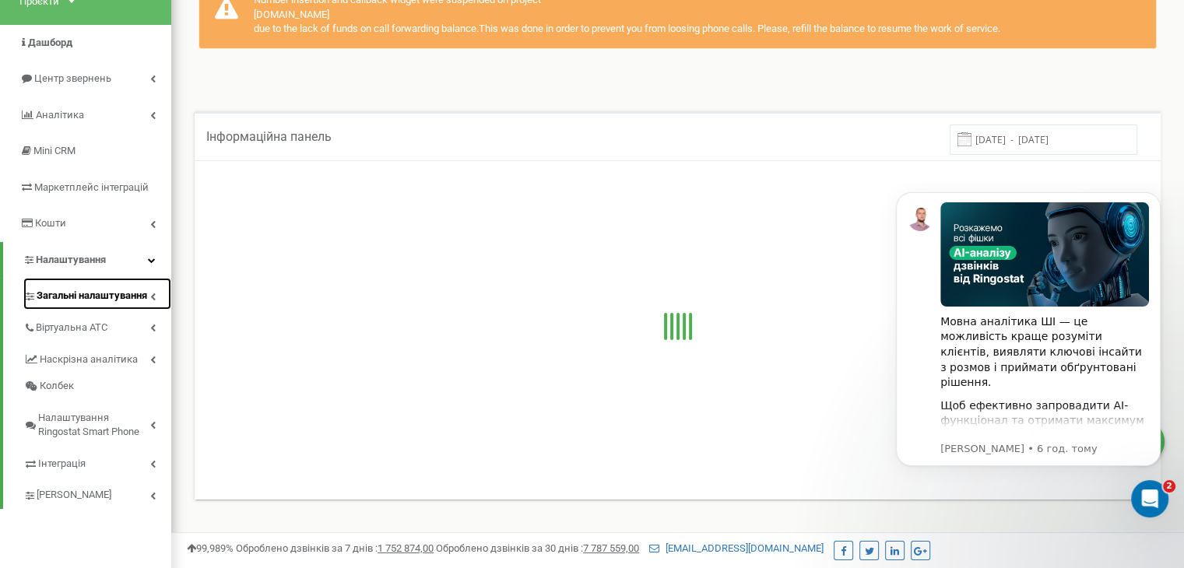
click at [81, 290] on span "Загальні налаштування" at bounding box center [92, 296] width 111 height 15
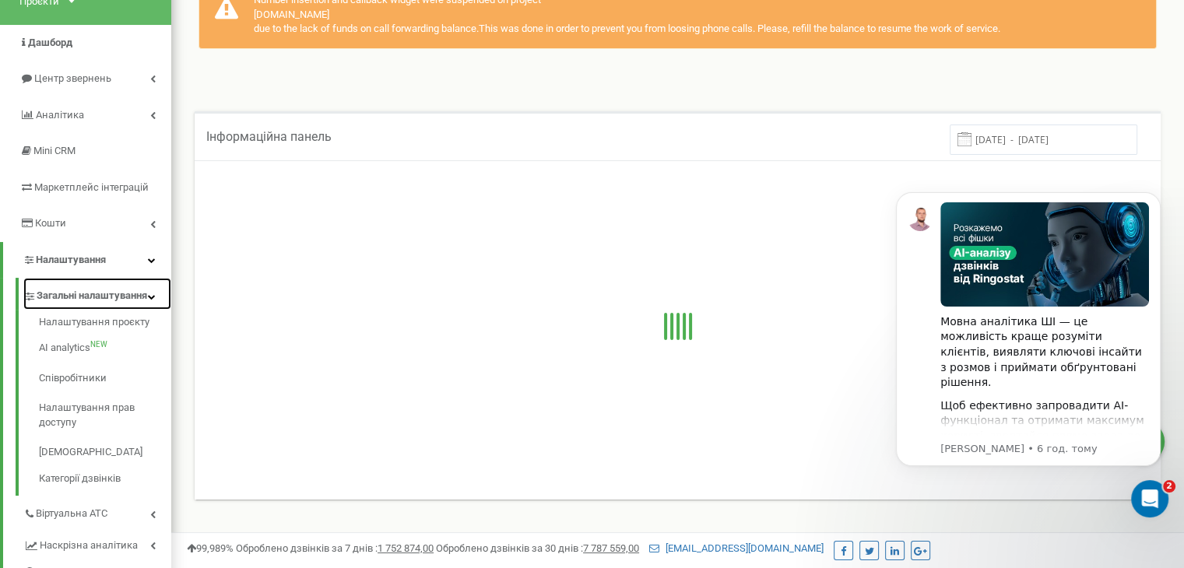
click at [75, 300] on span "Загальні налаштування" at bounding box center [92, 296] width 111 height 15
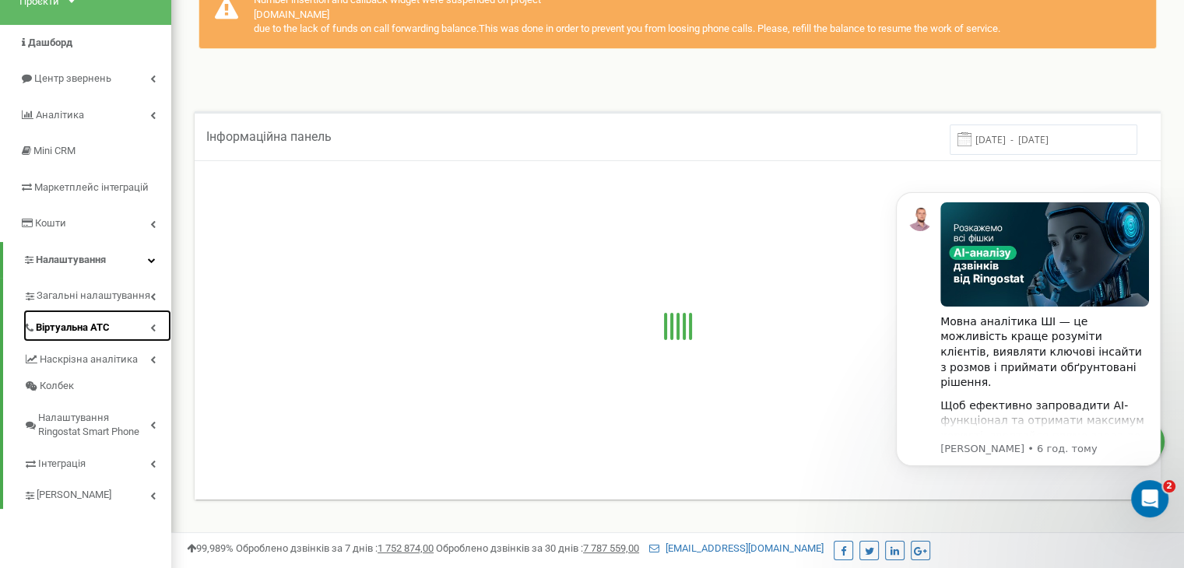
click at [85, 332] on span "Віртуальна АТС" at bounding box center [73, 328] width 74 height 15
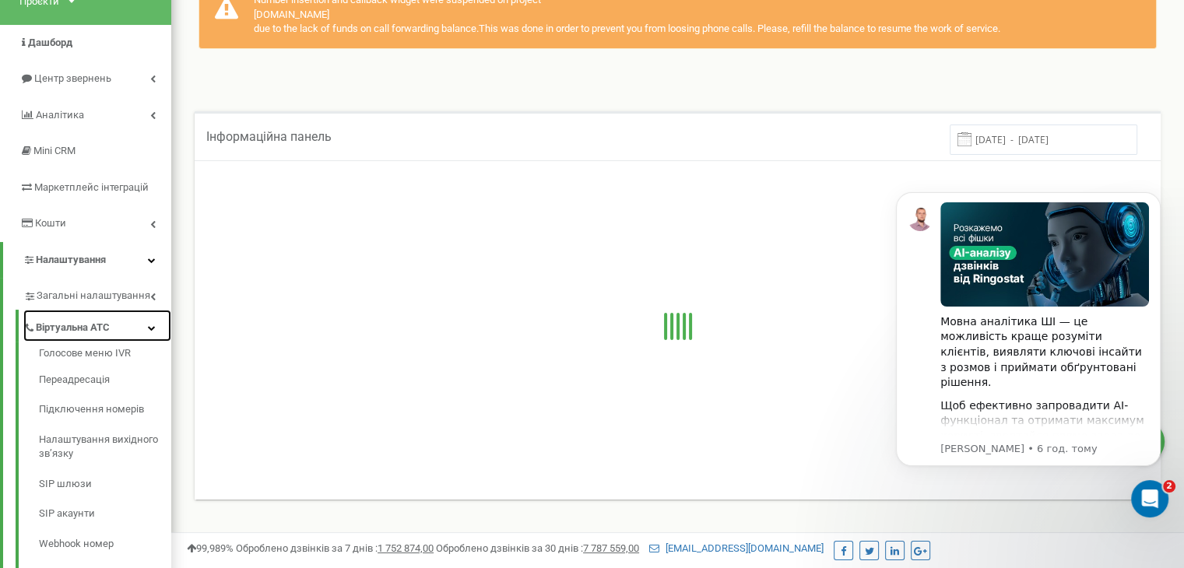
click at [85, 332] on span "Віртуальна АТС" at bounding box center [73, 328] width 74 height 15
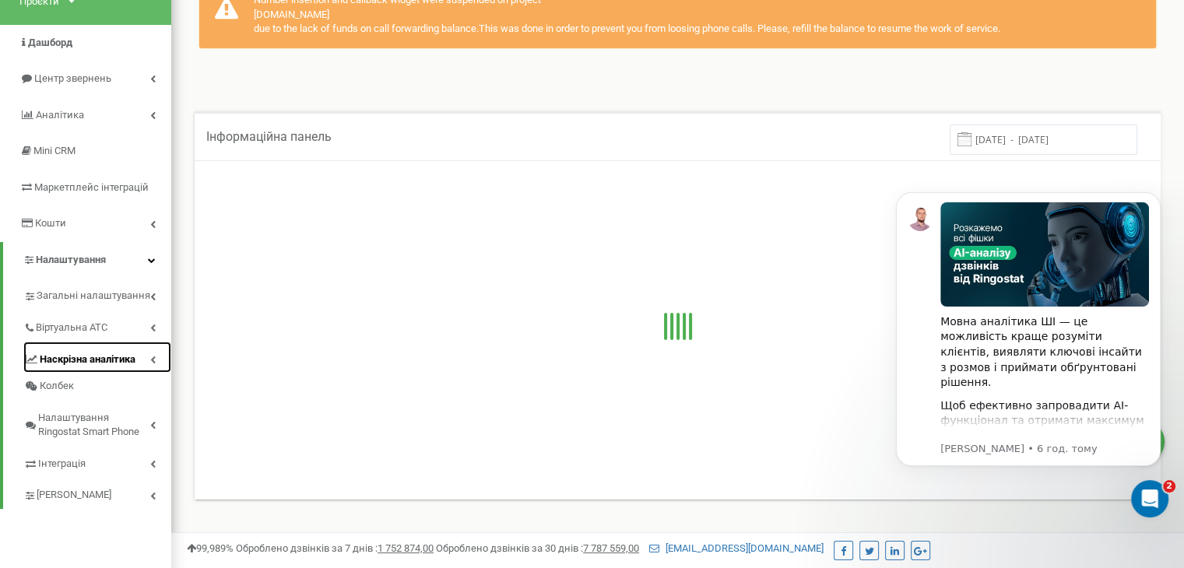
click at [78, 359] on span "Наскрізна аналітика" at bounding box center [88, 360] width 96 height 15
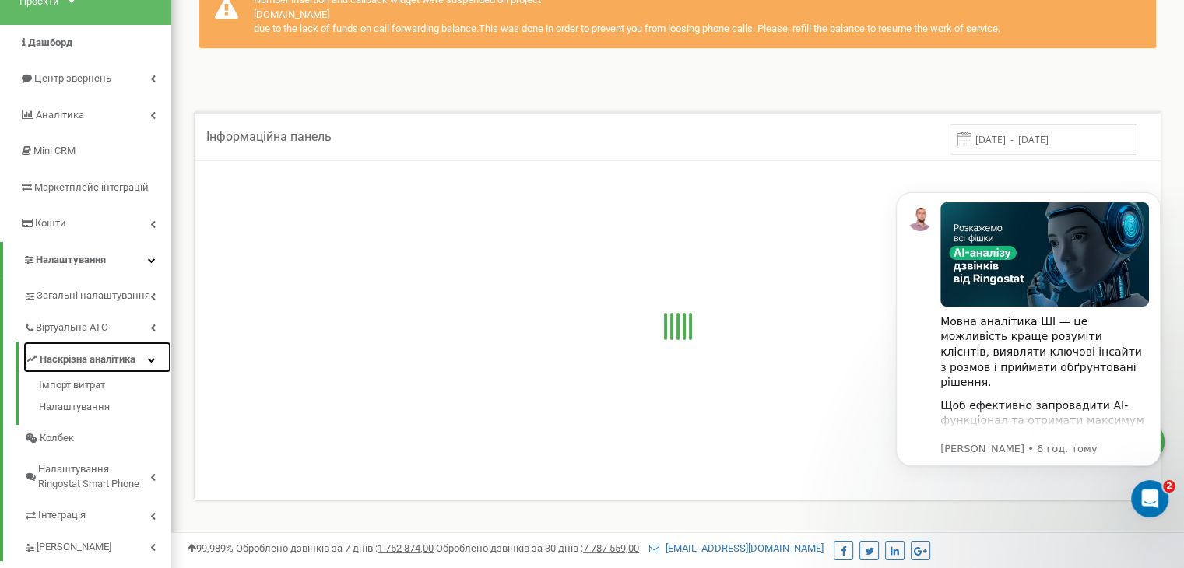
click at [78, 359] on span "Наскрізна аналітика" at bounding box center [88, 360] width 96 height 15
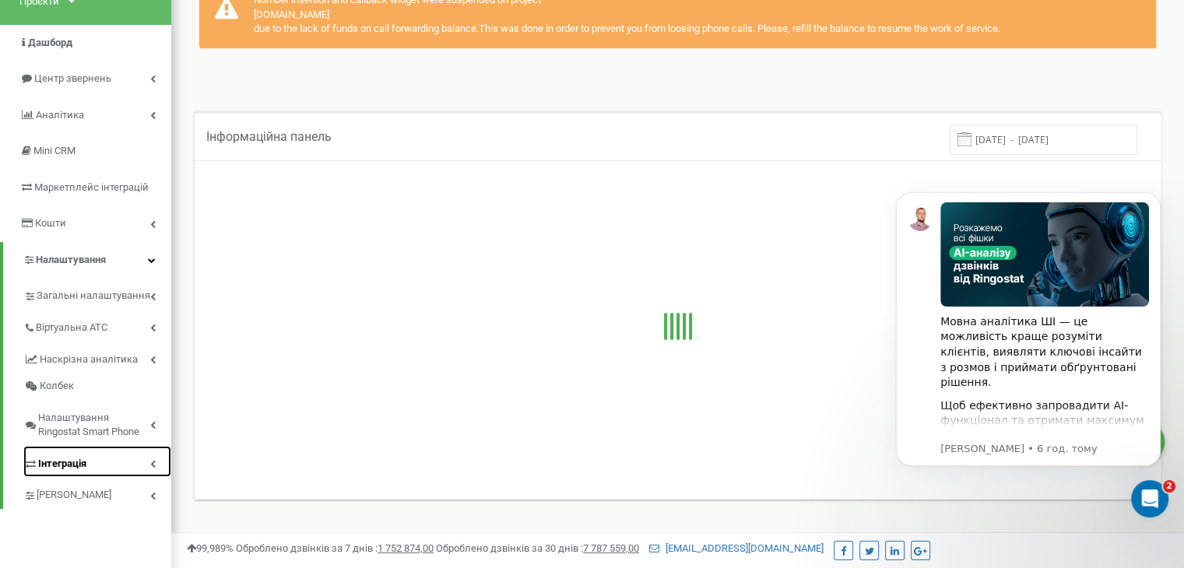
click at [65, 468] on span "Інтеграція" at bounding box center [62, 464] width 48 height 15
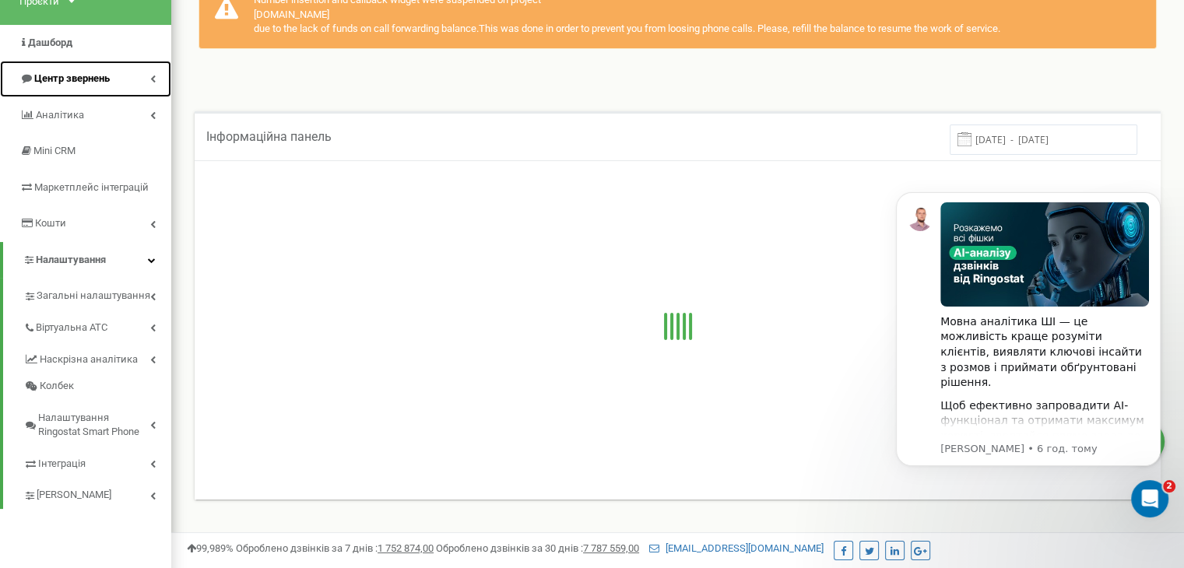
click at [86, 83] on span "Центр звернень" at bounding box center [72, 78] width 76 height 12
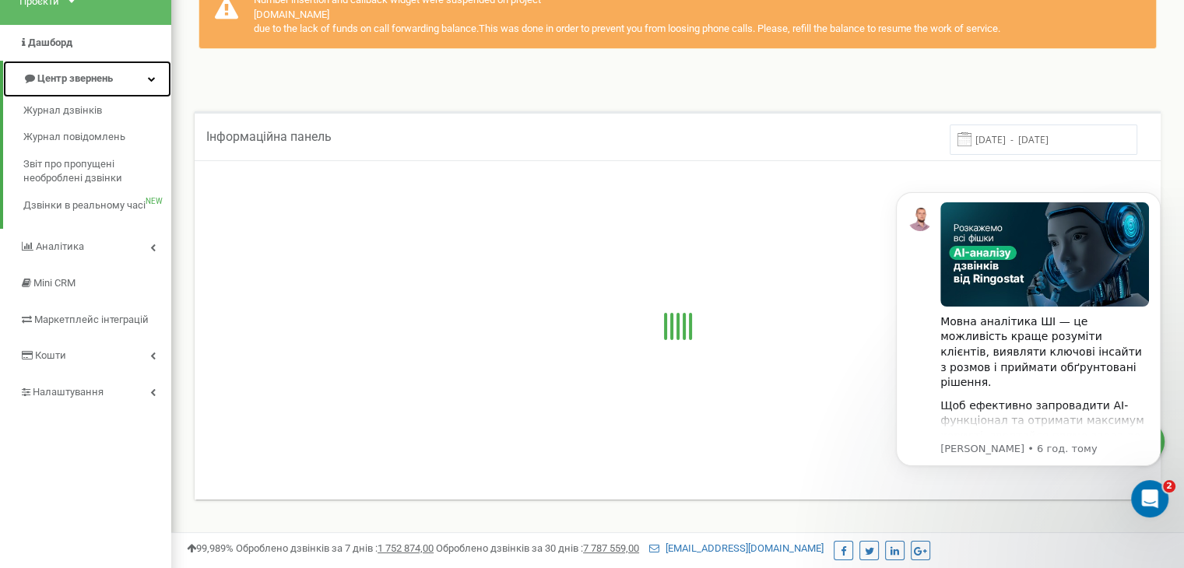
click at [86, 83] on span "Центр звернень" at bounding box center [75, 78] width 76 height 12
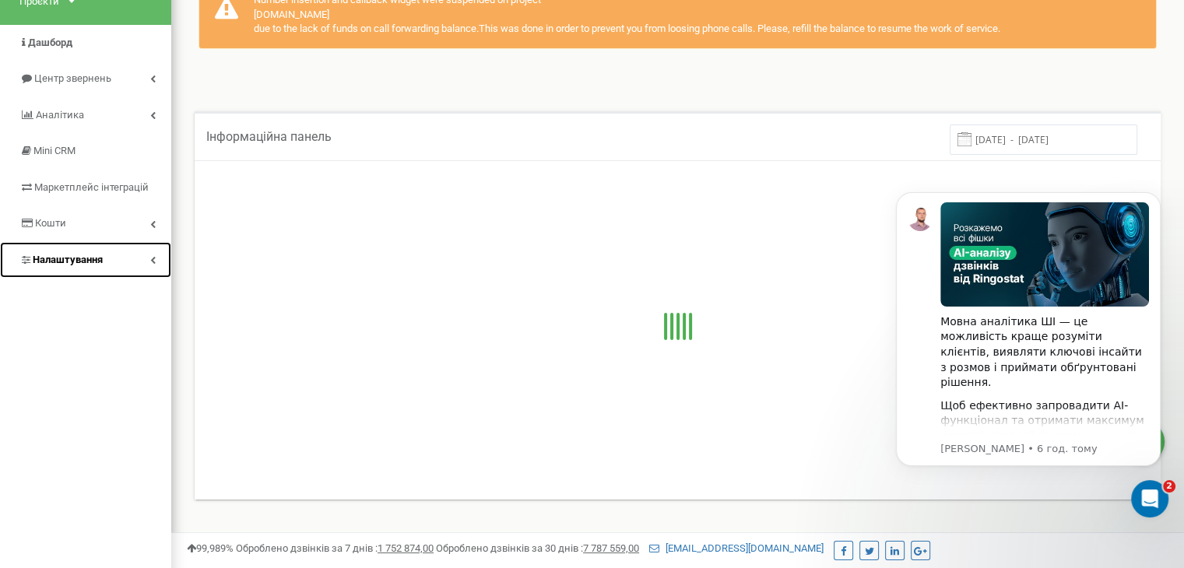
click at [92, 256] on span "Налаштування" at bounding box center [68, 260] width 70 height 12
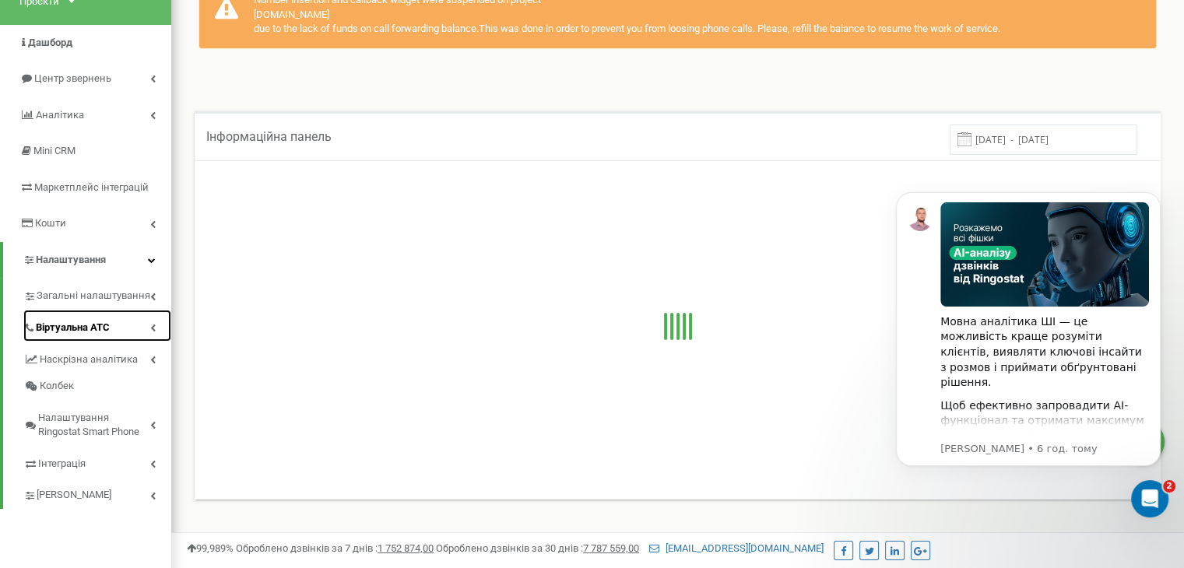
click at [83, 332] on span "Віртуальна АТС" at bounding box center [73, 328] width 74 height 15
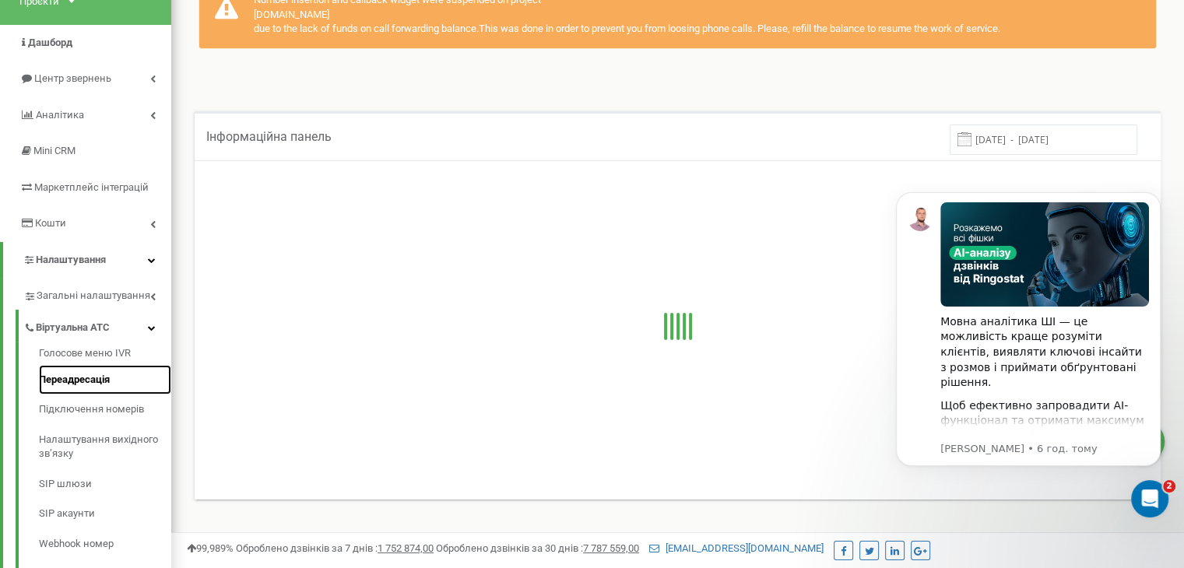
click at [75, 382] on link "Переадресація" at bounding box center [105, 380] width 132 height 30
click at [1133, 483] on div "Відкрити програму для спілкування Intercom" at bounding box center [1147, 496] width 51 height 51
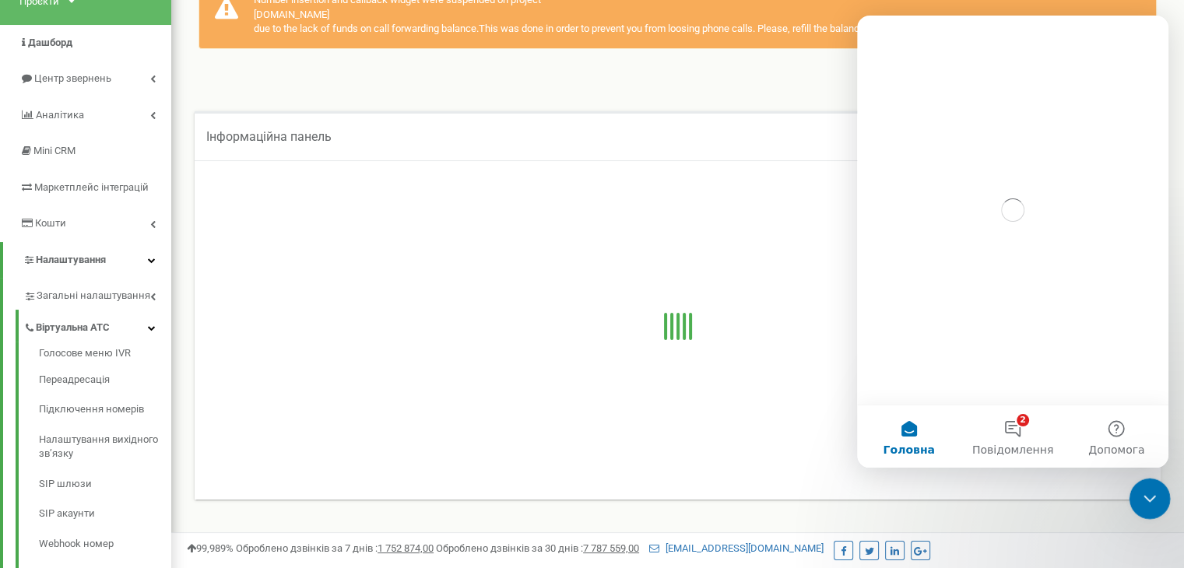
scroll to position [0, 0]
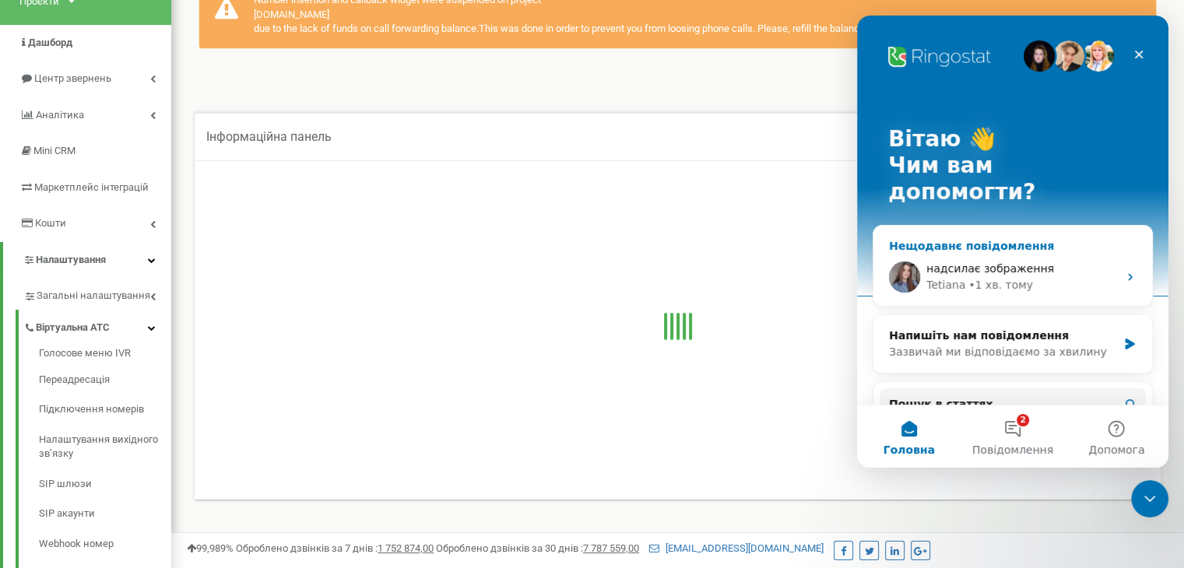
click at [978, 277] on div "• 1 хв. тому" at bounding box center [1000, 285] width 65 height 16
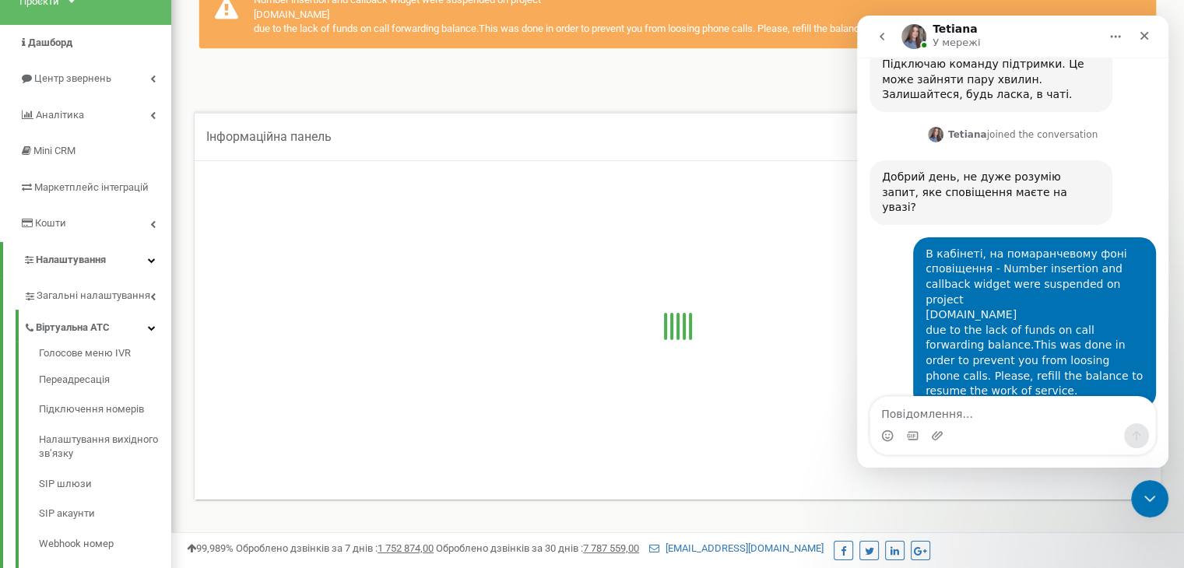
scroll to position [1358, 0]
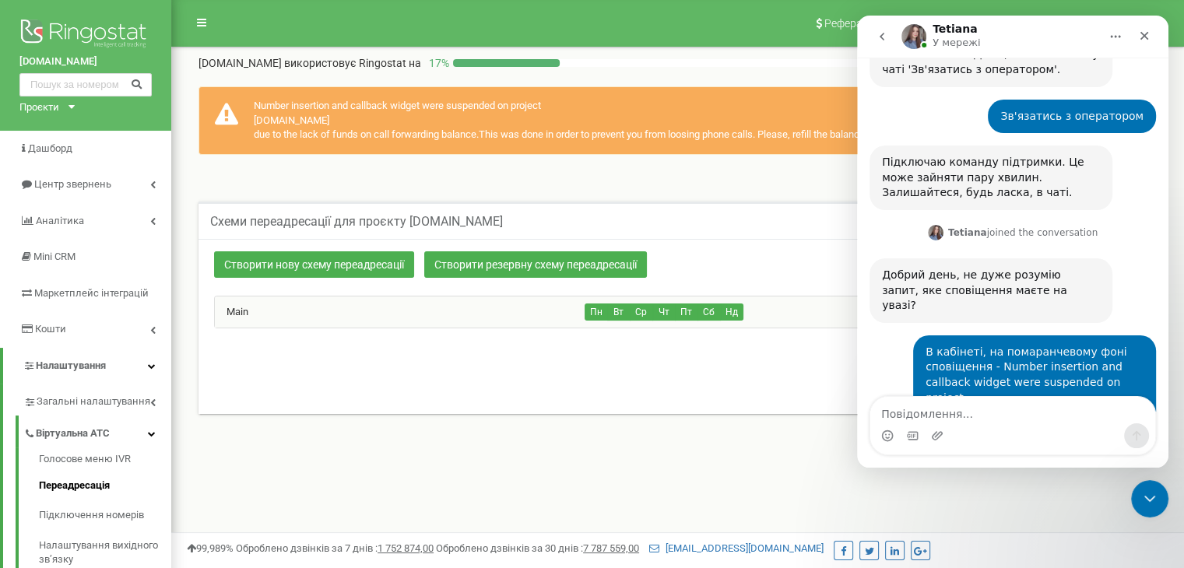
scroll to position [1401, 0]
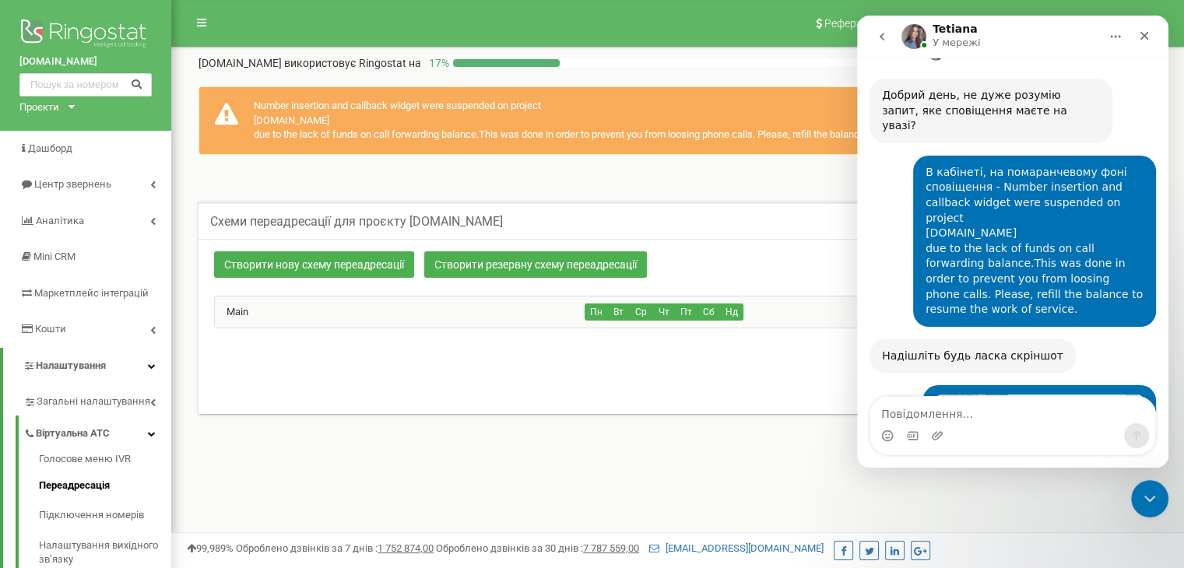
click at [968, 409] on textarea "Повідомлення..." at bounding box center [1012, 410] width 285 height 26
click at [96, 151] on link "Дашборд" at bounding box center [85, 149] width 171 height 37
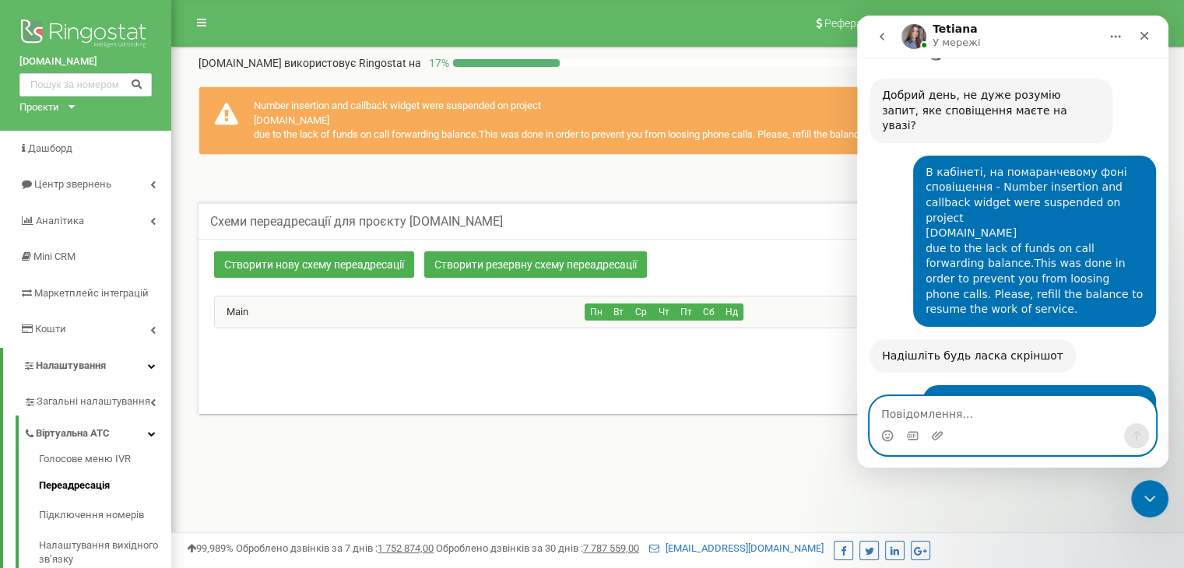
click at [935, 422] on textarea "Повідомлення..." at bounding box center [1012, 410] width 285 height 26
type textarea "на всіх сторінках."
click at [1134, 446] on button "Надіслати повідомлення…" at bounding box center [1136, 435] width 25 height 25
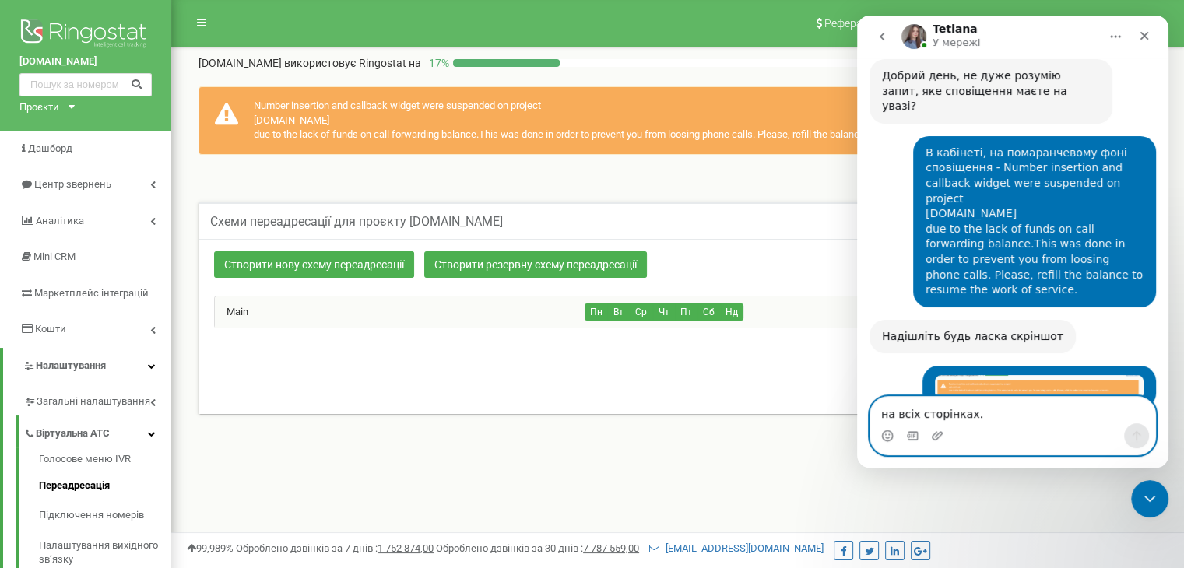
scroll to position [1421, 0]
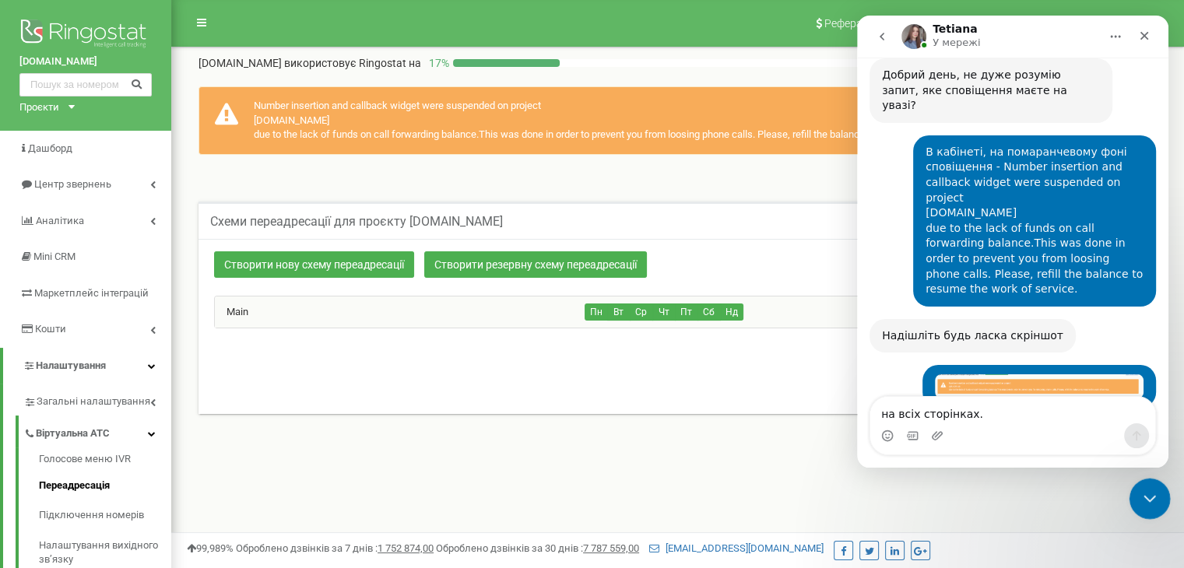
drag, startPoint x: 1145, startPoint y: 490, endPoint x: 1133, endPoint y: 489, distance: 11.7
click at [1144, 488] on icon "Закрити програму для спілкування Intercom" at bounding box center [1147, 496] width 19 height 19
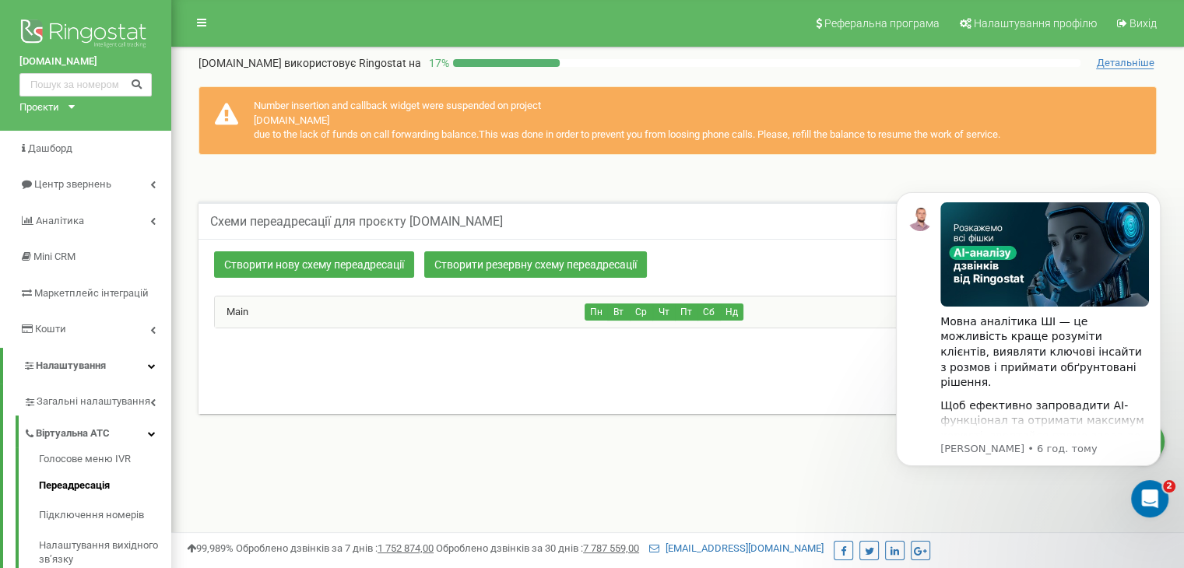
scroll to position [1481, 0]
click at [1042, 399] on div "Щоб ефективно запровадити AI-функціонал та отримати максимум користі, звертайся…" at bounding box center [1044, 429] width 209 height 61
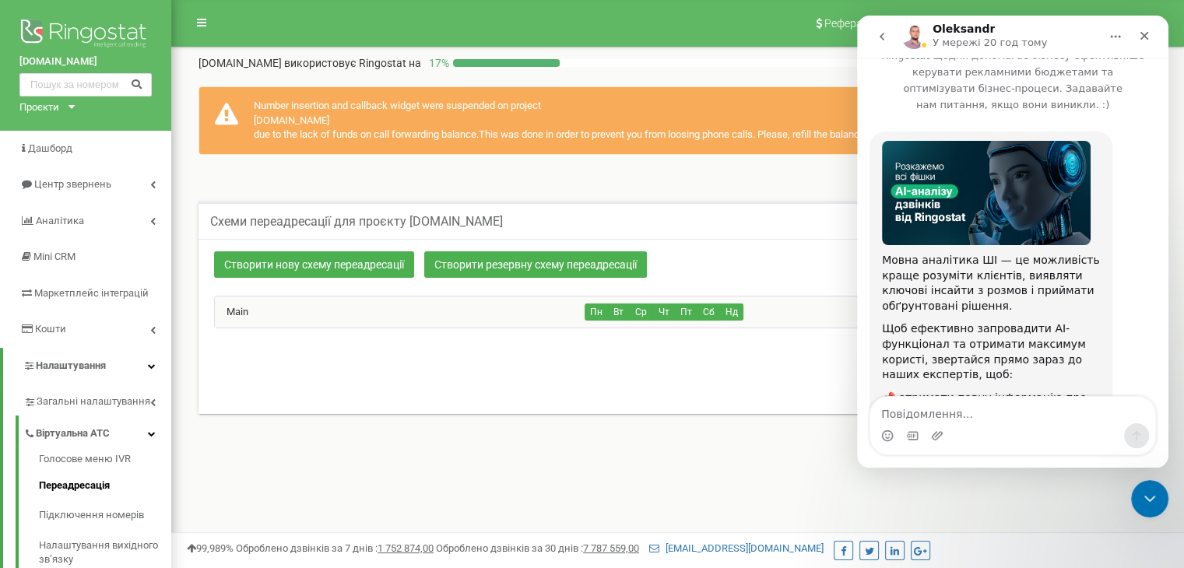
scroll to position [15, 0]
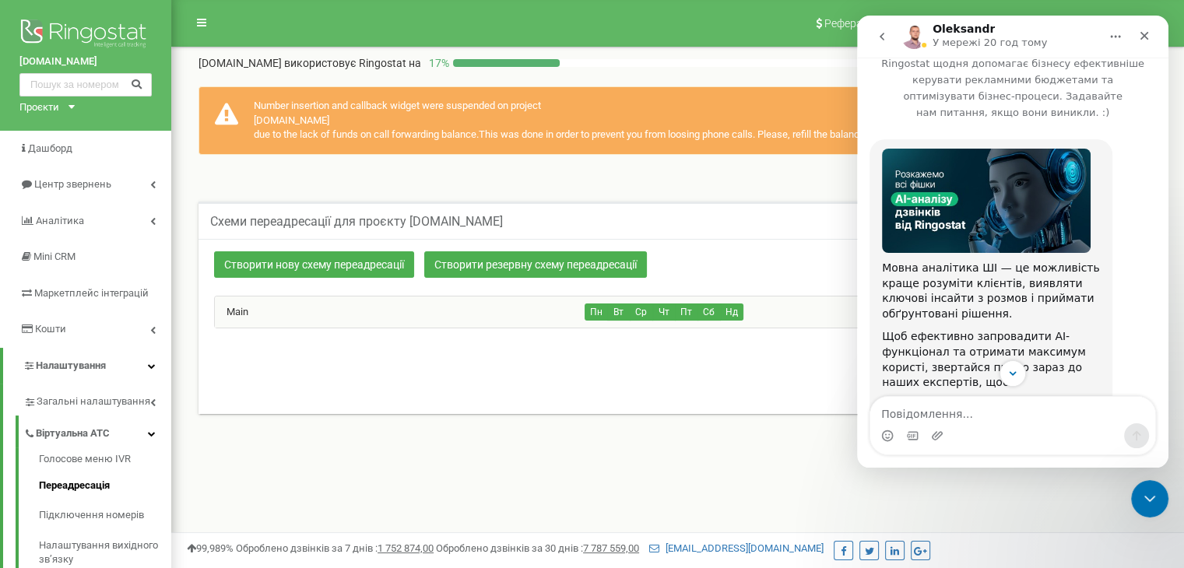
click at [879, 41] on icon "go back" at bounding box center [882, 36] width 12 height 12
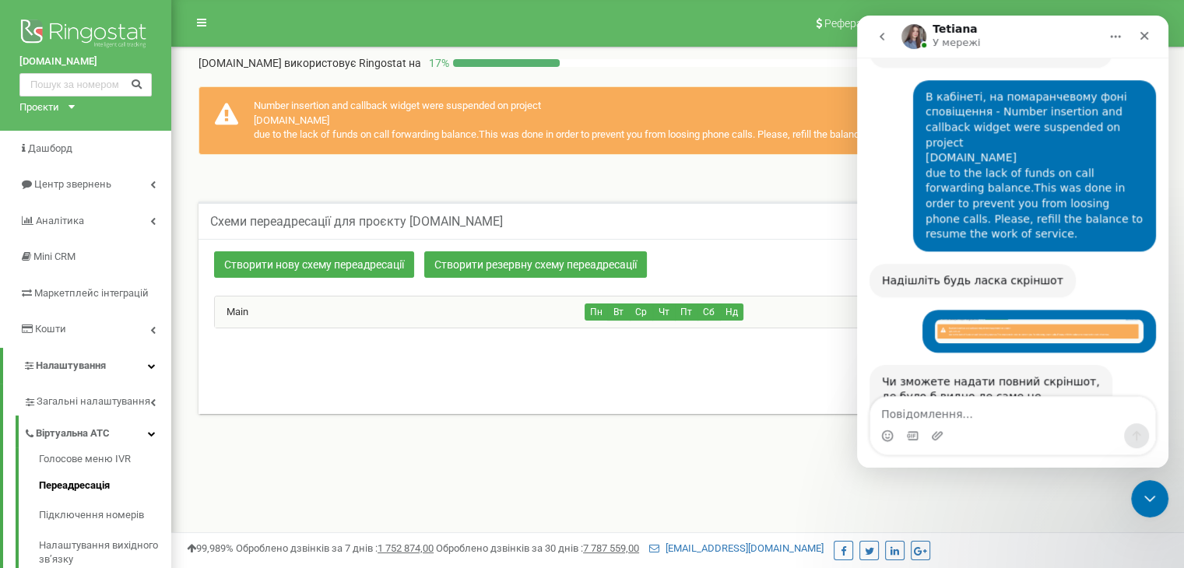
scroll to position [1481, 0]
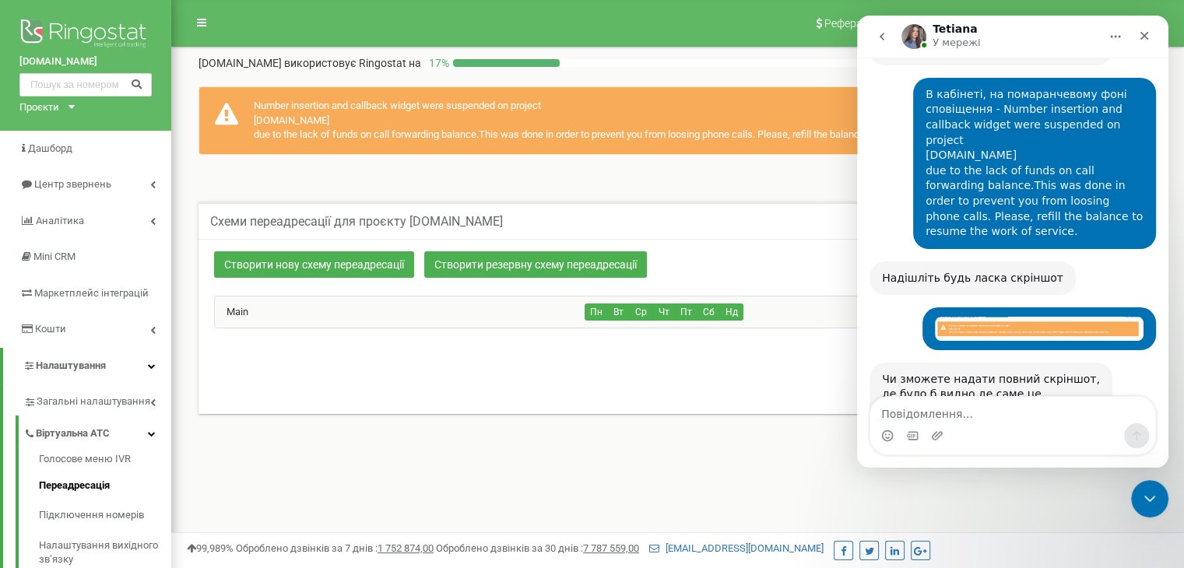
click at [940, 406] on textarea "Повідомлення..." at bounding box center [1012, 410] width 285 height 26
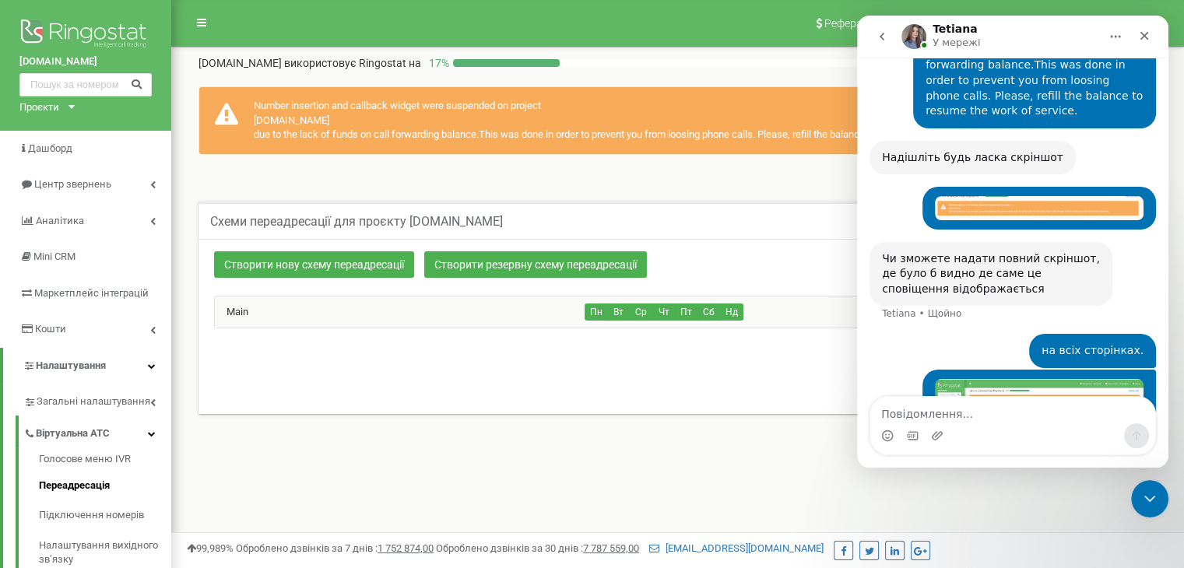
scroll to position [1542, 0]
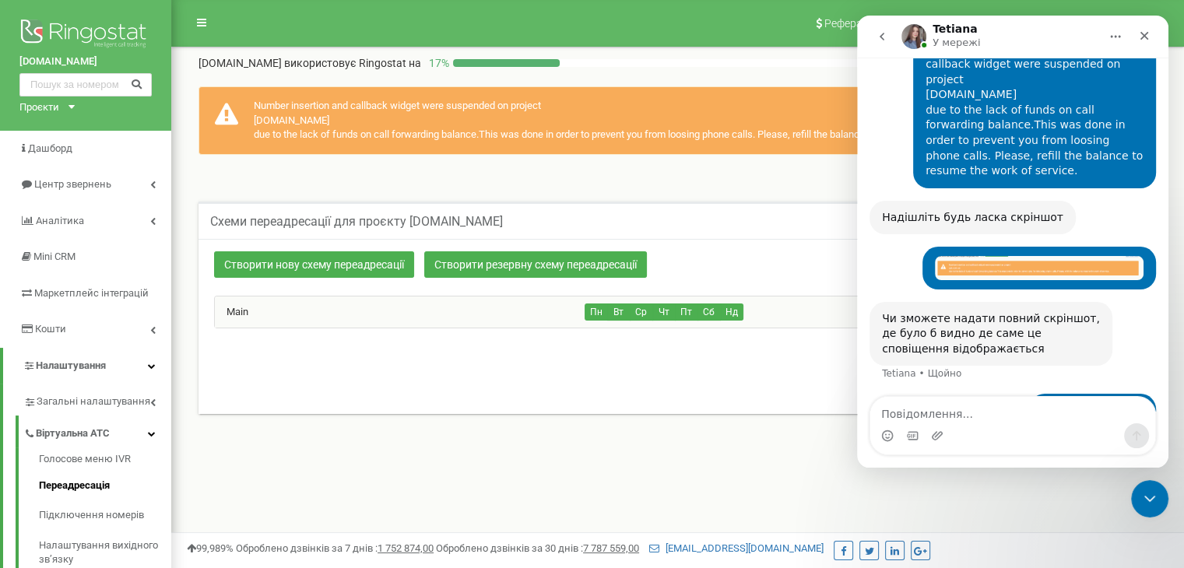
click at [915, 38] on img "Месенджер Intercom" at bounding box center [913, 36] width 25 height 25
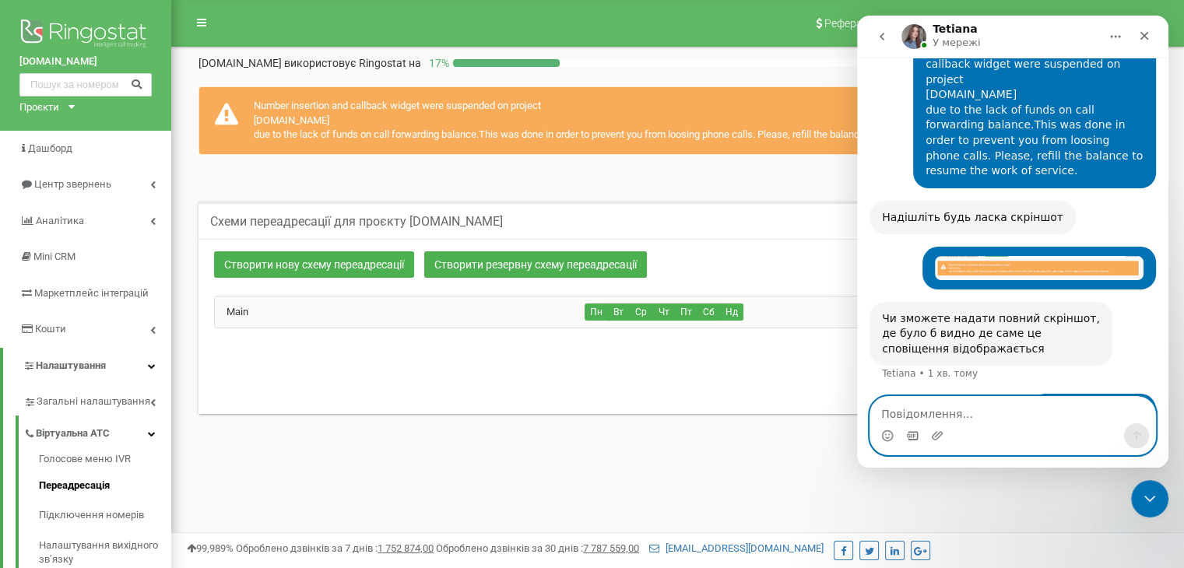
click at [915, 435] on icon "вибір GIF-файлів" at bounding box center [912, 436] width 12 height 12
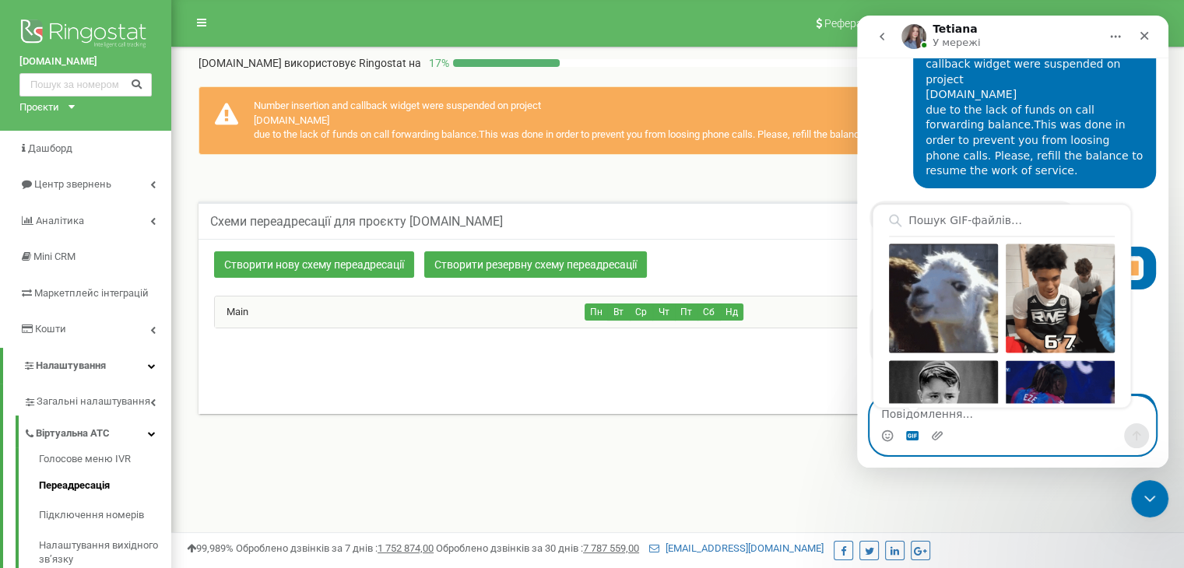
click at [914, 436] on icon "вибір GIF-файлів" at bounding box center [912, 436] width 12 height 12
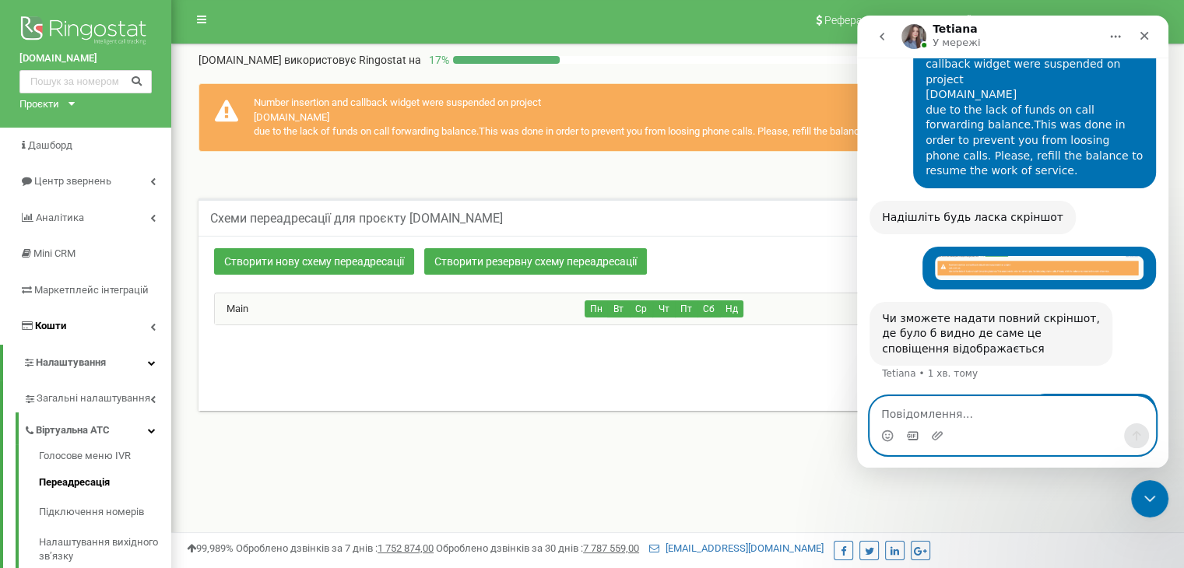
scroll to position [0, 0]
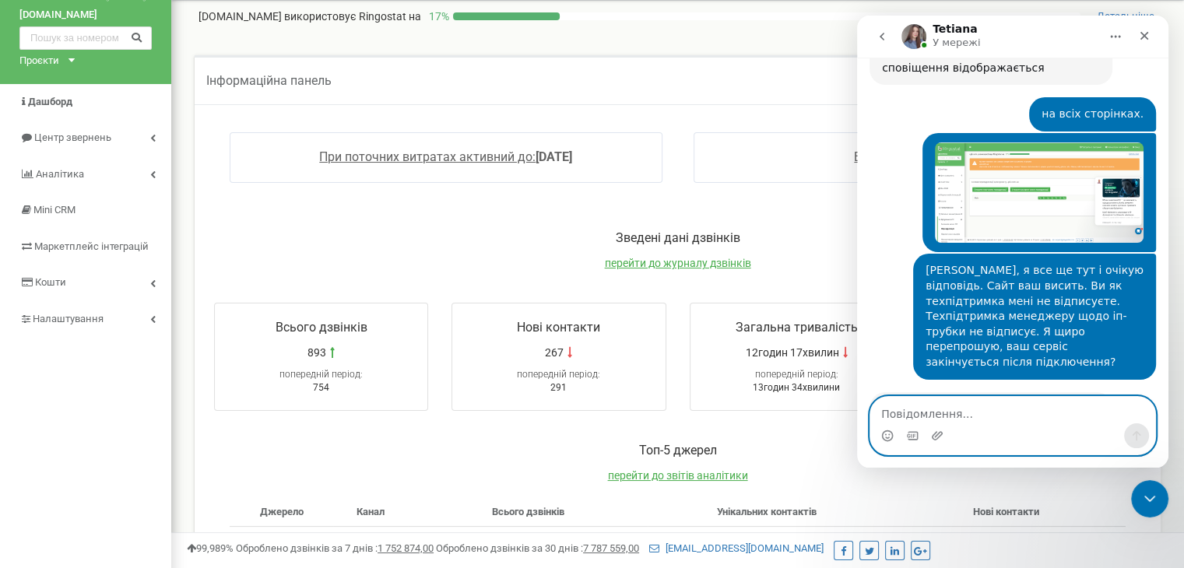
scroll to position [78, 0]
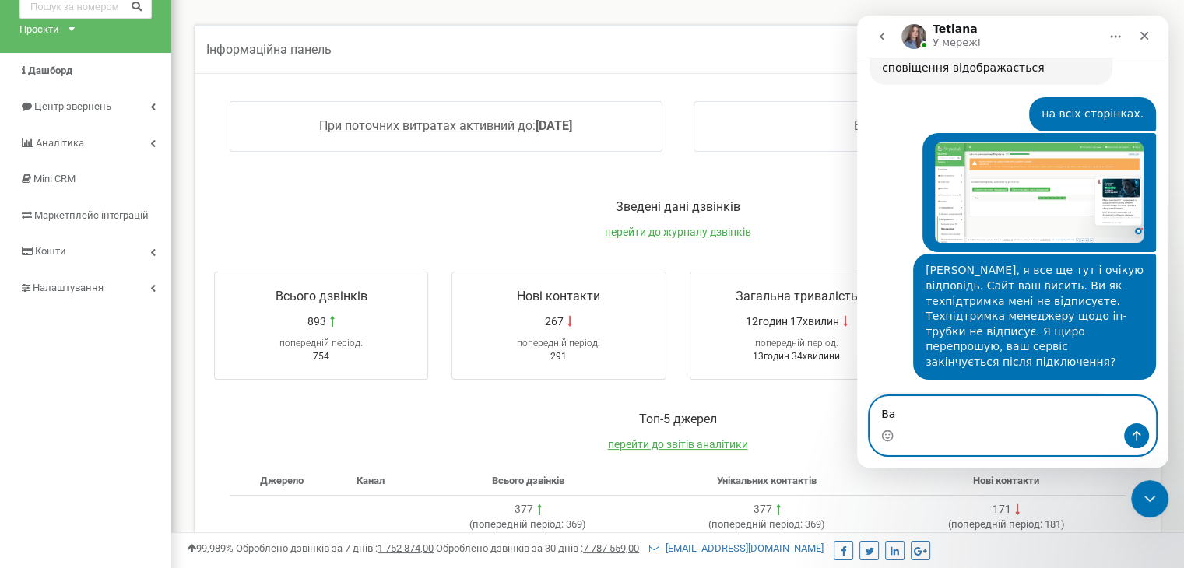
type textarea "В"
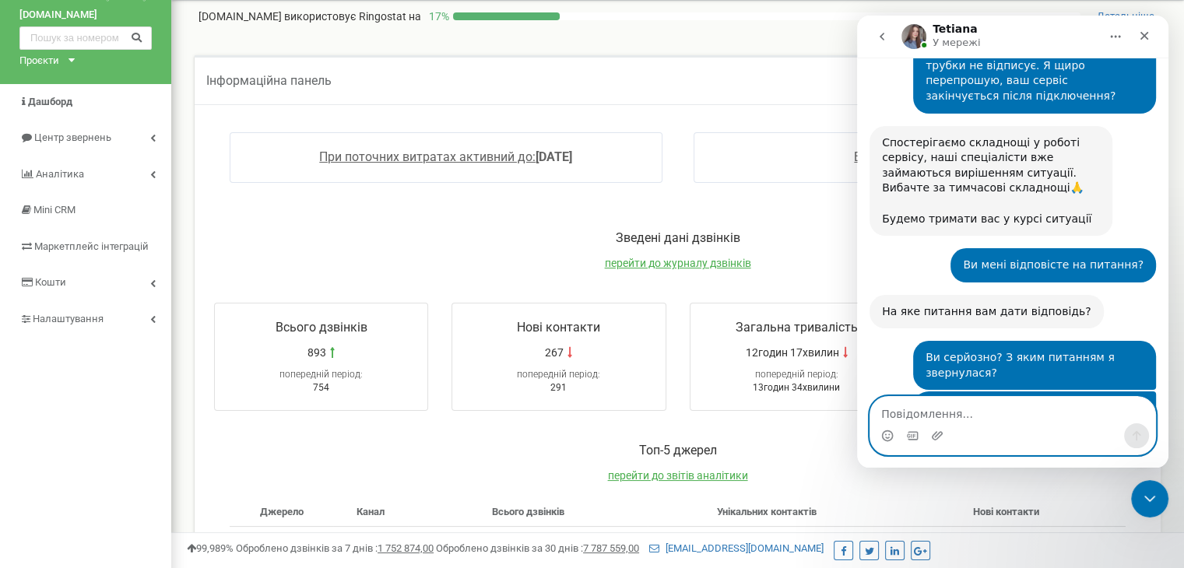
scroll to position [0, 0]
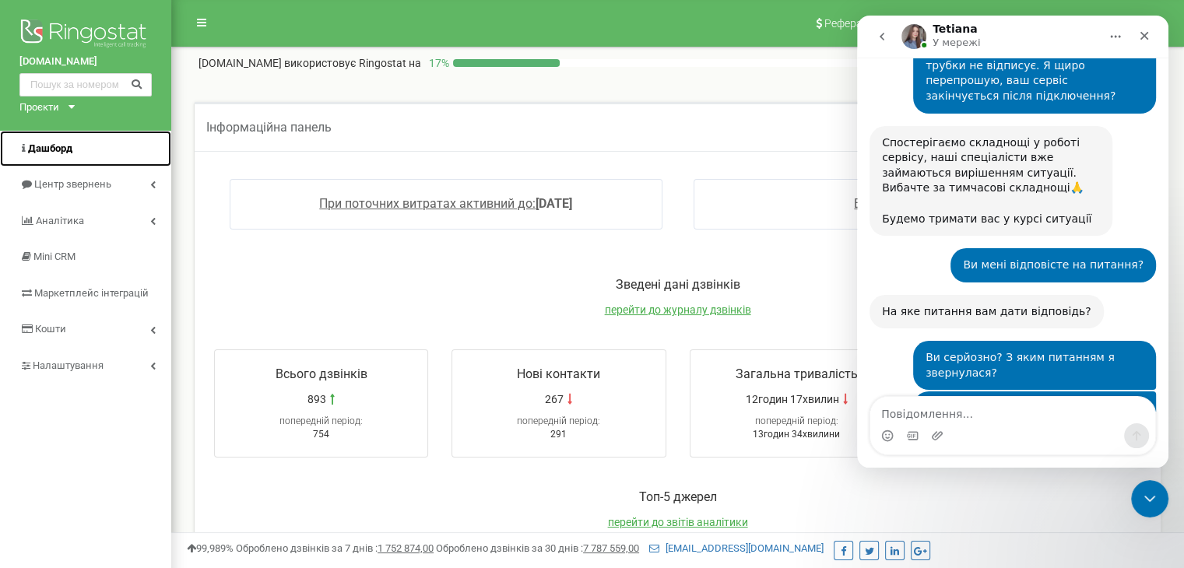
click at [78, 148] on link "Дашборд" at bounding box center [85, 149] width 171 height 37
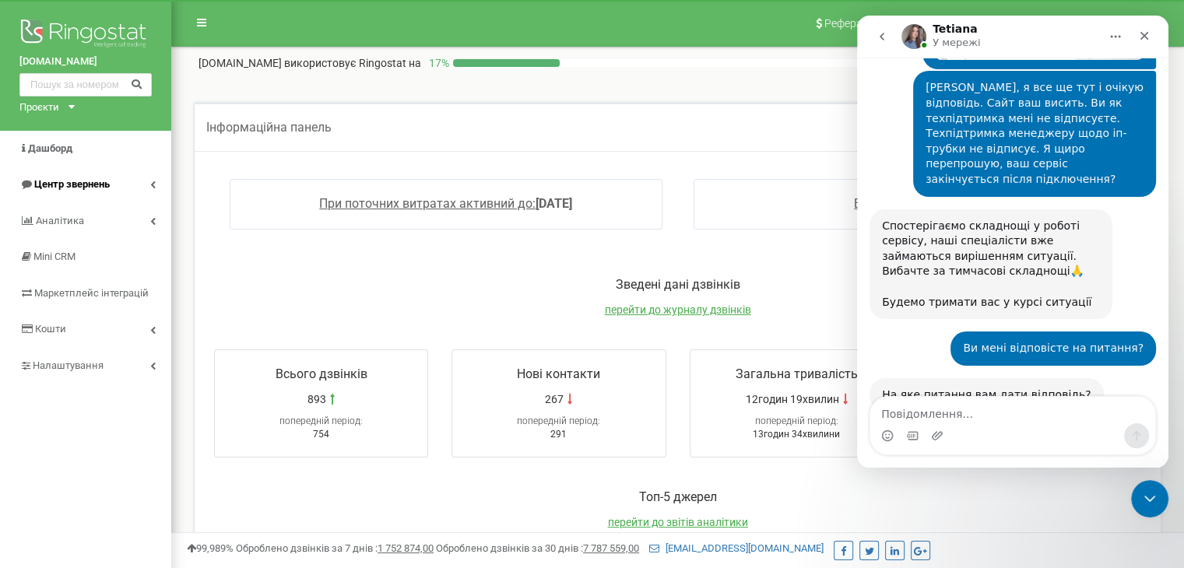
scroll to position [2089, 0]
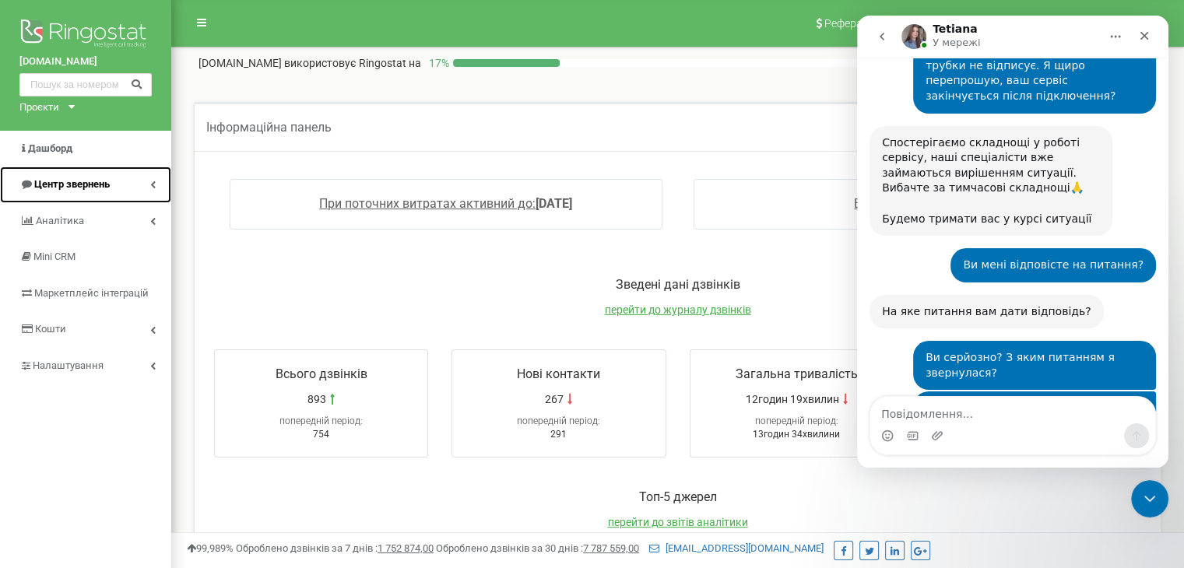
click at [46, 188] on span "Центр звернень" at bounding box center [72, 184] width 76 height 12
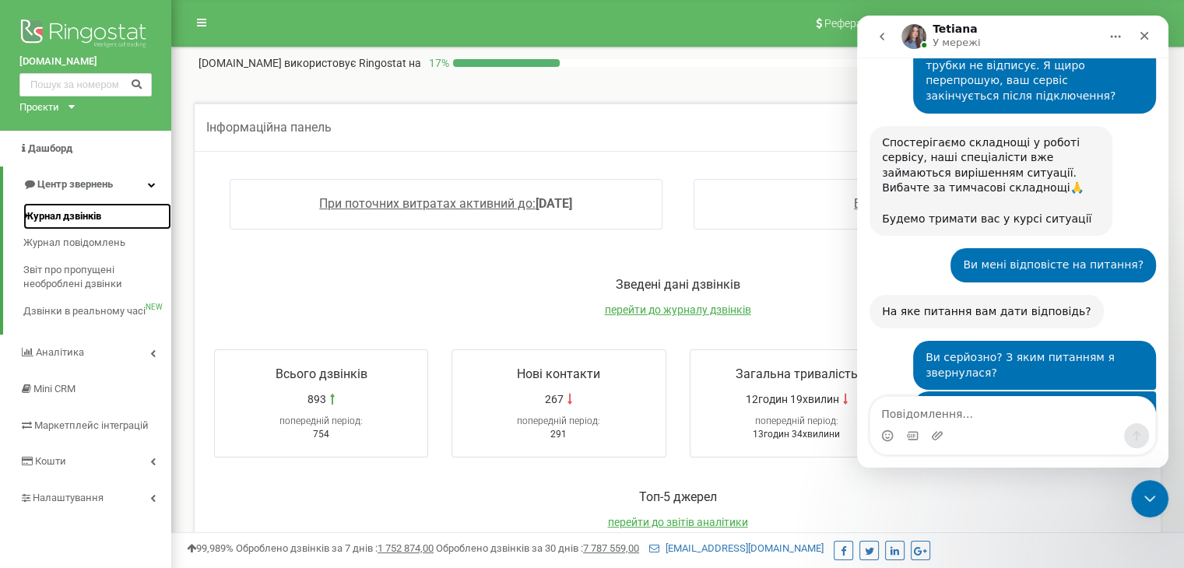
click at [56, 208] on link "Журнал дзвінків" at bounding box center [97, 216] width 148 height 27
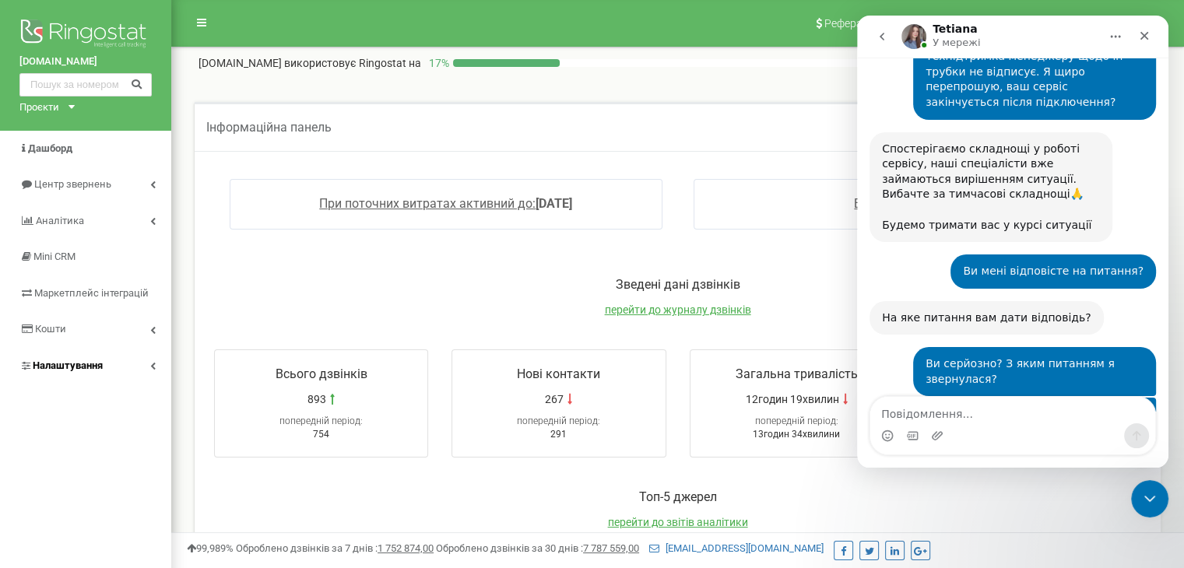
scroll to position [2089, 0]
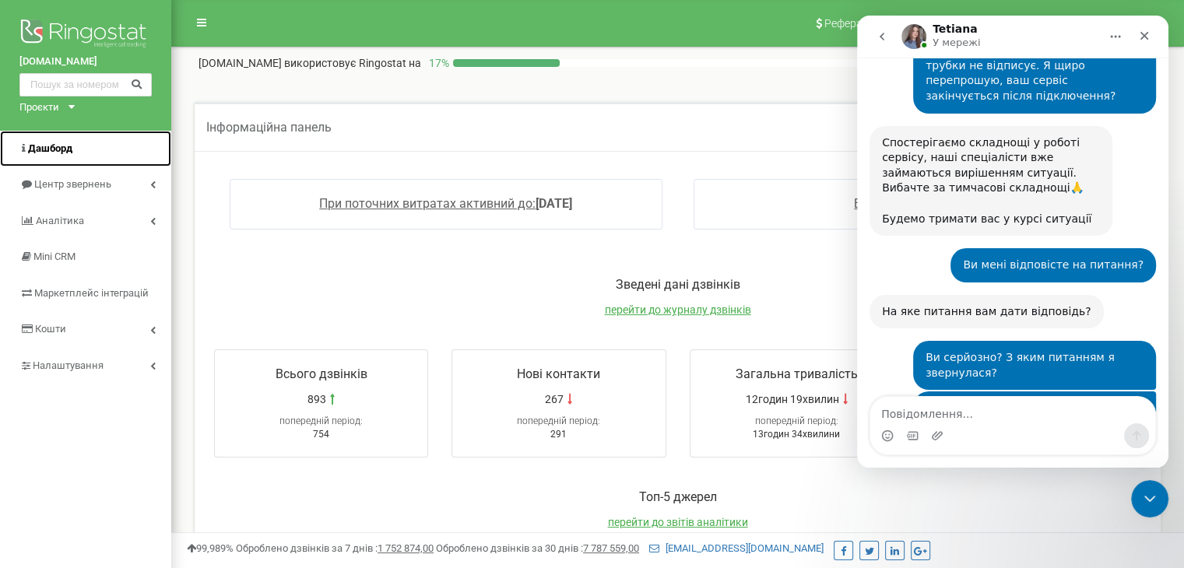
click at [62, 150] on span "Дашборд" at bounding box center [50, 148] width 44 height 12
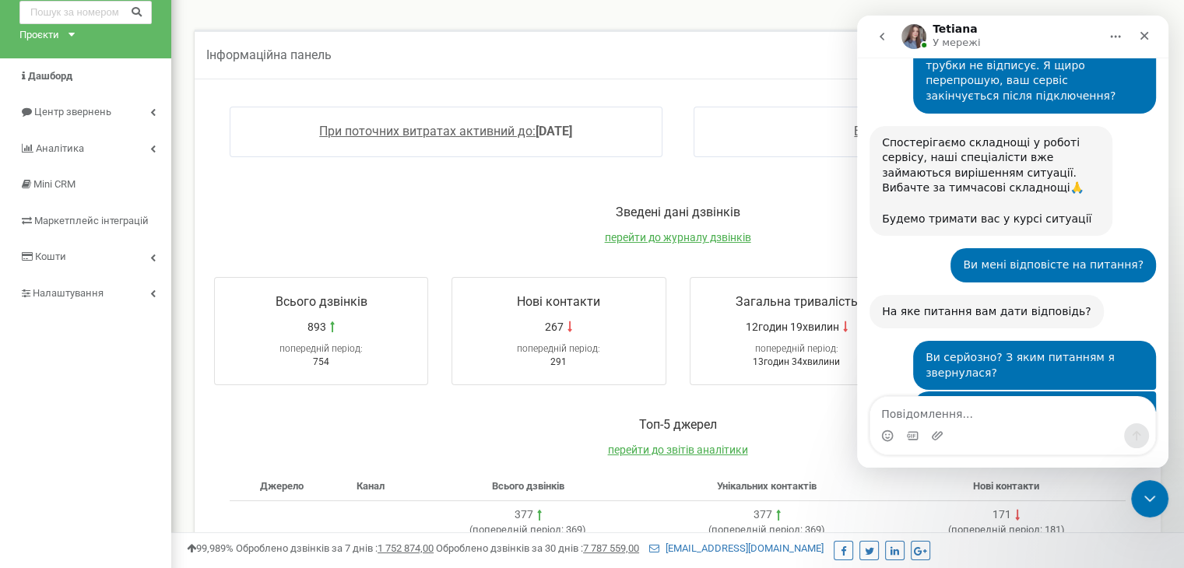
scroll to position [78, 0]
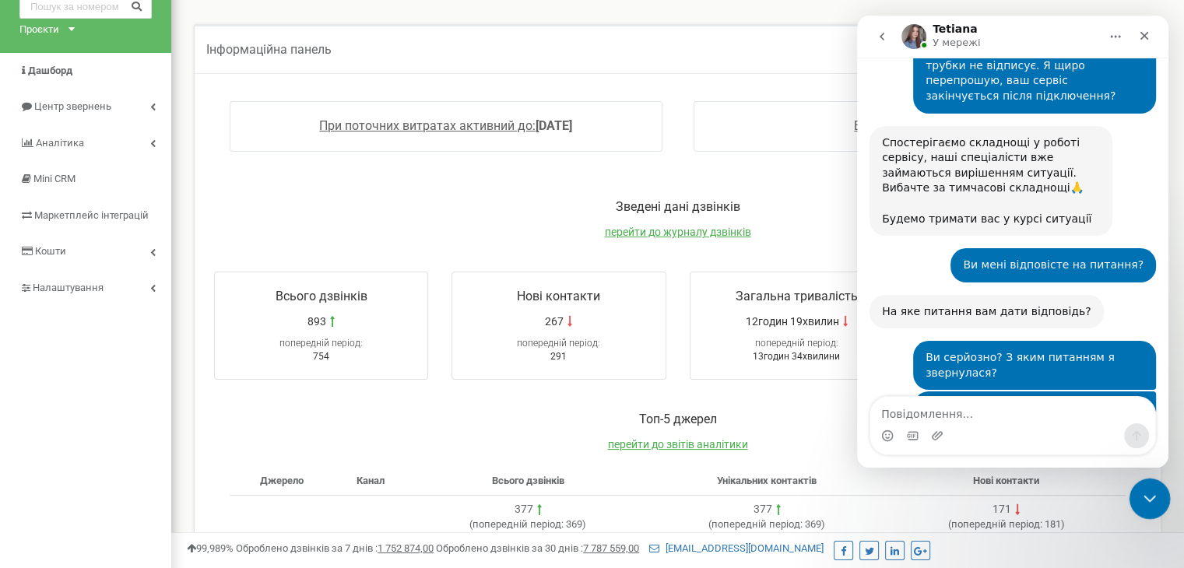
click at [1139, 508] on div "Закрити програму для спілкування Intercom" at bounding box center [1147, 496] width 37 height 37
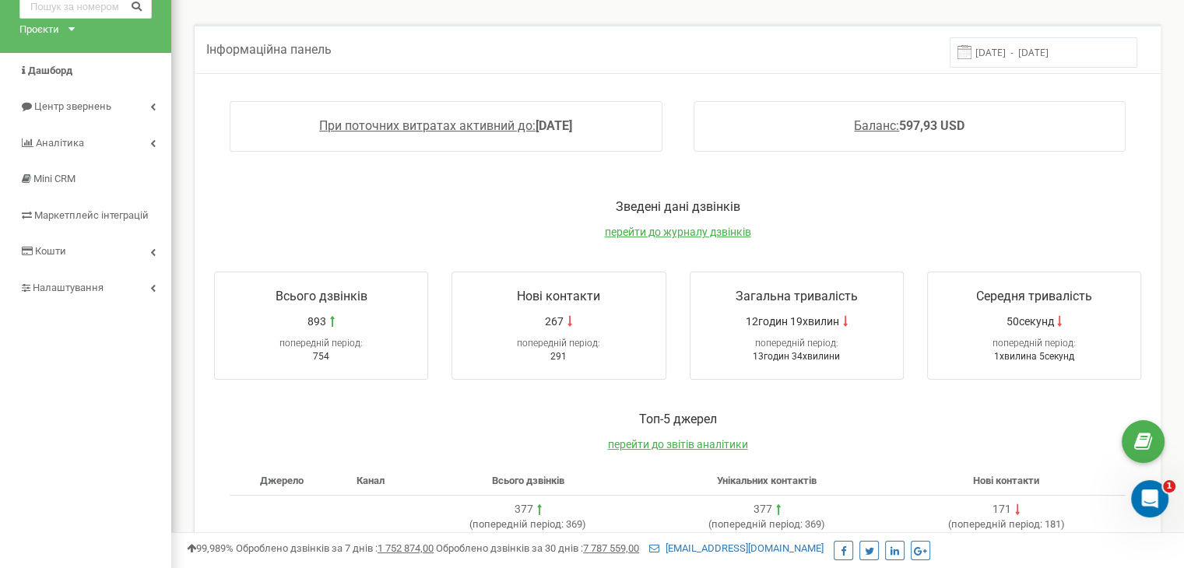
scroll to position [2089, 0]
click at [1162, 508] on div "Відкрити програму для спілкування Intercom" at bounding box center [1147, 496] width 37 height 37
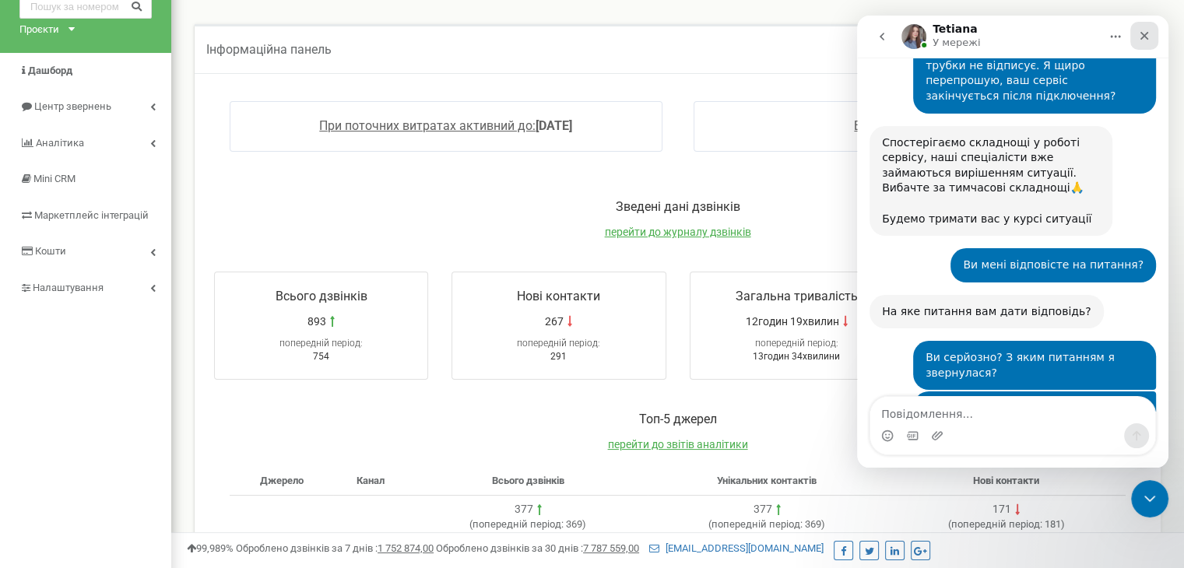
click at [1147, 38] on icon "Закрити" at bounding box center [1144, 36] width 9 height 9
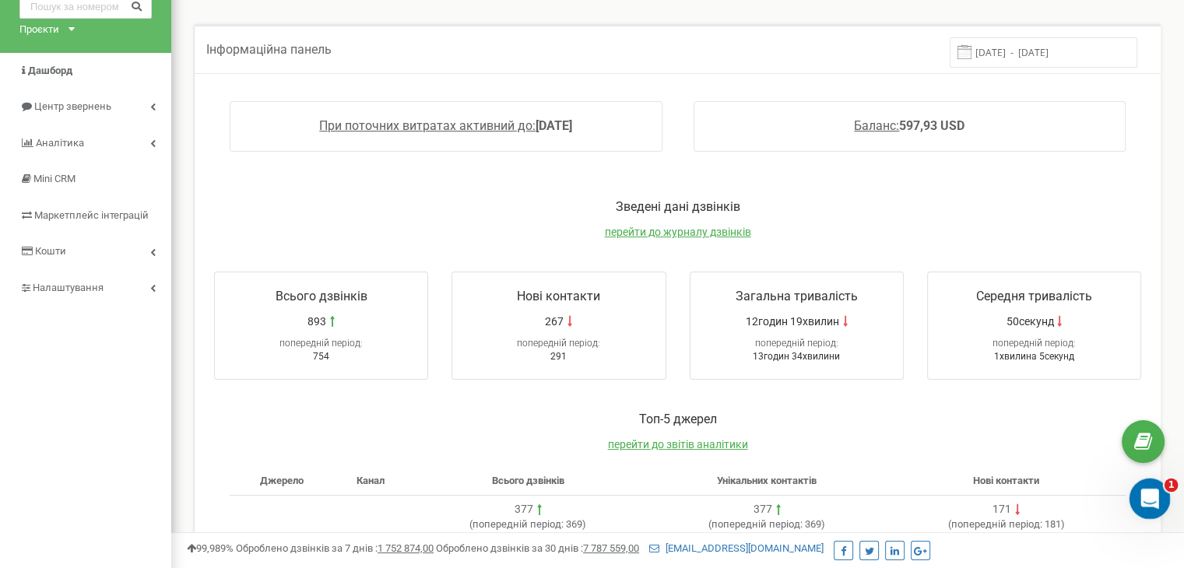
click at [1145, 497] on icon "Відкрити програму для спілкування Intercom" at bounding box center [1148, 497] width 26 height 26
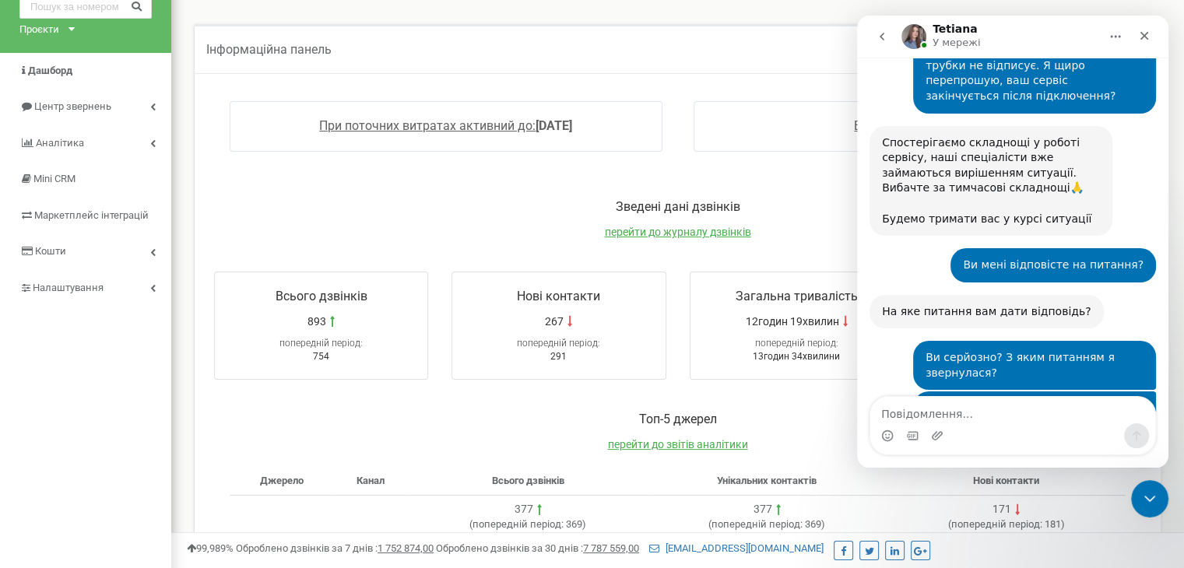
click at [817, 184] on div "Зведені дані дзвінків перейти до журналу дзвінків Всього дзвінків 893 попередні…" at bounding box center [678, 289] width 958 height 213
click at [907, 437] on icon "вибір GIF-файлів" at bounding box center [912, 436] width 12 height 12
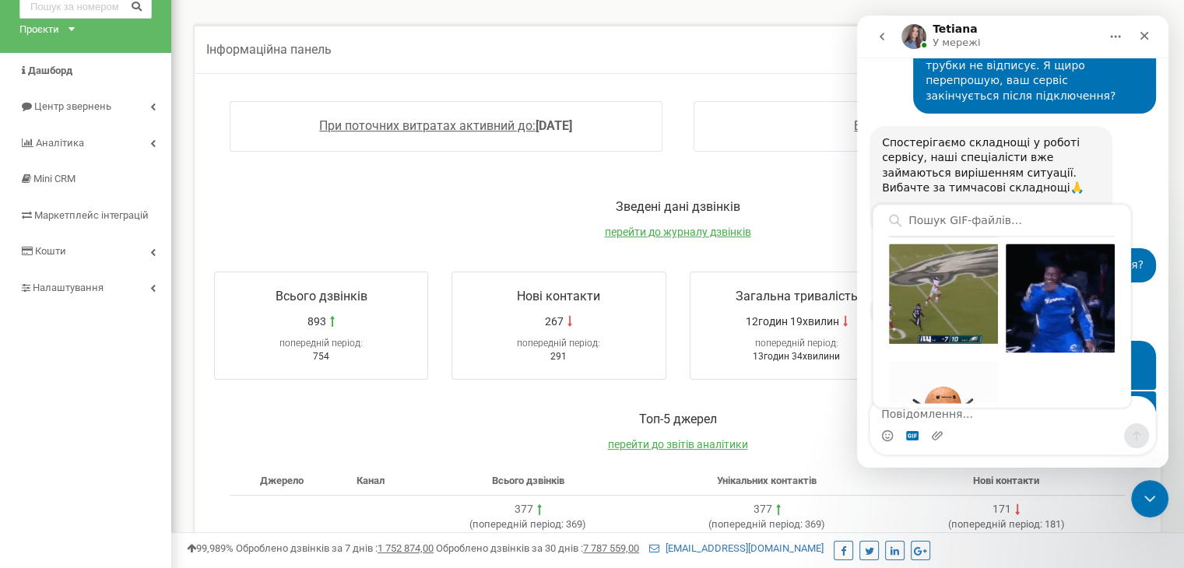
scroll to position [1008, 0]
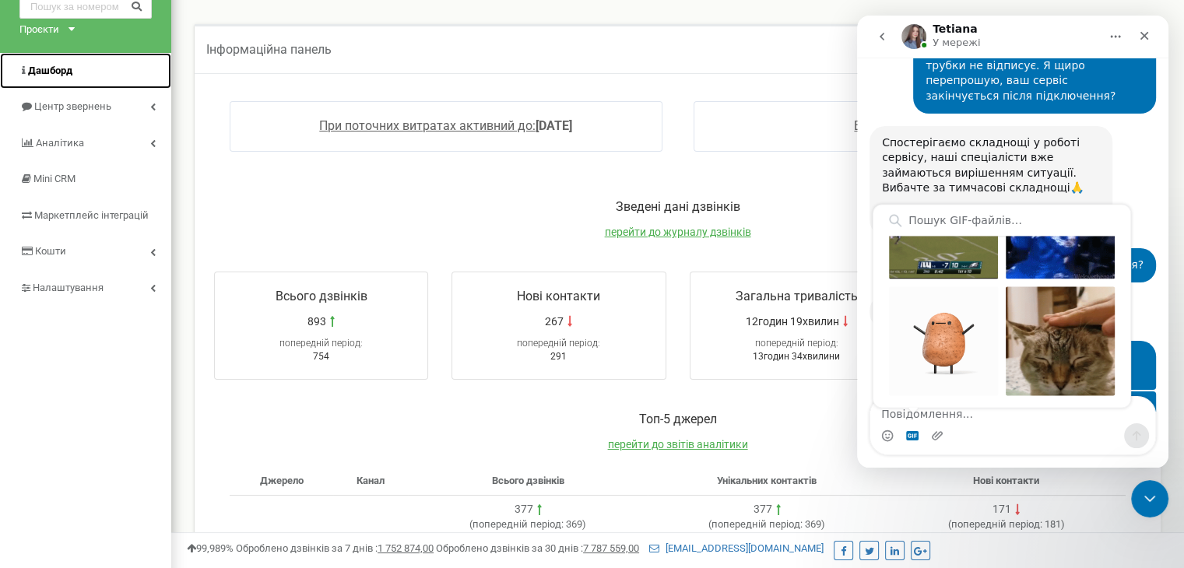
click at [74, 56] on link "Дашборд" at bounding box center [85, 71] width 171 height 37
click at [69, 64] on span "Дашборд" at bounding box center [45, 71] width 53 height 15
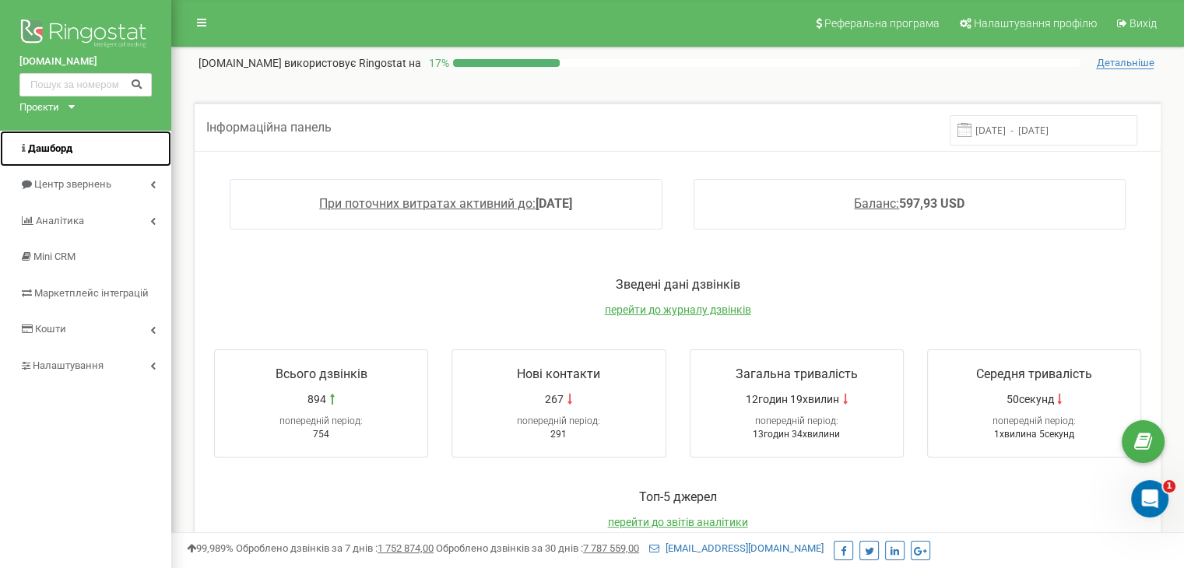
click at [65, 137] on link "Дашборд" at bounding box center [85, 149] width 171 height 37
